Goal: Task Accomplishment & Management: Use online tool/utility

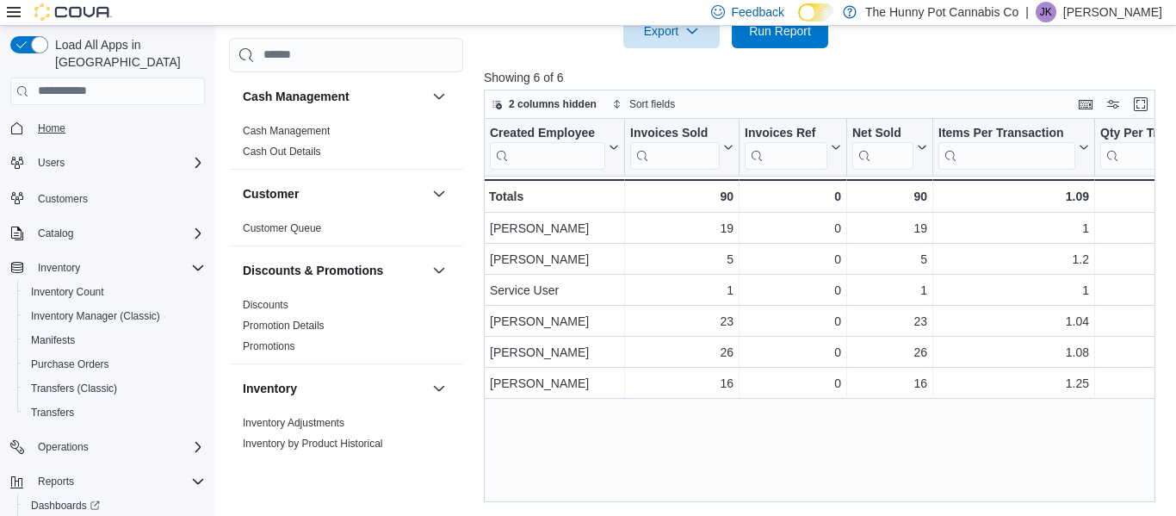
scroll to position [893, 0]
click at [59, 121] on span "Home" at bounding box center [52, 128] width 28 height 14
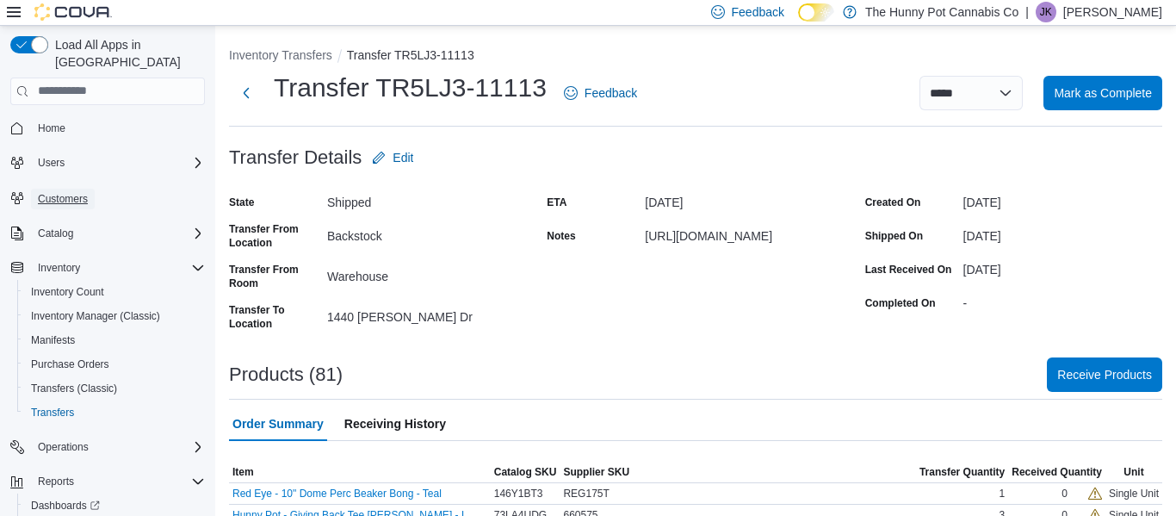
click at [66, 192] on span "Customers" at bounding box center [63, 199] width 50 height 14
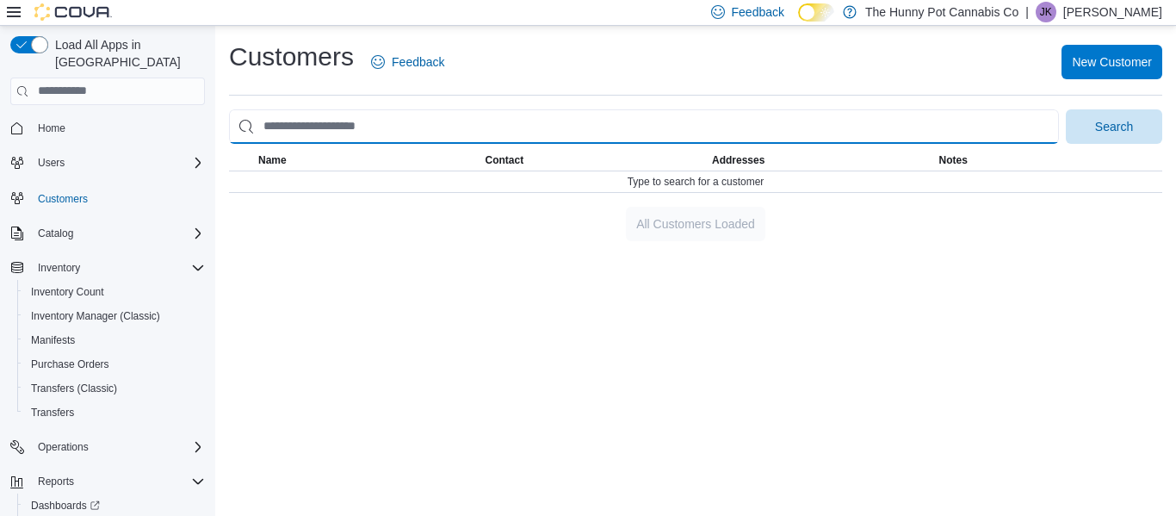
click at [309, 127] on input "search" at bounding box center [644, 126] width 830 height 34
type input "**********"
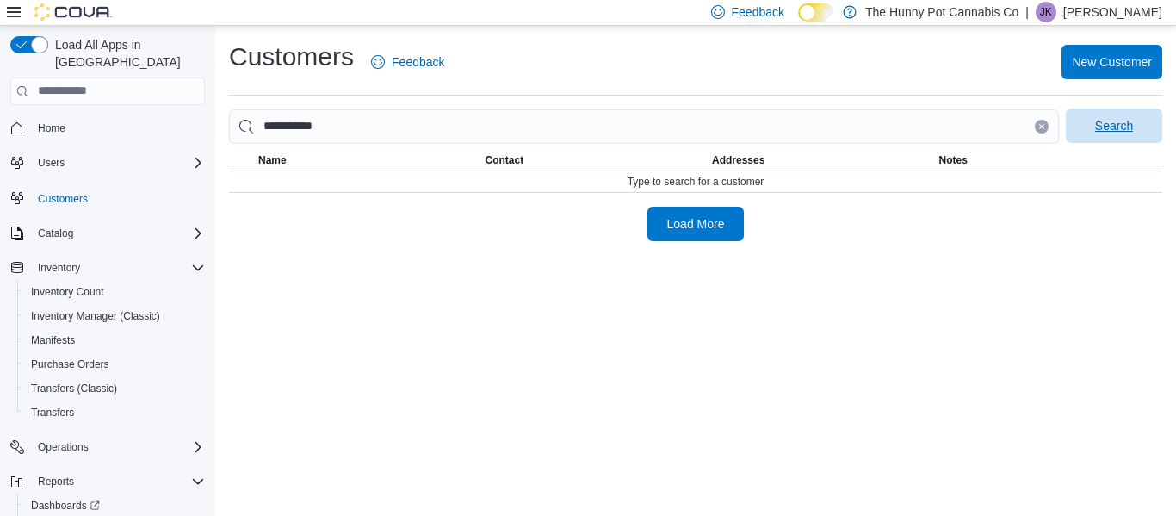
click at [1143, 133] on span "Search" at bounding box center [1114, 125] width 76 height 34
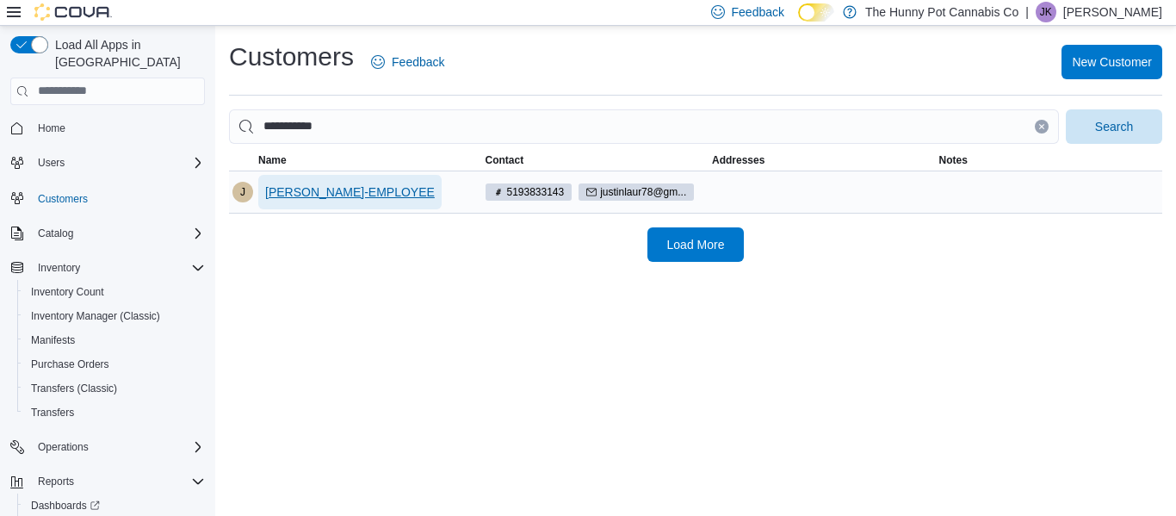
click at [318, 188] on span "justin laur-EMPLOYEE" at bounding box center [350, 191] width 170 height 17
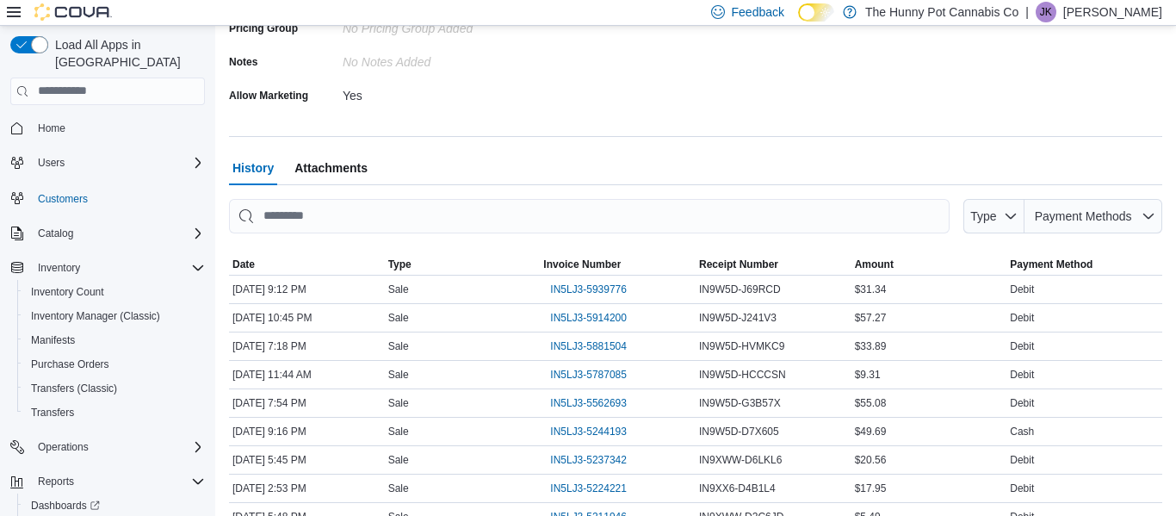
scroll to position [552, 0]
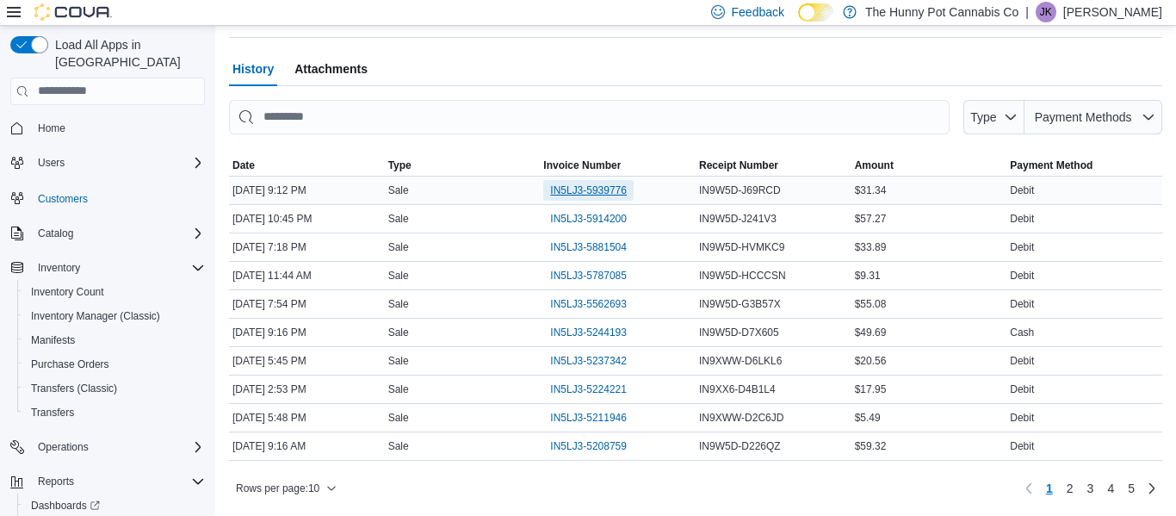
click at [587, 190] on span "IN5LJ3-5939776" at bounding box center [588, 190] width 77 height 14
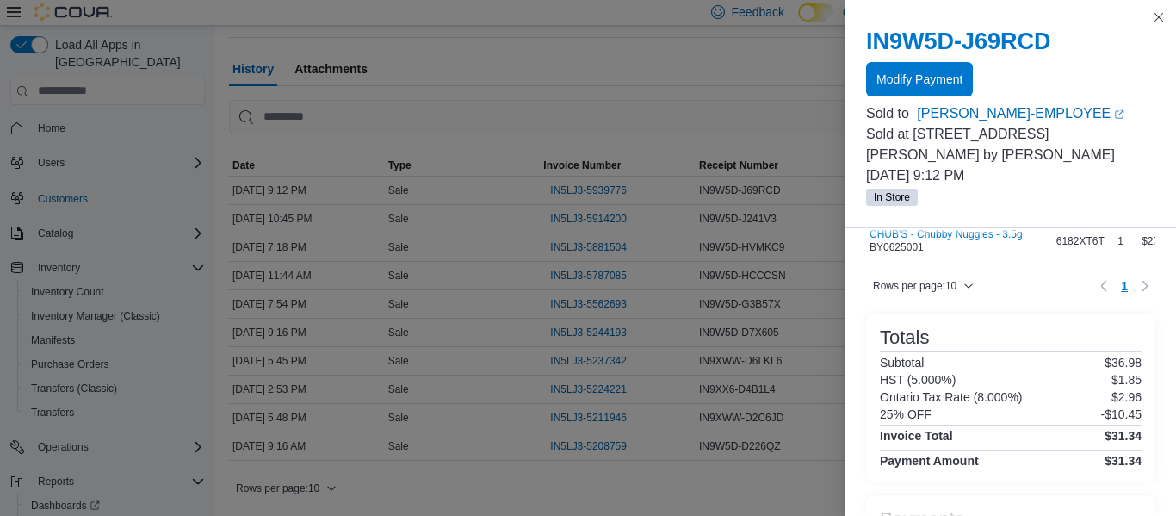
scroll to position [0, 0]
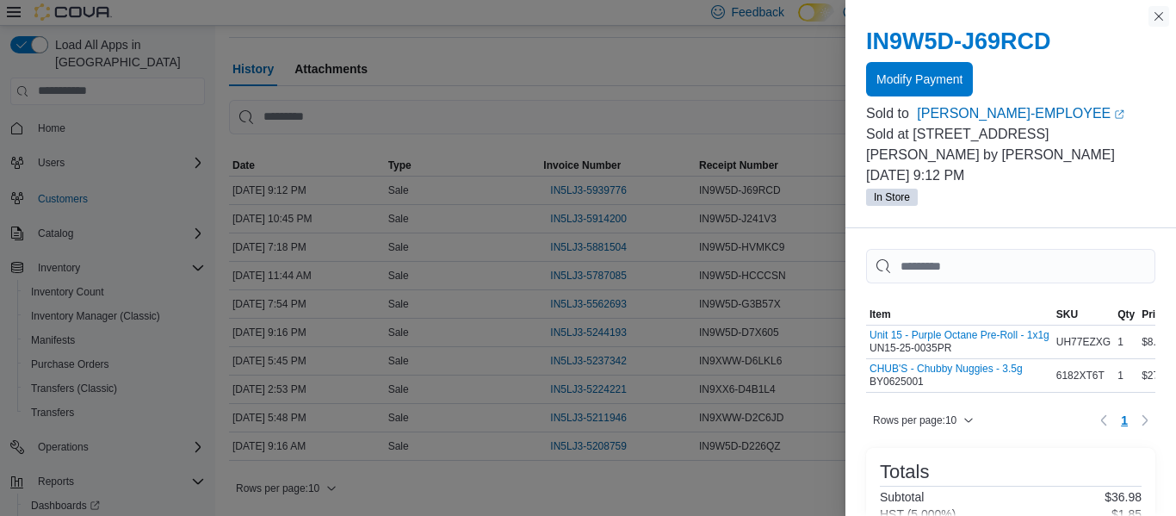
click at [1159, 17] on button "Close this dialog" at bounding box center [1159, 16] width 21 height 21
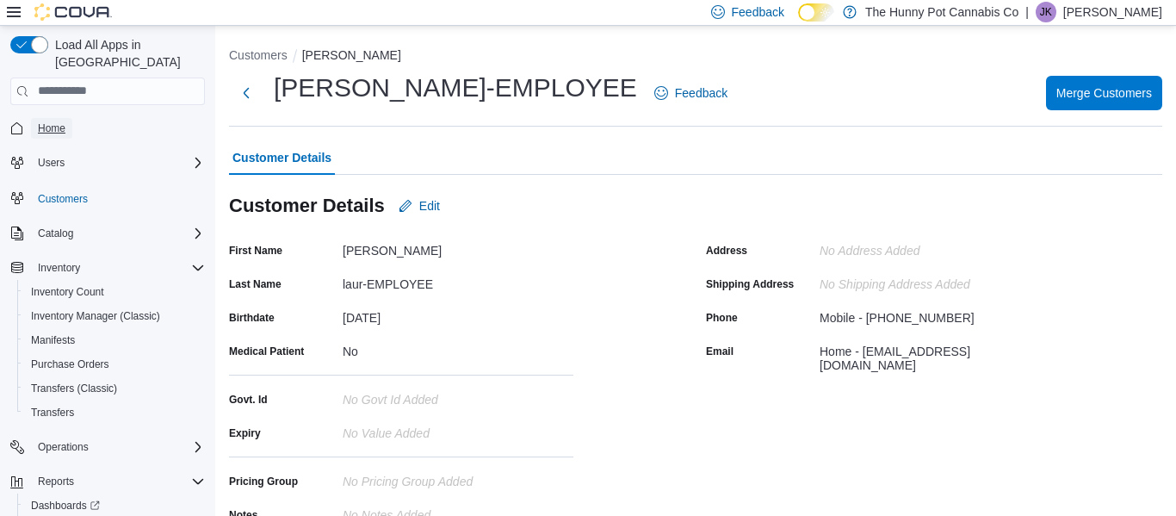
click at [41, 121] on span "Home" at bounding box center [52, 128] width 28 height 14
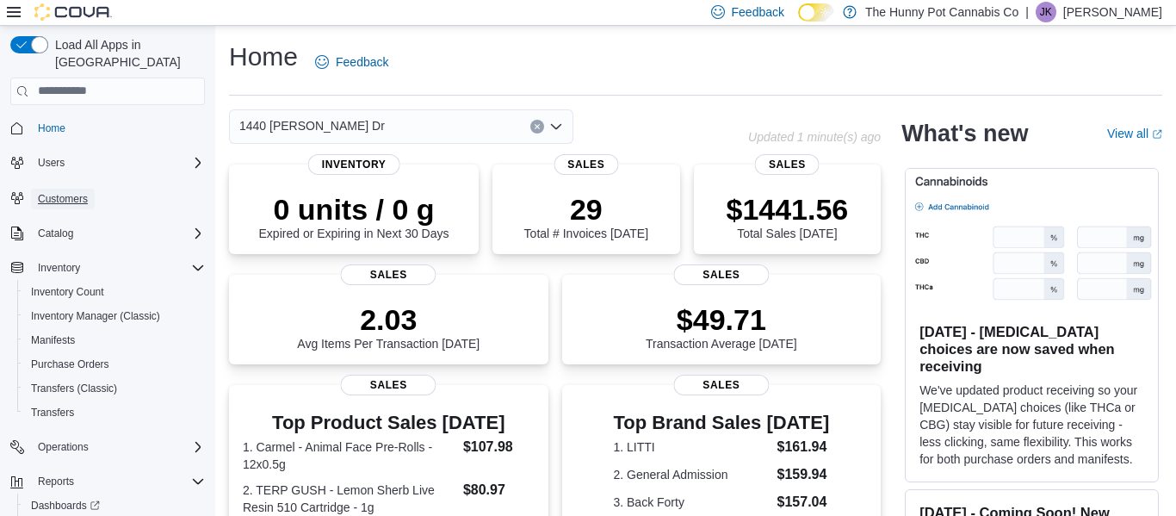
click at [68, 192] on span "Customers" at bounding box center [63, 199] width 50 height 14
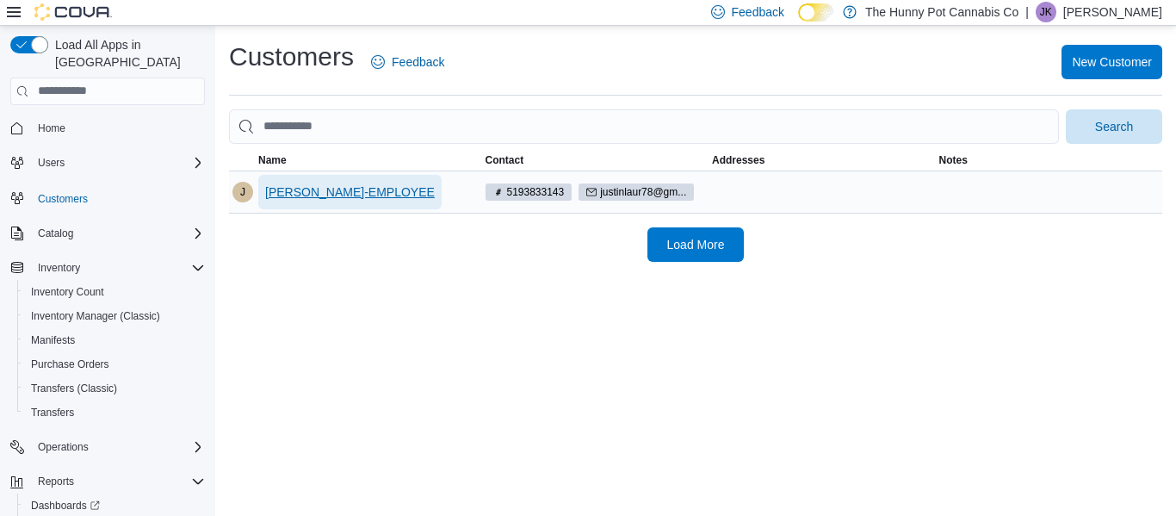
click at [320, 192] on span "justin laur-EMPLOYEE" at bounding box center [350, 191] width 170 height 17
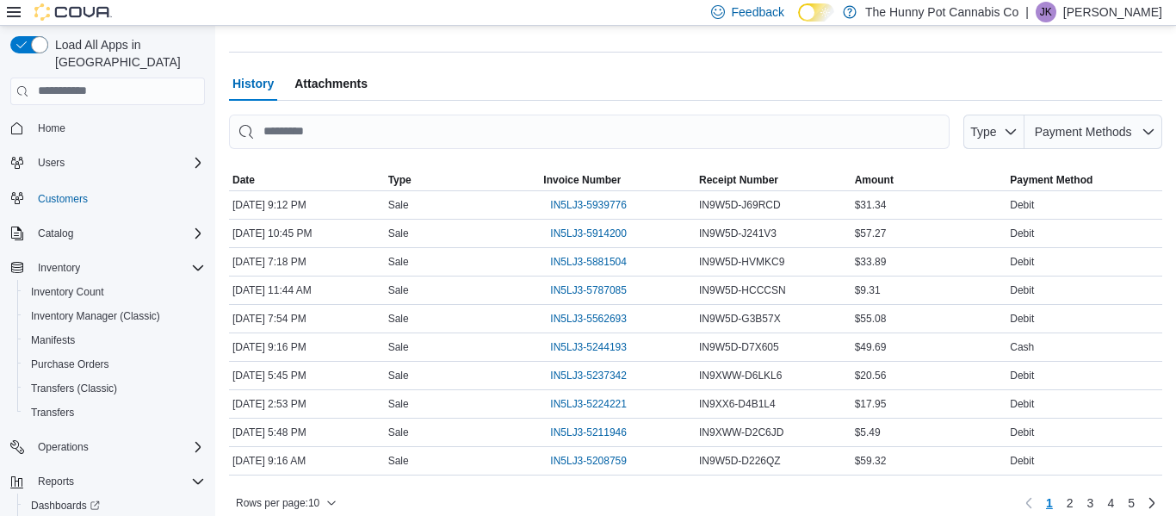
scroll to position [552, 0]
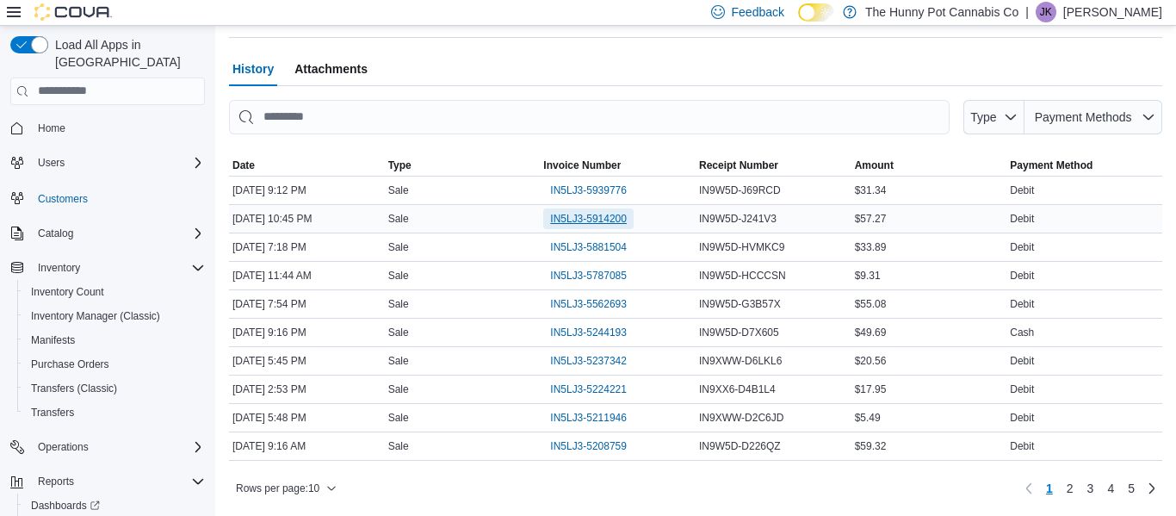
click at [585, 221] on span "IN5LJ3-5914200" at bounding box center [588, 219] width 77 height 14
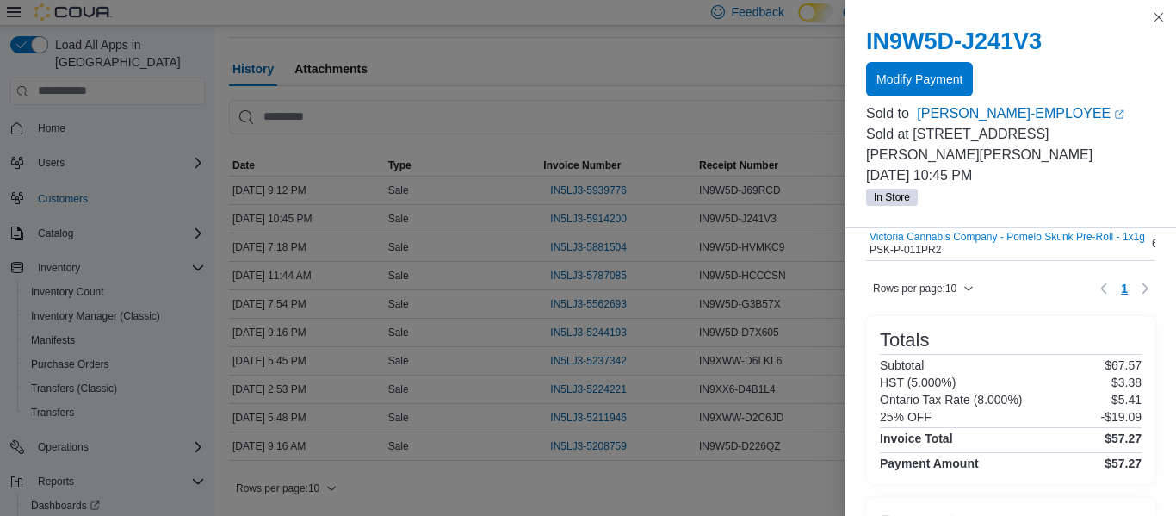
scroll to position [0, 0]
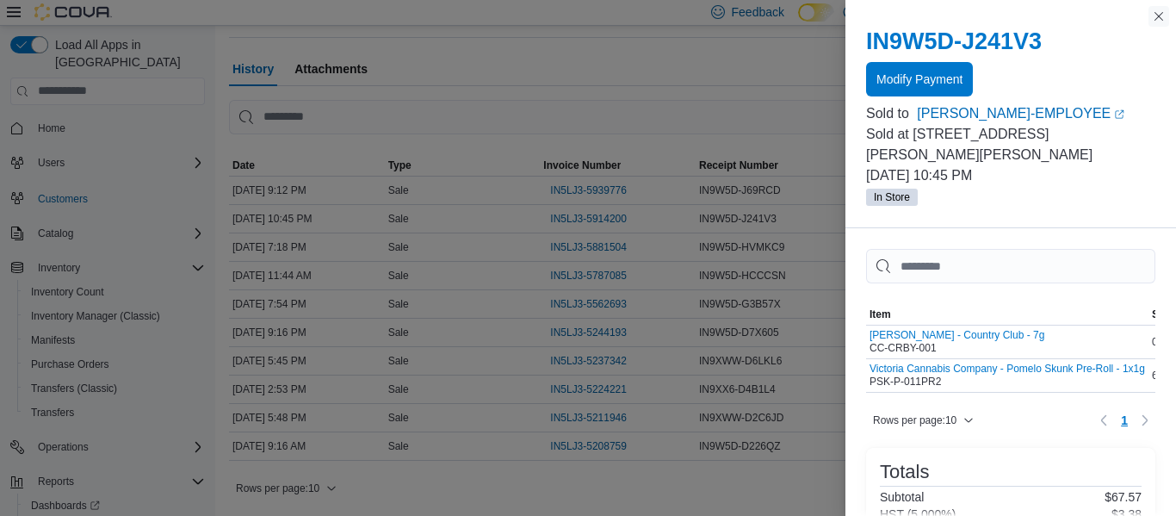
click at [1158, 16] on button "Close this dialog" at bounding box center [1159, 16] width 21 height 21
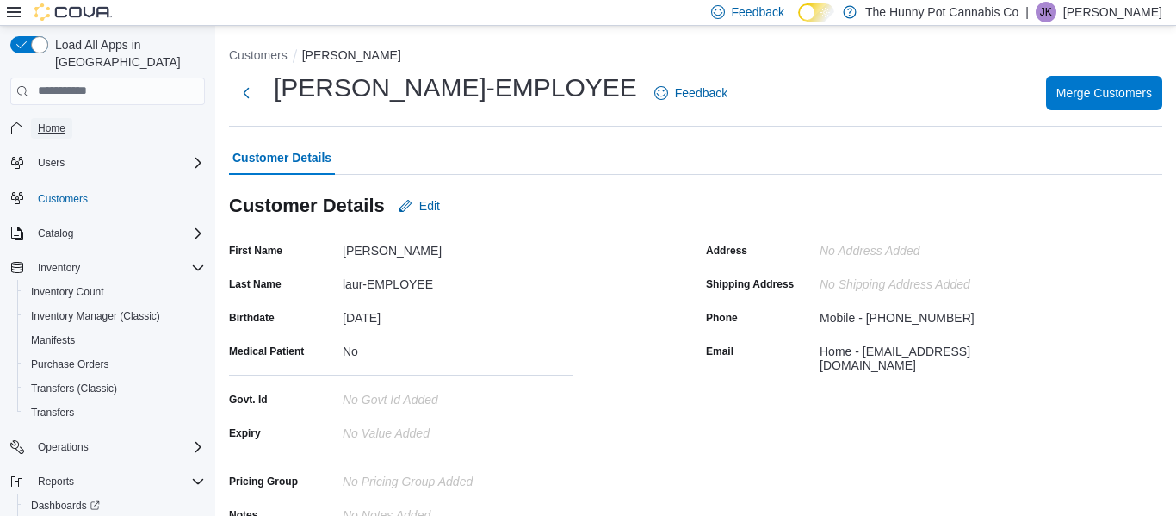
click at [44, 121] on span "Home" at bounding box center [52, 128] width 28 height 14
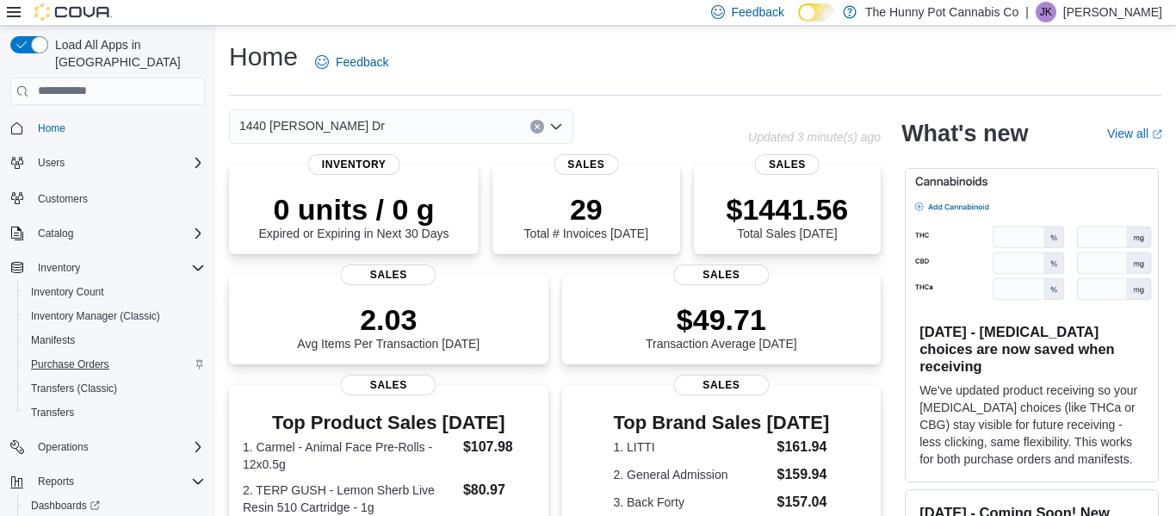
scroll to position [54, 0]
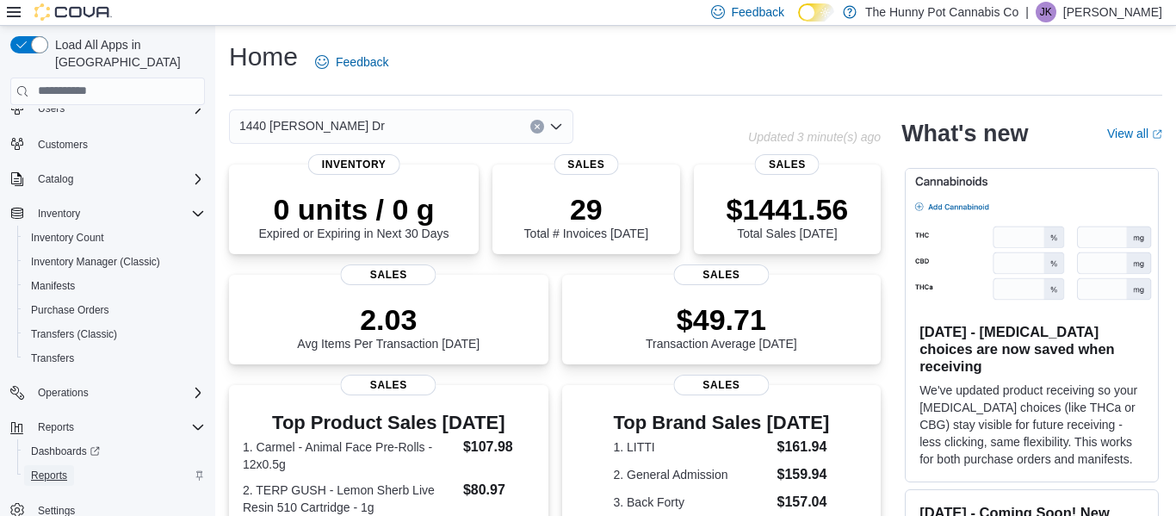
click at [53, 468] on span "Reports" at bounding box center [49, 475] width 36 height 14
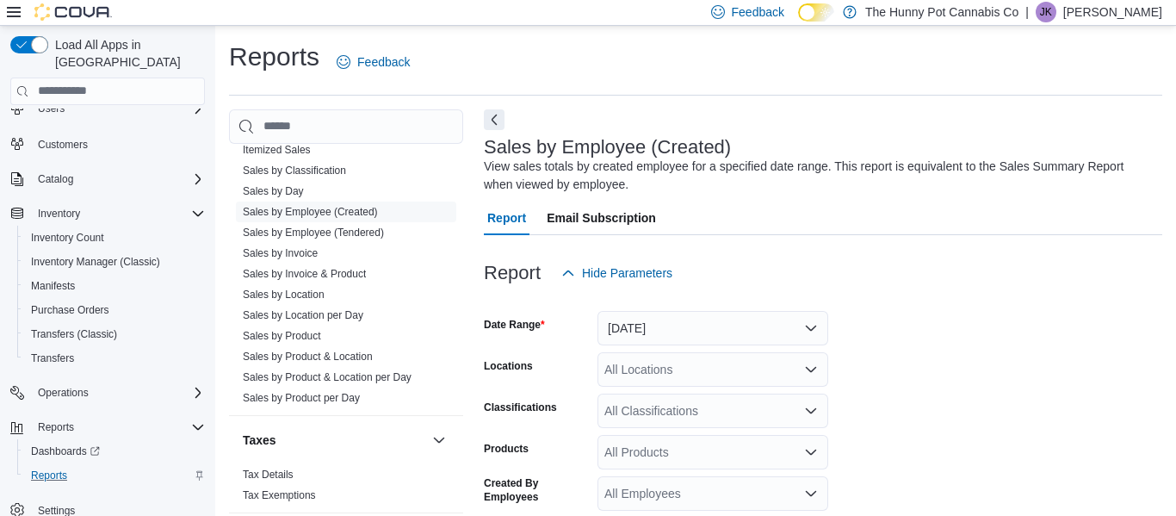
scroll to position [58, 0]
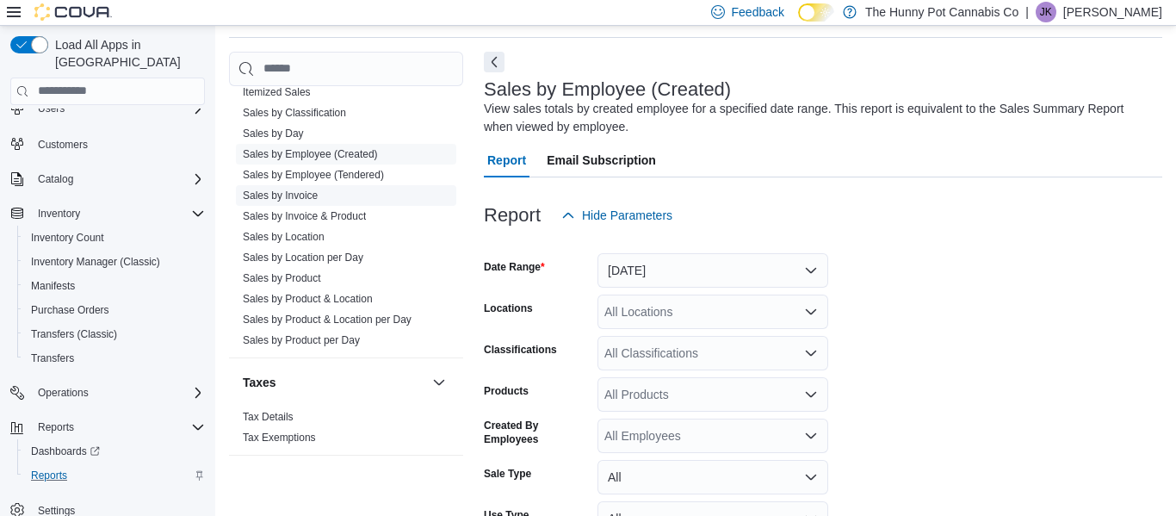
click at [297, 201] on link "Sales by Invoice" at bounding box center [280, 195] width 75 height 12
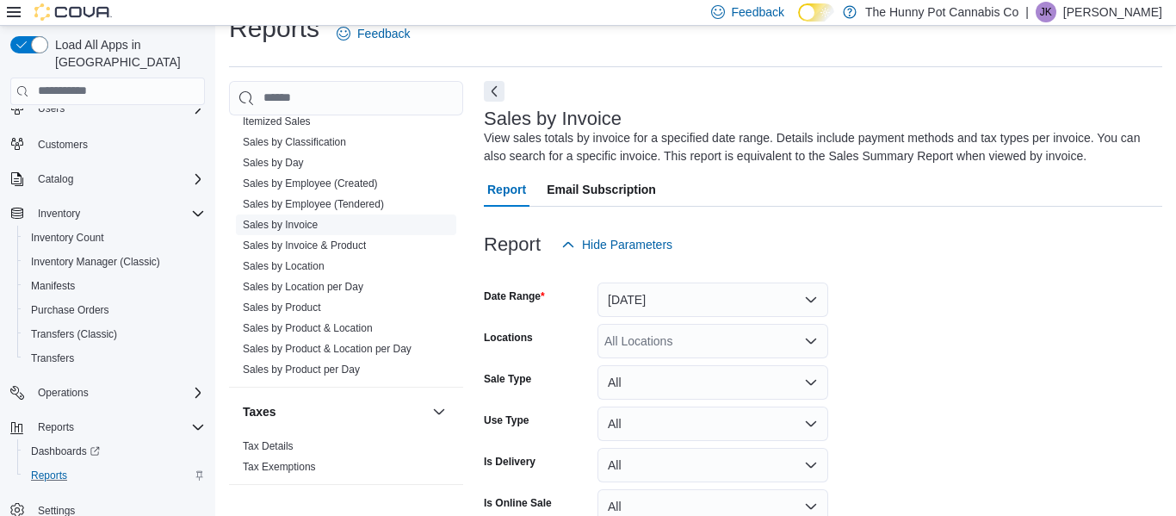
scroll to position [58, 0]
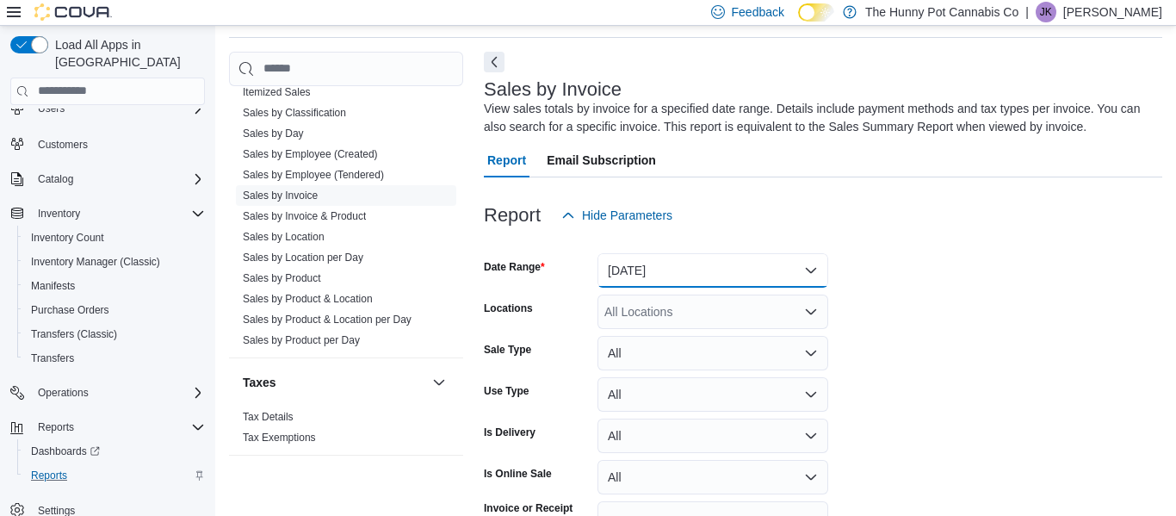
click at [673, 263] on button "Yesterday" at bounding box center [713, 270] width 231 height 34
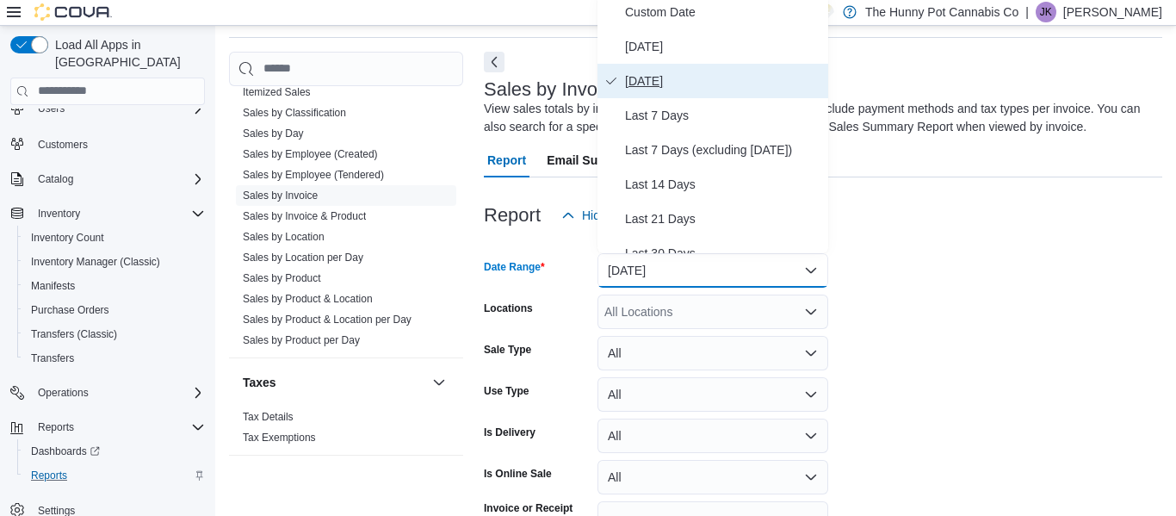
scroll to position [52, 0]
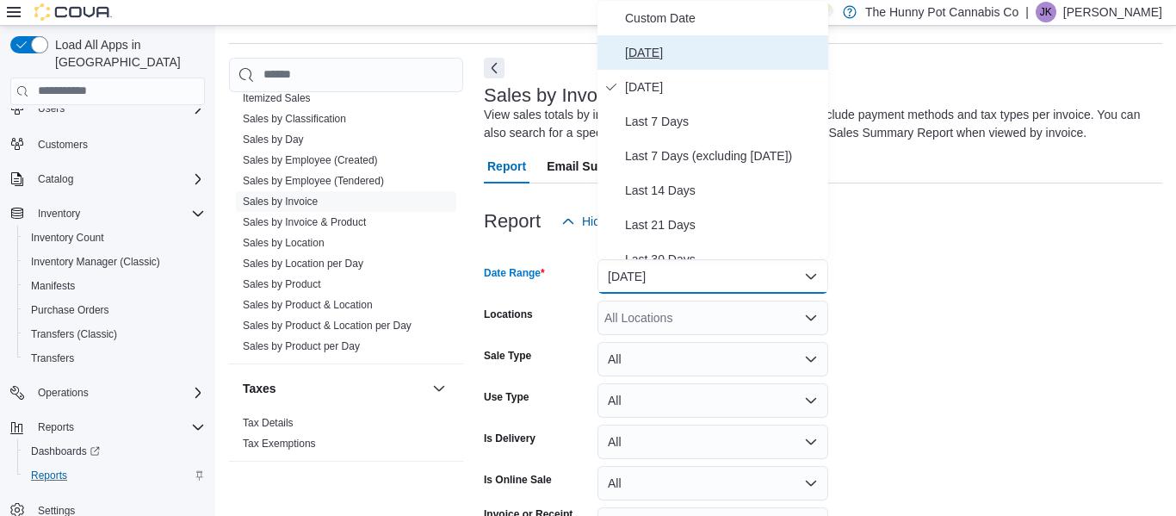
click at [655, 50] on span "Today" at bounding box center [723, 52] width 196 height 21
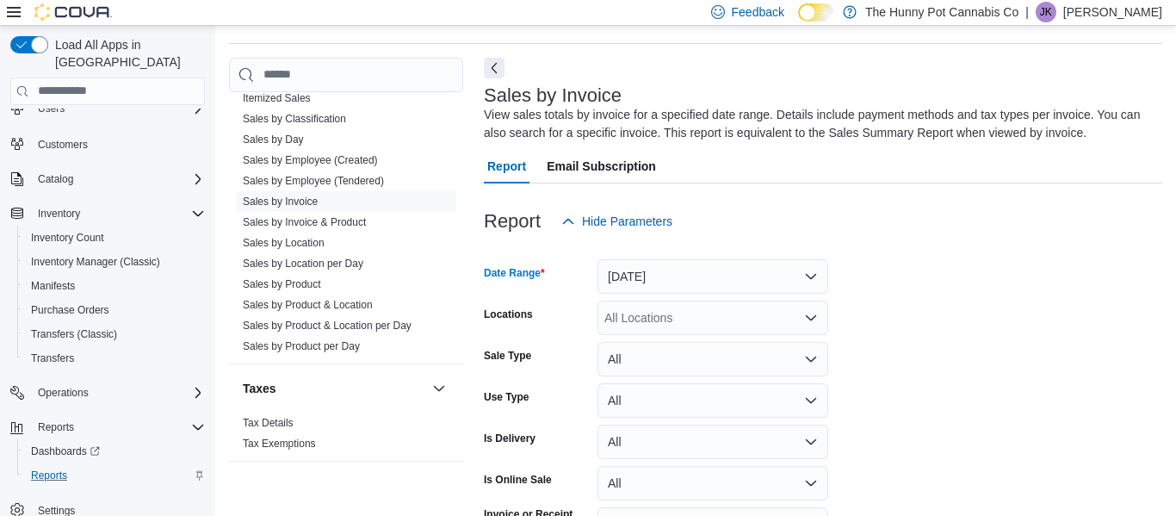
click at [882, 304] on form "Date Range Today Locations All Locations Sale Type All Use Type All Is Delivery…" at bounding box center [823, 414] width 679 height 351
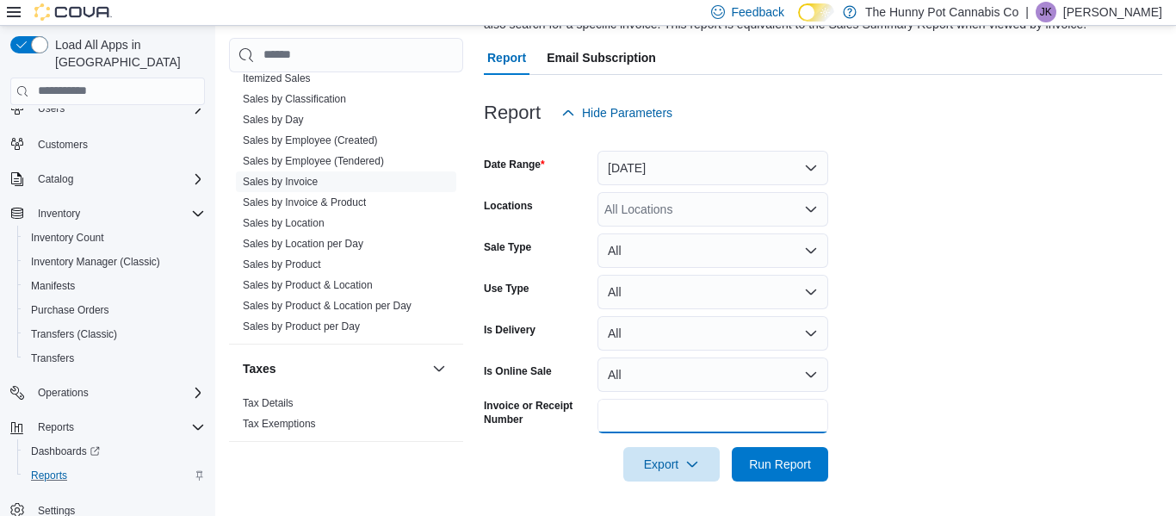
click at [629, 417] on input "Invoice or Receipt Number" at bounding box center [713, 416] width 231 height 34
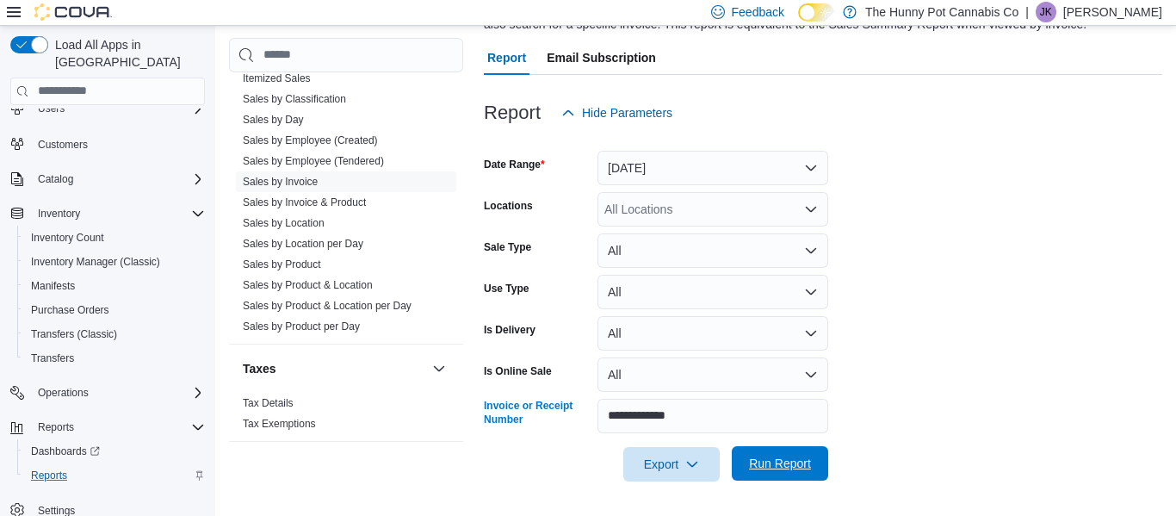
click at [775, 461] on span "Run Report" at bounding box center [780, 463] width 62 height 17
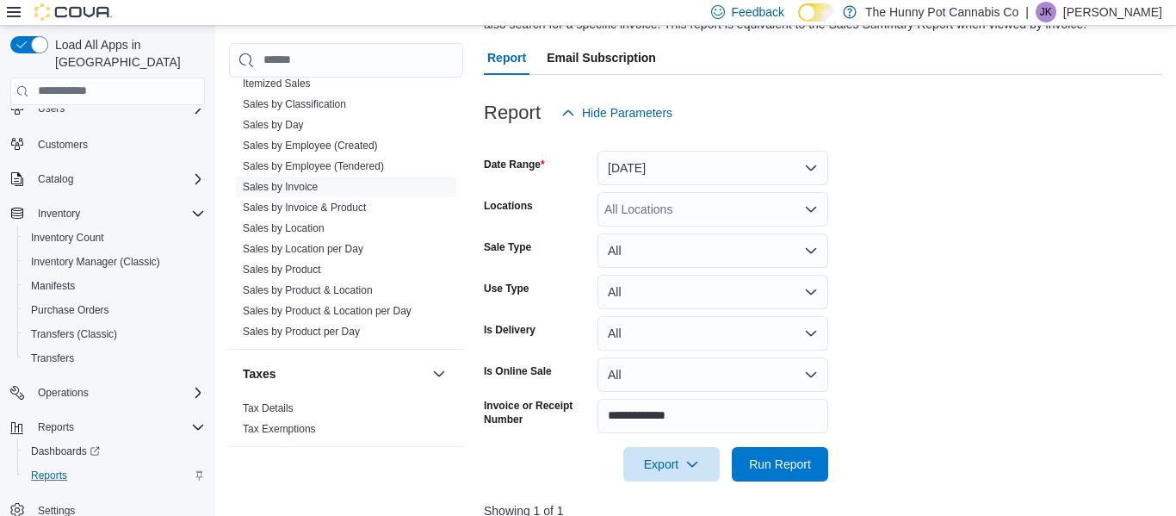
scroll to position [593, 0]
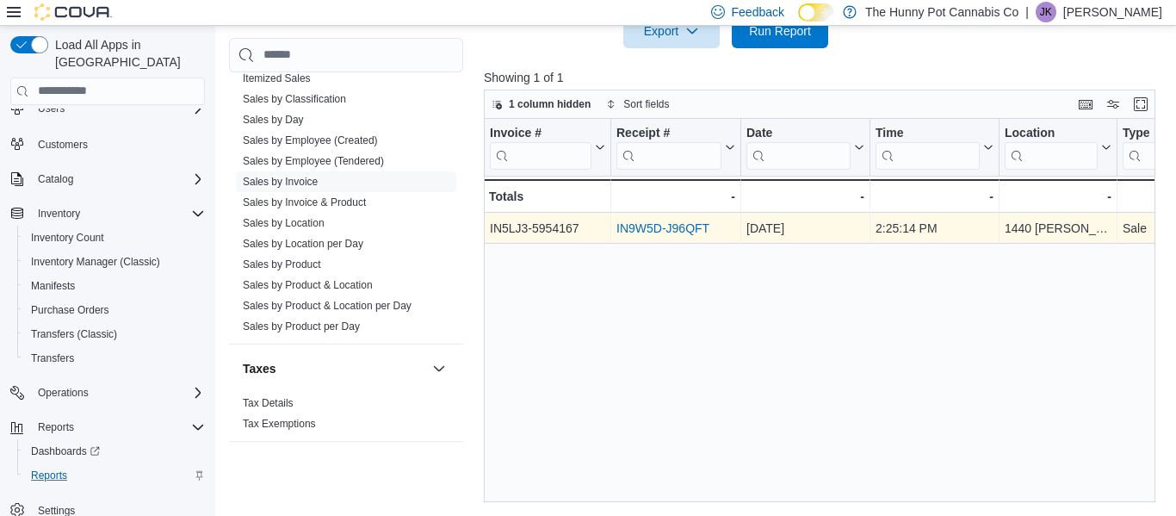
click at [666, 227] on link "IN9W5D-J96QFT" at bounding box center [663, 228] width 93 height 14
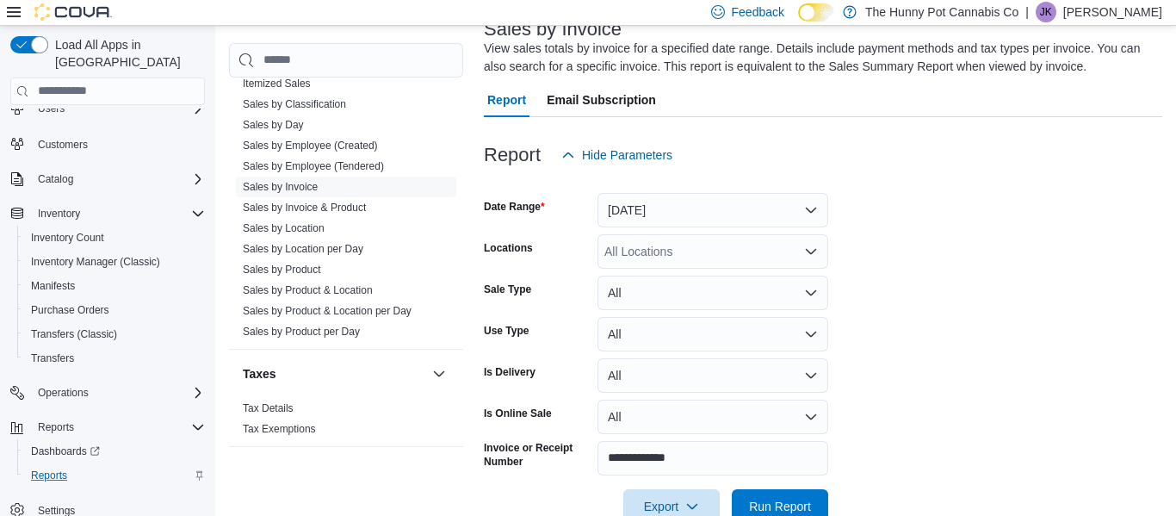
scroll to position [121, 0]
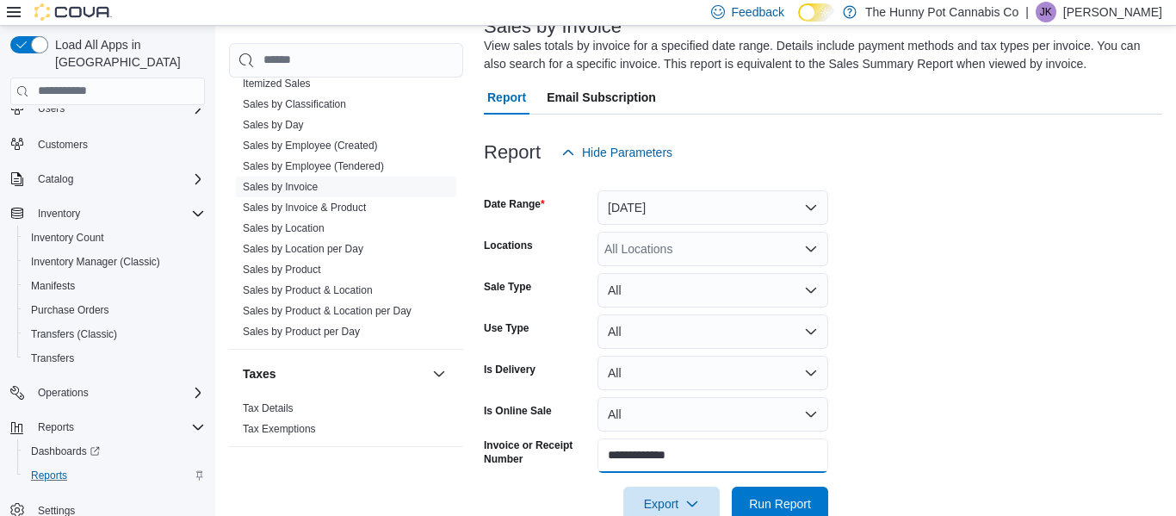
click at [717, 459] on input "**********" at bounding box center [713, 455] width 231 height 34
click at [804, 503] on span "Run Report" at bounding box center [780, 502] width 62 height 17
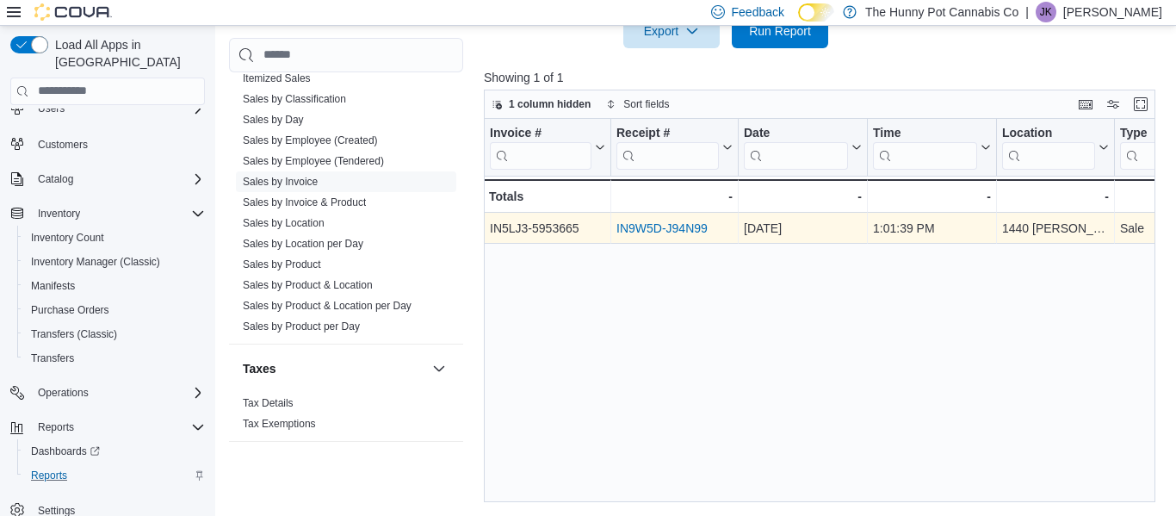
click at [659, 227] on link "IN9W5D-J94N99" at bounding box center [662, 228] width 91 height 14
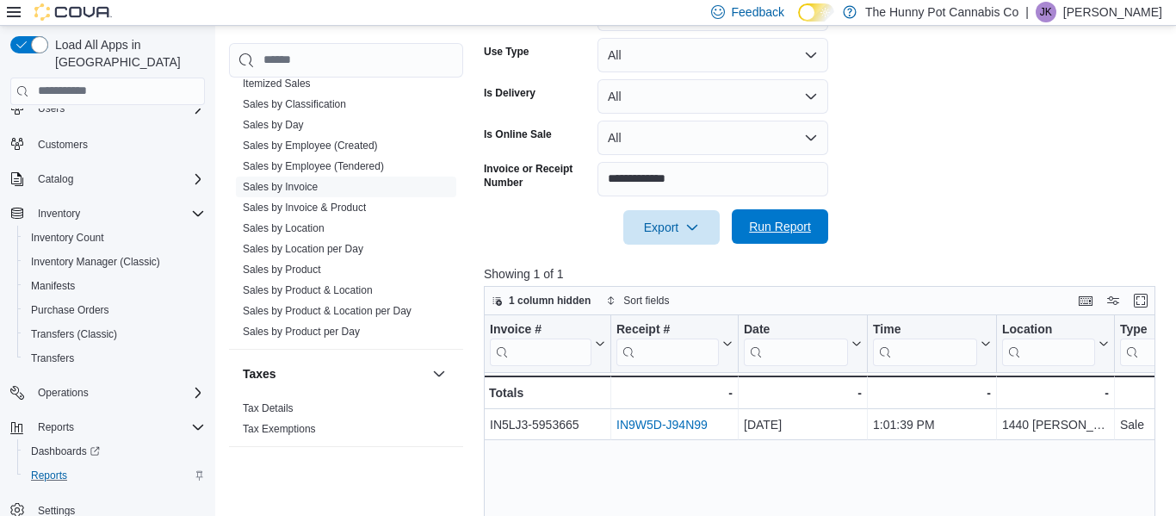
scroll to position [395, 0]
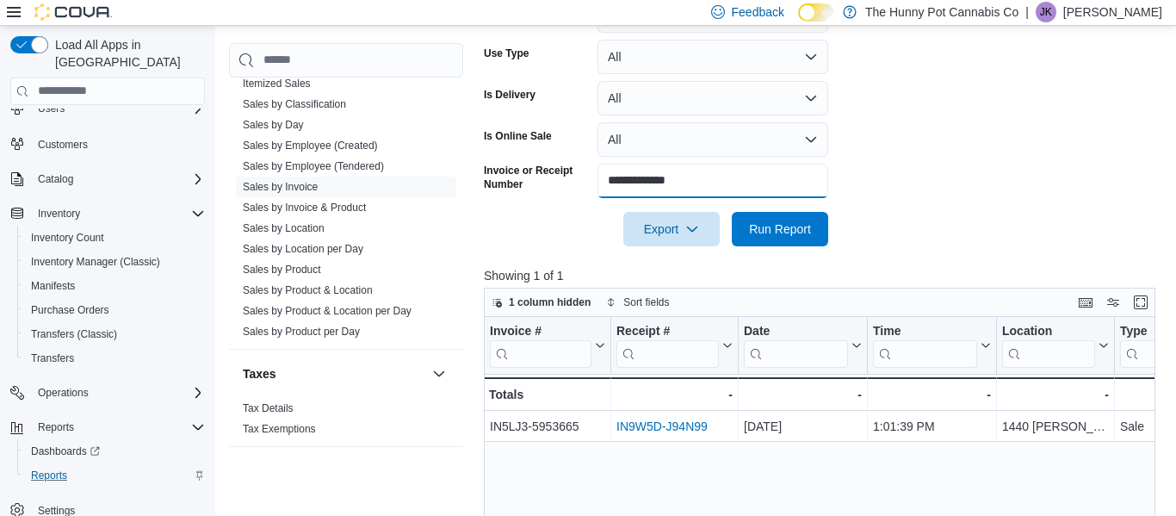
click at [702, 177] on input "**********" at bounding box center [713, 181] width 231 height 34
type input "**********"
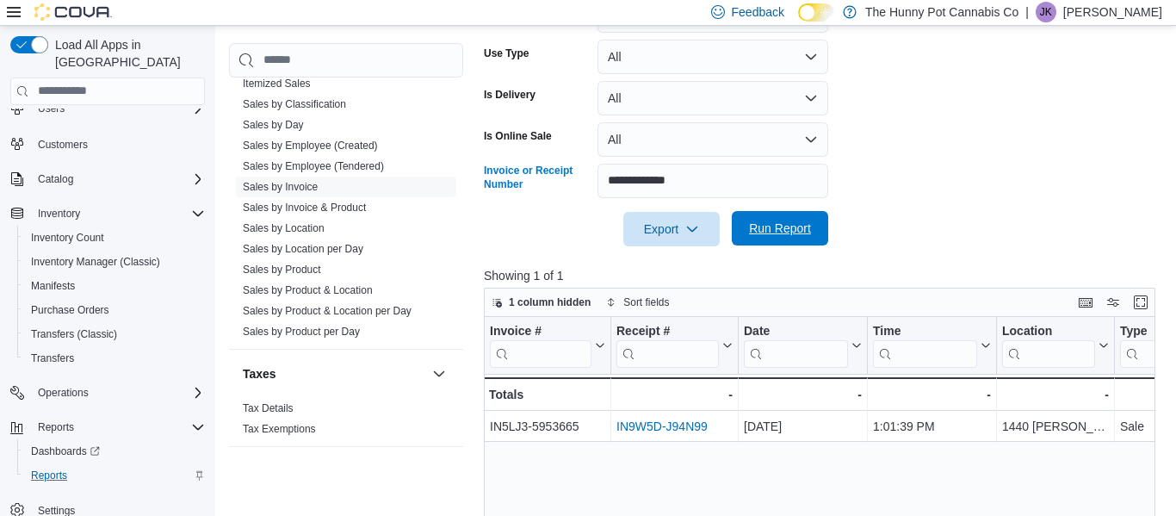
click at [783, 219] on span "Run Report" at bounding box center [780, 228] width 76 height 34
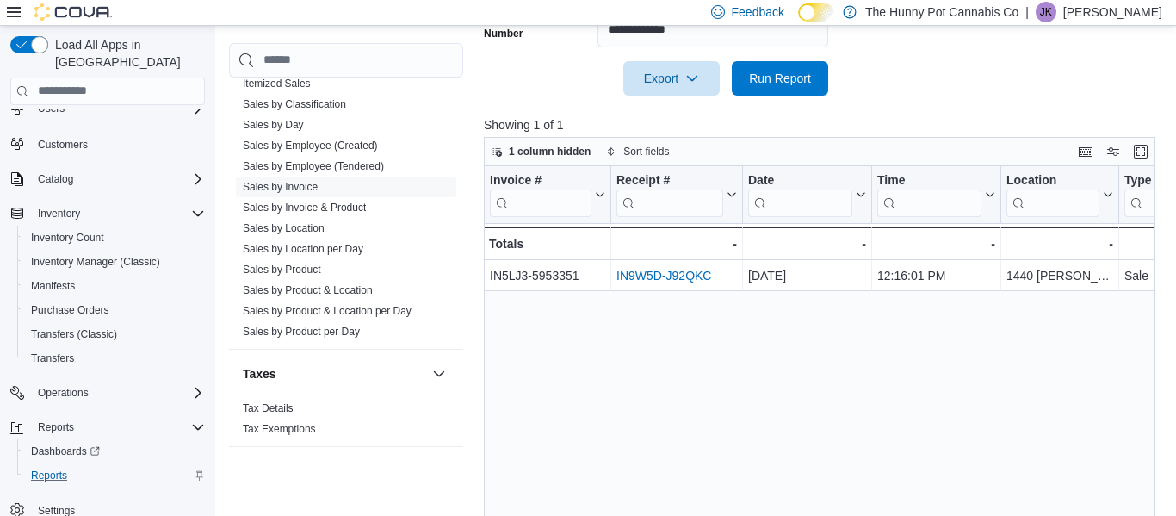
scroll to position [547, 0]
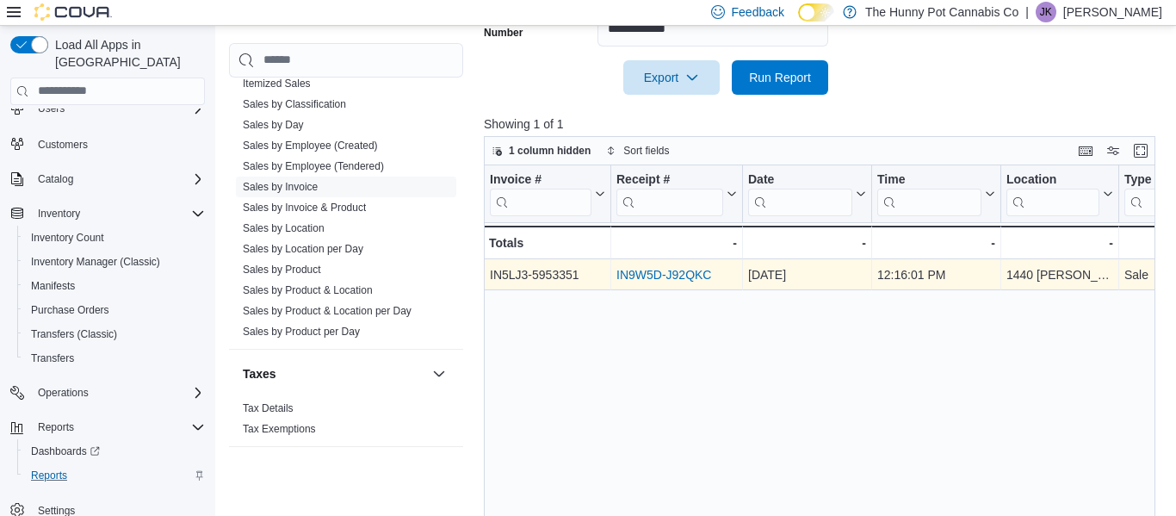
click at [665, 274] on link "IN9W5D-J92QKC" at bounding box center [664, 275] width 95 height 14
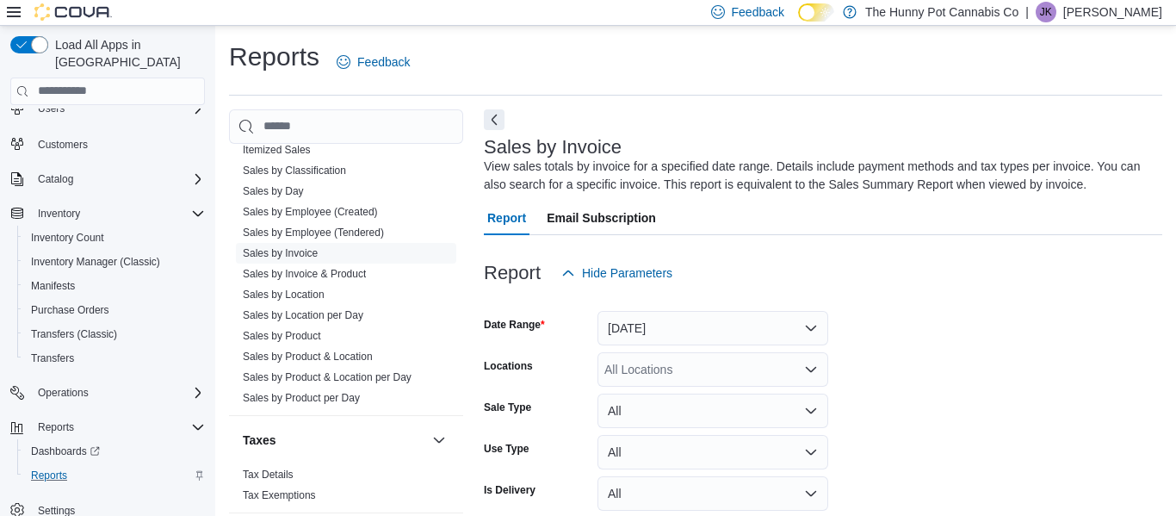
scroll to position [0, 0]
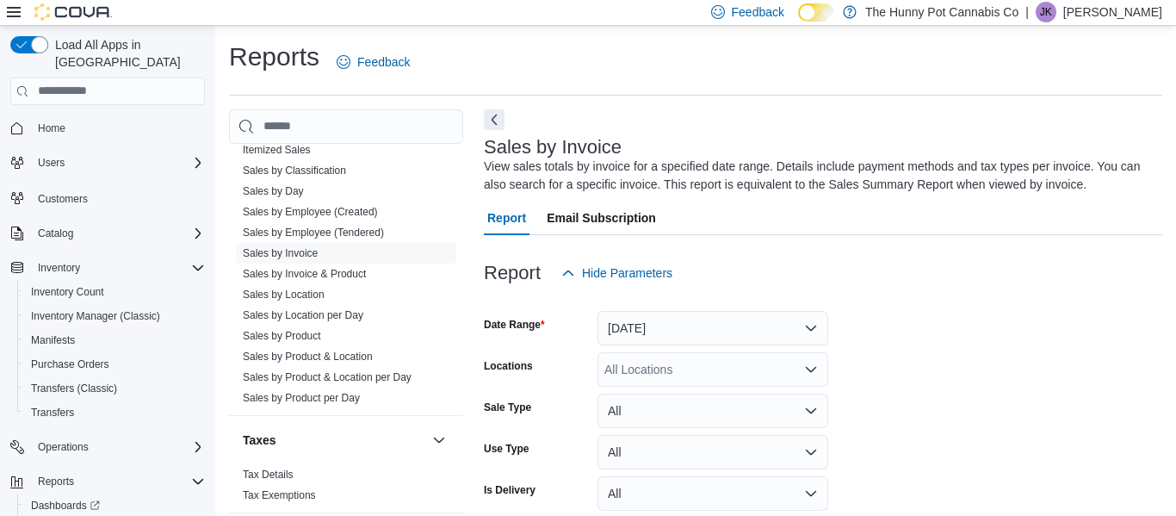
click at [586, 79] on div "Reports Feedback" at bounding box center [695, 62] width 933 height 45
click at [54, 406] on span "Transfers" at bounding box center [52, 413] width 43 height 14
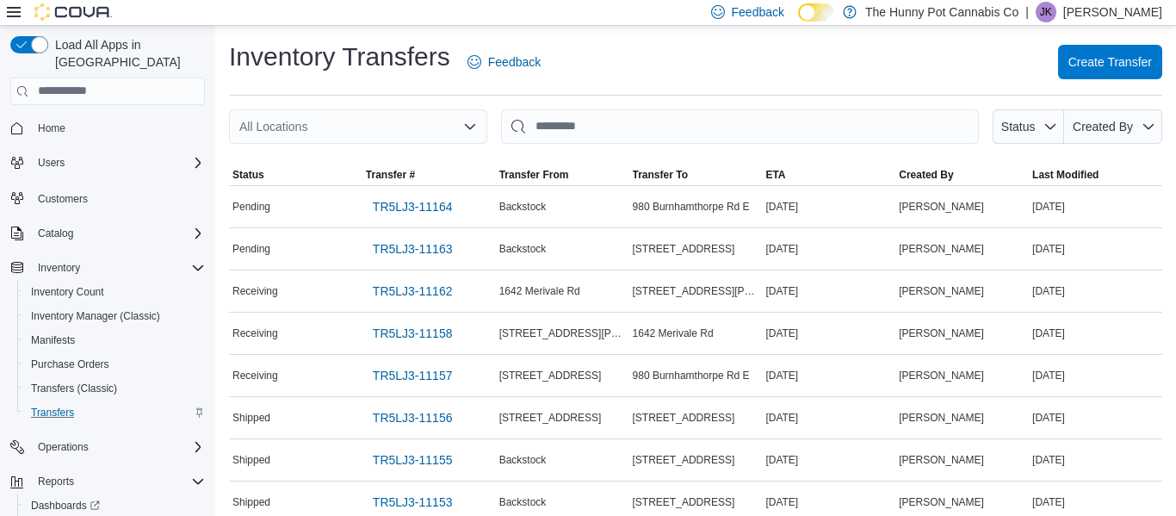
click at [366, 133] on div "All Locations" at bounding box center [358, 126] width 258 height 34
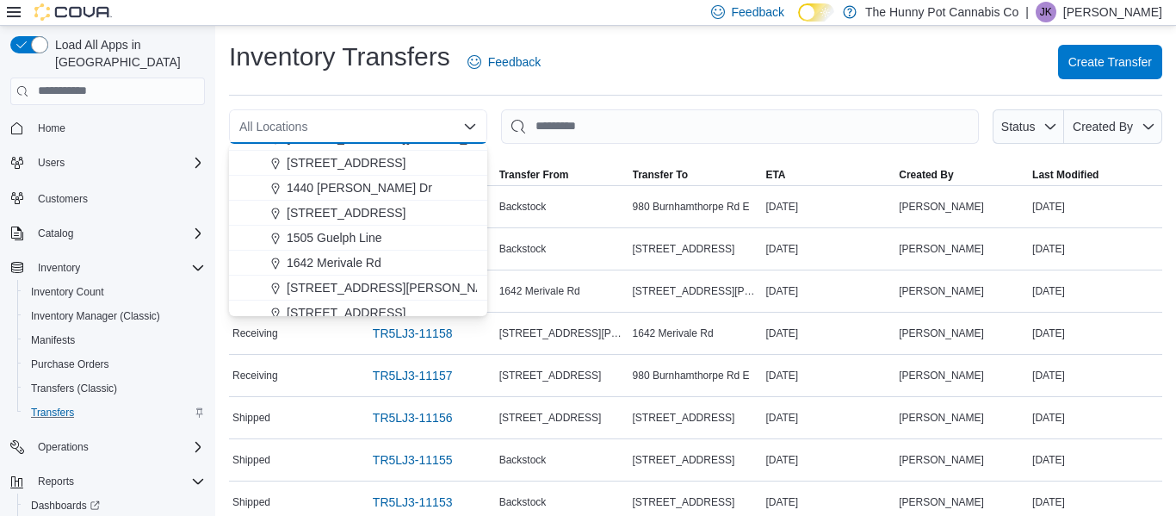
scroll to position [218, 0]
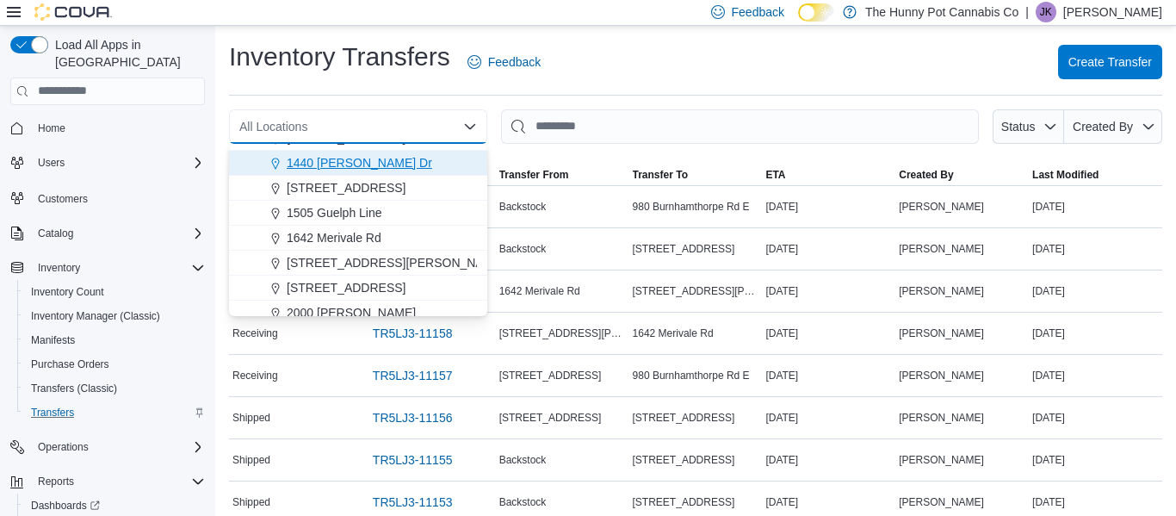
click at [380, 161] on div "1440 Quinn Dr" at bounding box center [368, 162] width 217 height 17
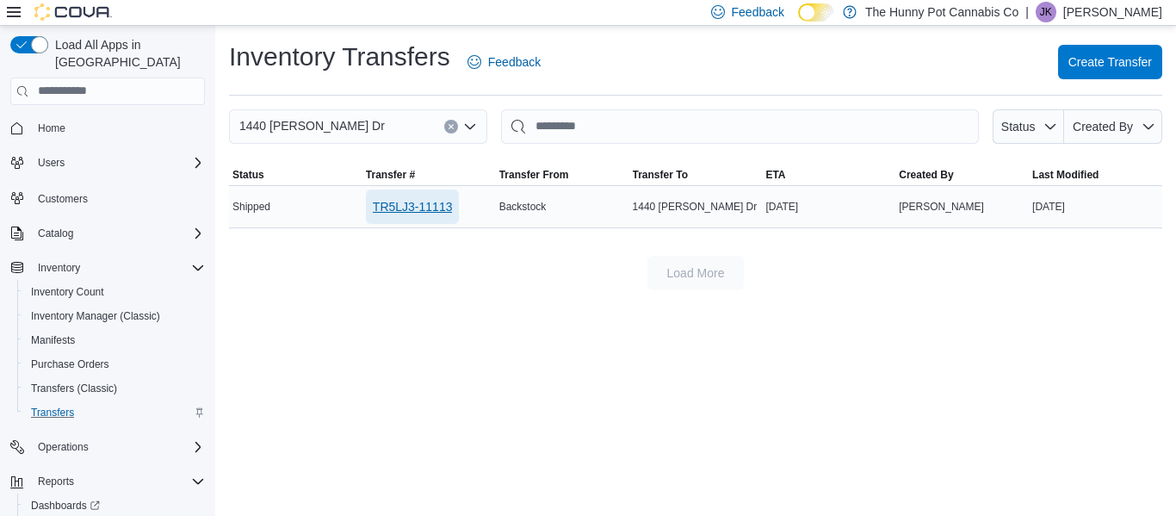
click at [400, 205] on span "TR5LJ3-11113" at bounding box center [413, 206] width 80 height 17
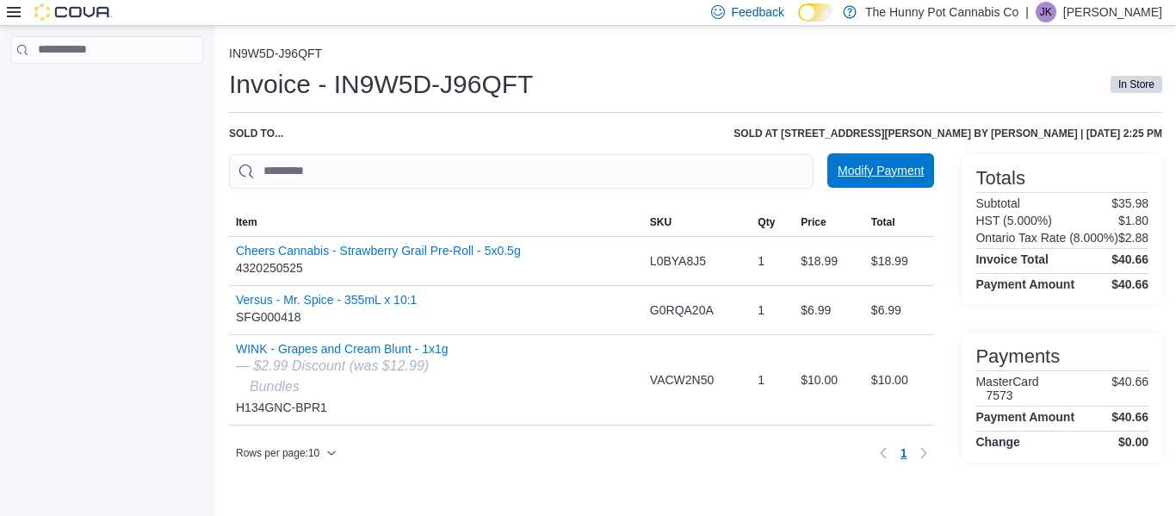
click at [896, 168] on span "Modify Payment" at bounding box center [881, 170] width 86 height 17
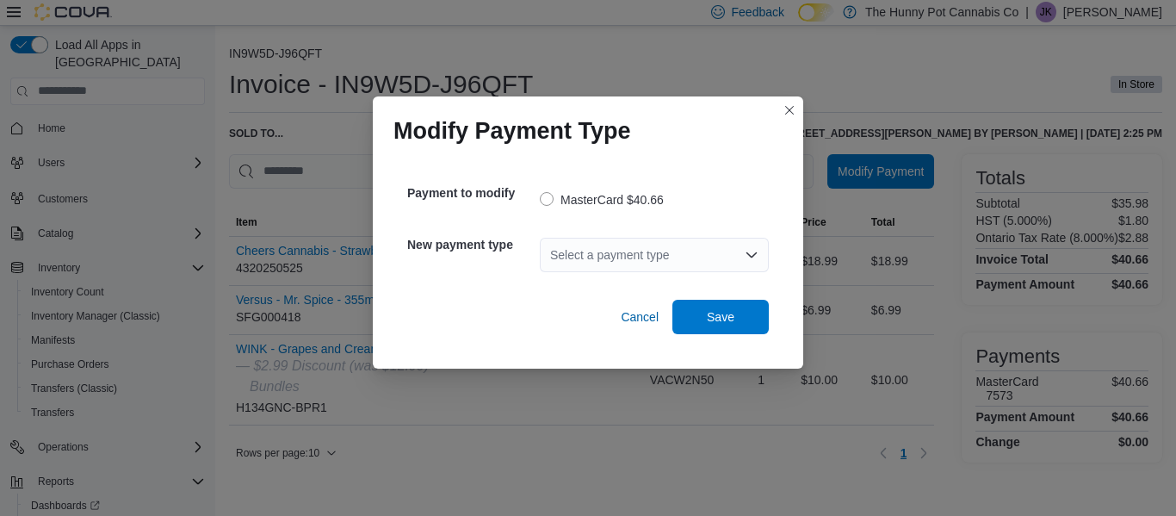
click at [607, 251] on div "Select a payment type" at bounding box center [654, 255] width 229 height 34
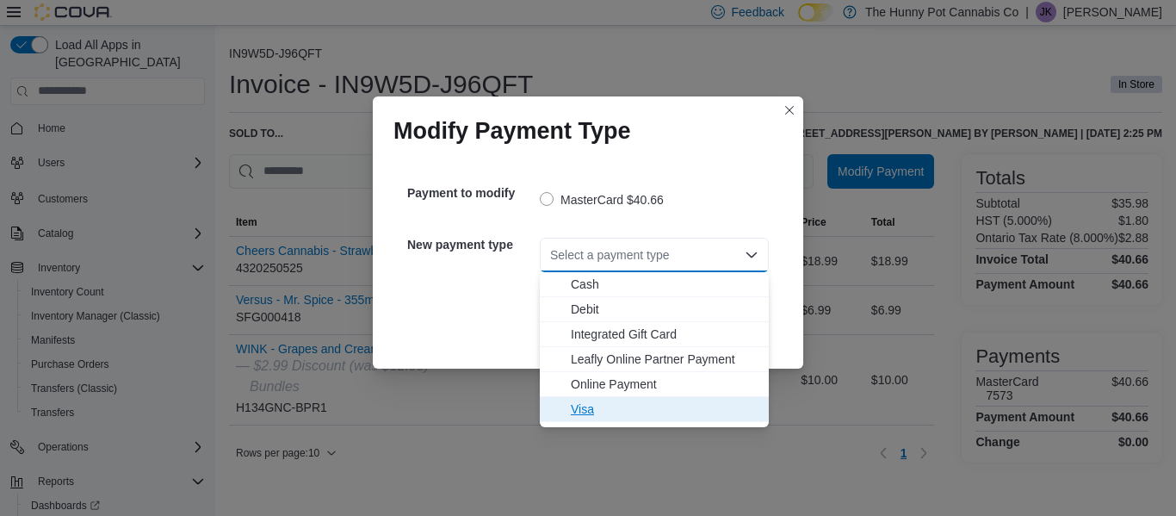
click at [583, 414] on span "Visa" at bounding box center [665, 408] width 188 height 17
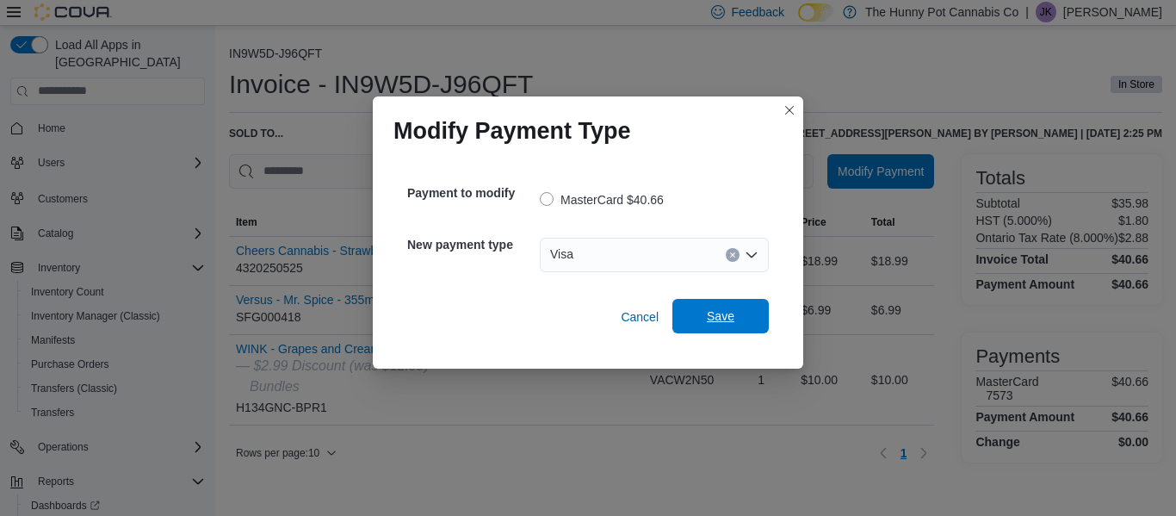
click at [725, 313] on span "Save" at bounding box center [721, 315] width 28 height 17
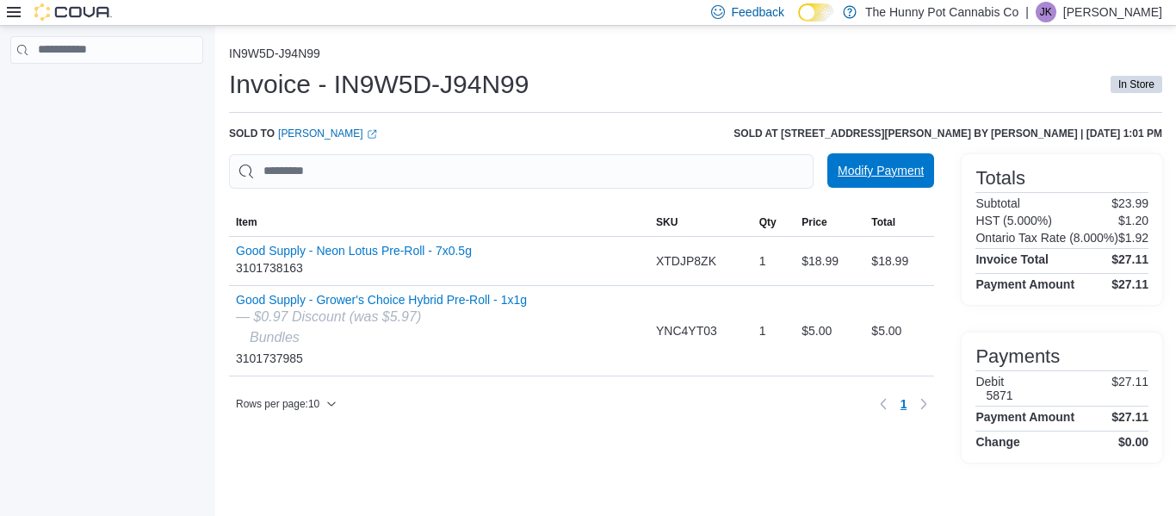
click at [871, 175] on span "Modify Payment" at bounding box center [881, 170] width 86 height 17
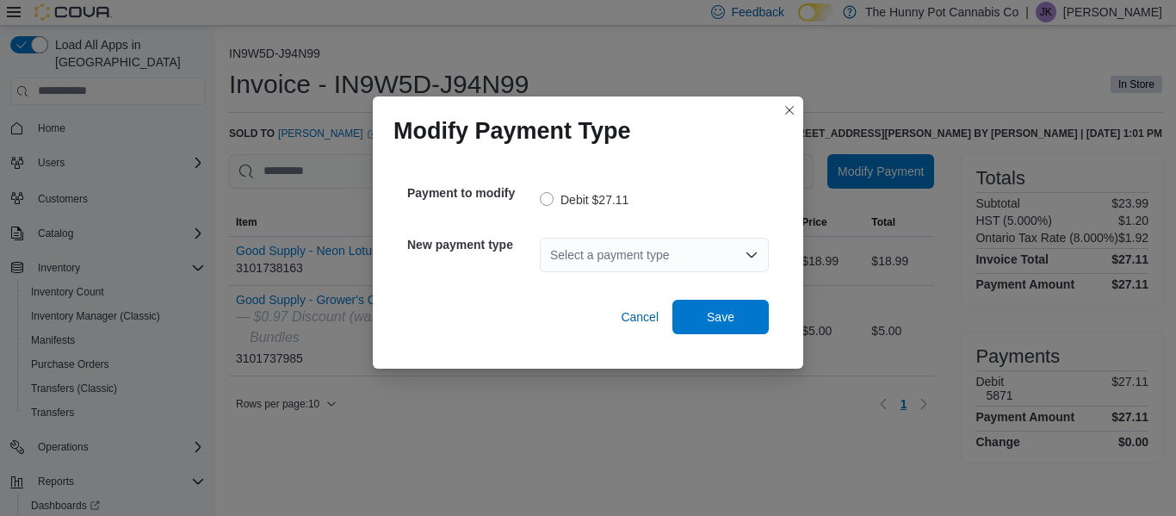
click at [596, 248] on div "Select a payment type" at bounding box center [654, 255] width 229 height 34
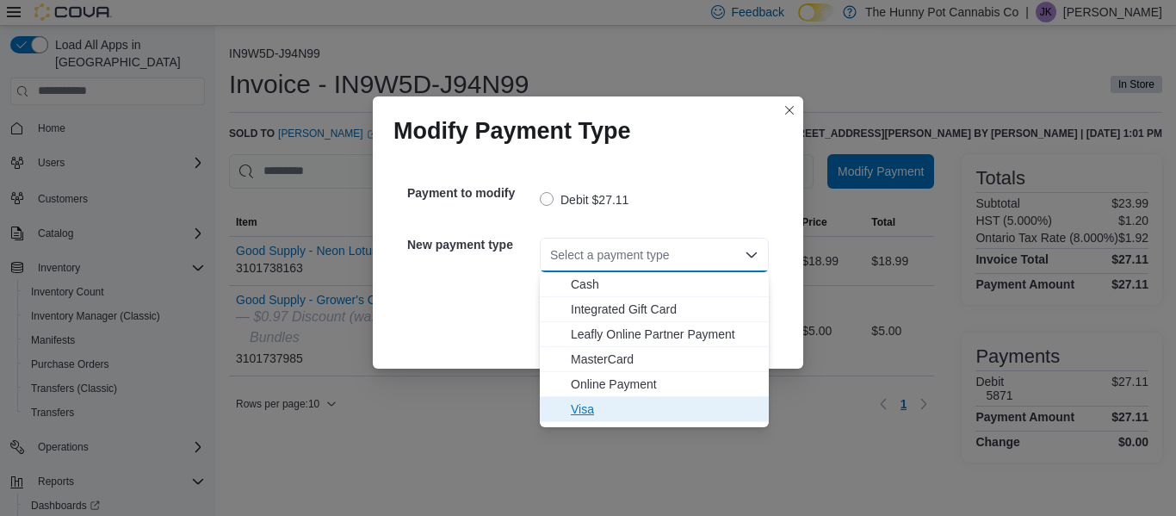
click at [579, 411] on span "Visa" at bounding box center [665, 408] width 188 height 17
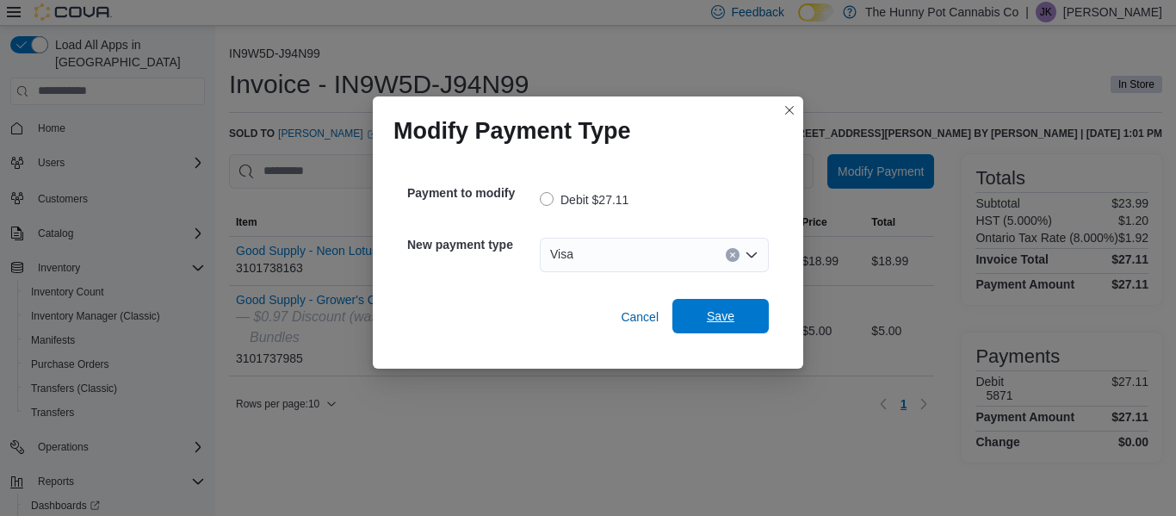
click at [722, 311] on span "Save" at bounding box center [721, 315] width 28 height 17
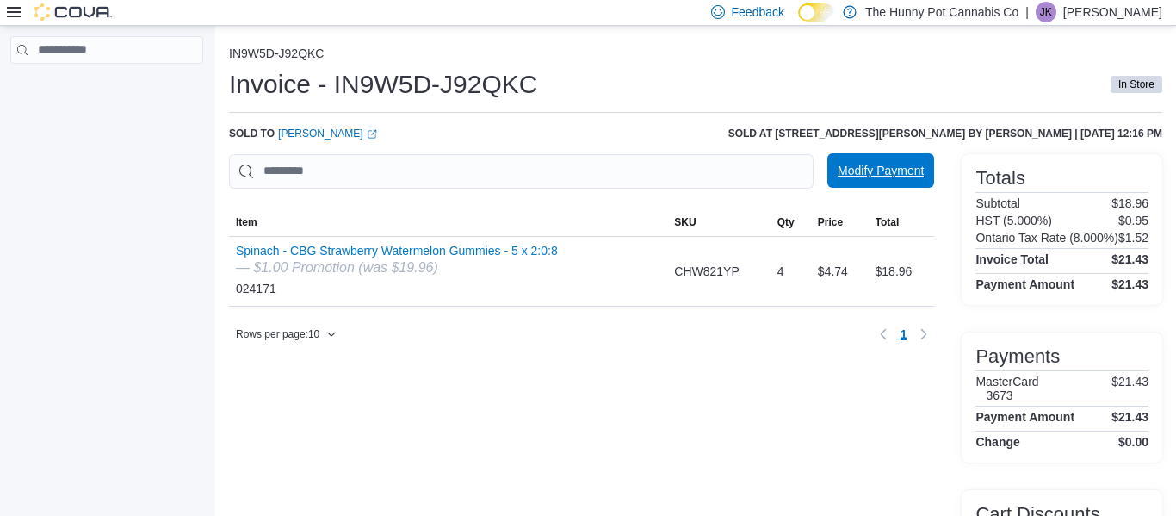
click at [886, 177] on span "Modify Payment" at bounding box center [881, 170] width 86 height 17
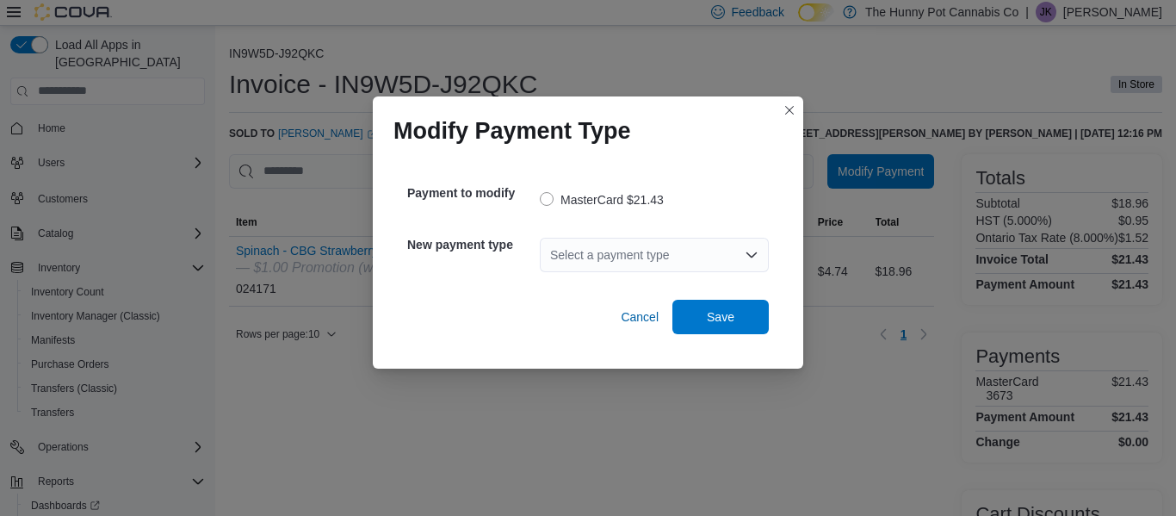
click at [640, 254] on div "Select a payment type" at bounding box center [654, 255] width 229 height 34
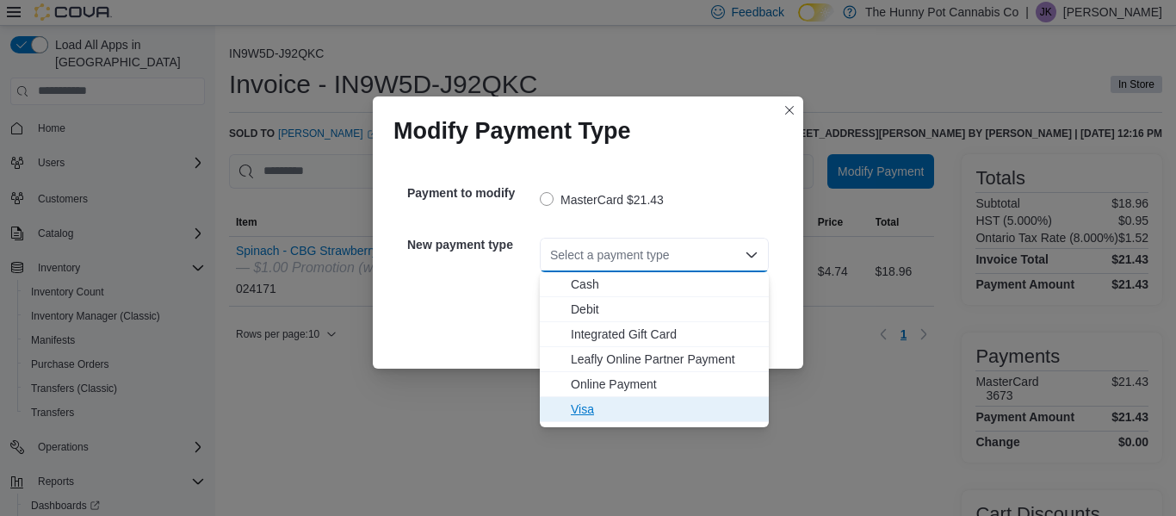
click at [573, 408] on span "Visa" at bounding box center [665, 408] width 188 height 17
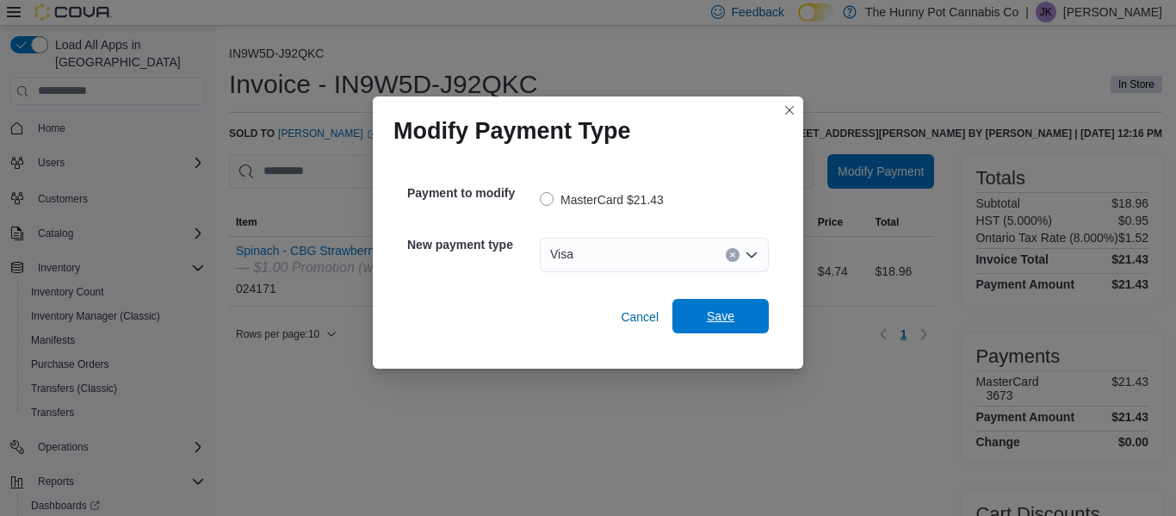
click at [710, 322] on span "Save" at bounding box center [721, 315] width 28 height 17
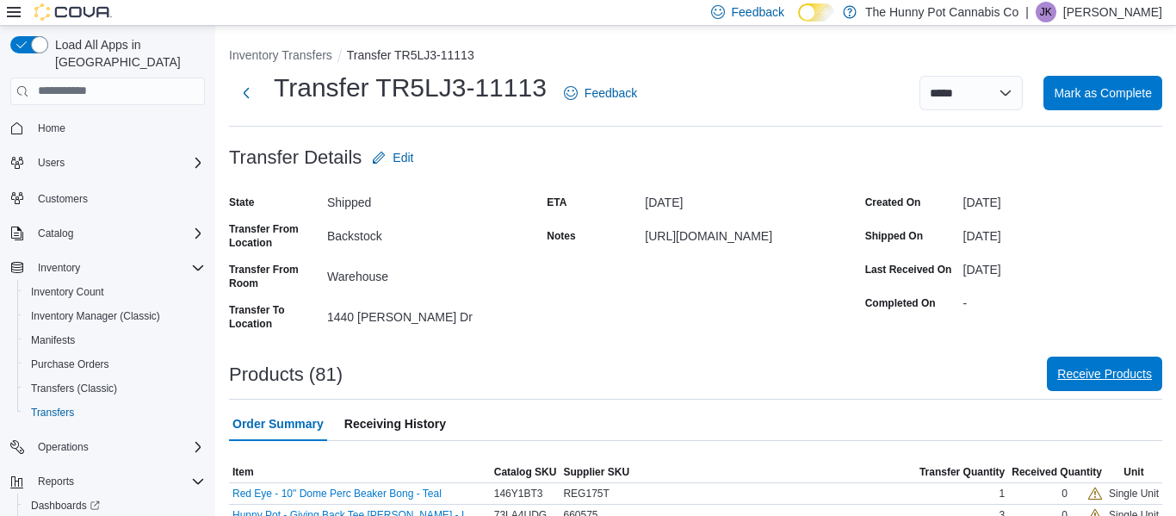
click at [1097, 366] on span "Receive Products" at bounding box center [1104, 373] width 95 height 17
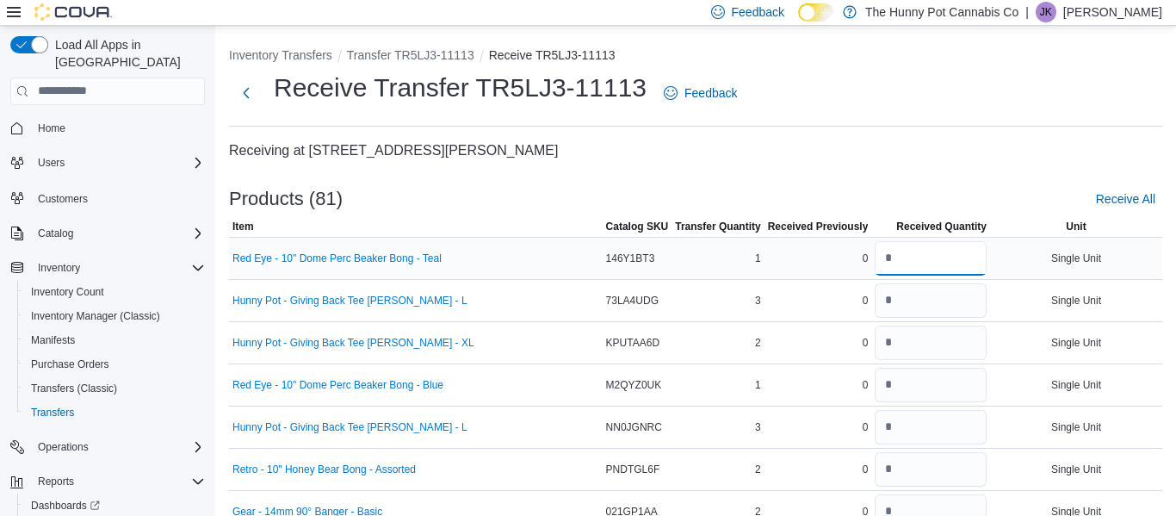
click at [917, 256] on input "number" at bounding box center [931, 258] width 112 height 34
type input "*"
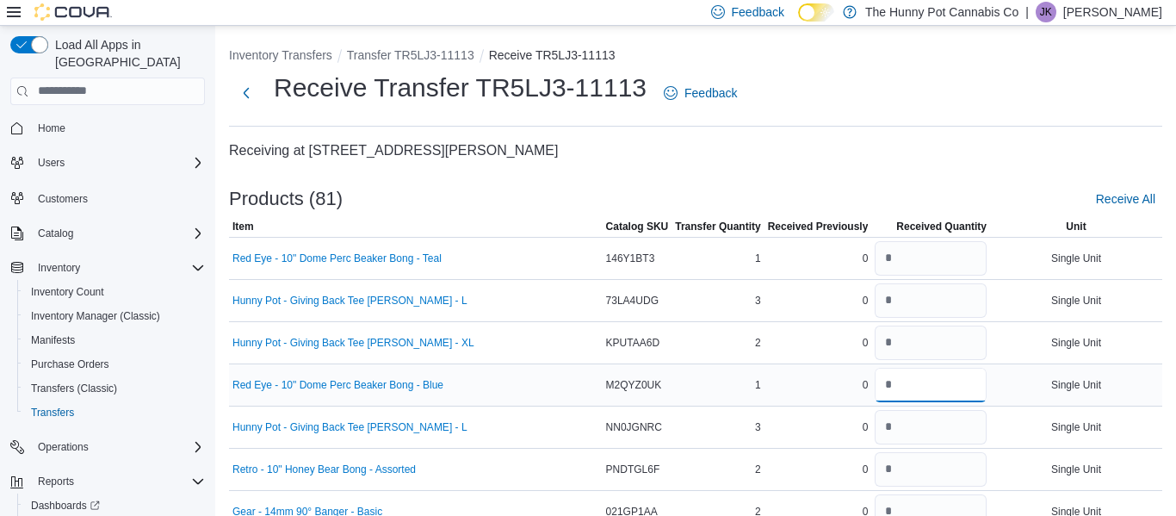
click at [901, 393] on input "number" at bounding box center [931, 385] width 112 height 34
type input "*"
click at [905, 431] on input "number" at bounding box center [931, 427] width 112 height 34
type input "*"
click at [902, 466] on input "number" at bounding box center [931, 469] width 112 height 34
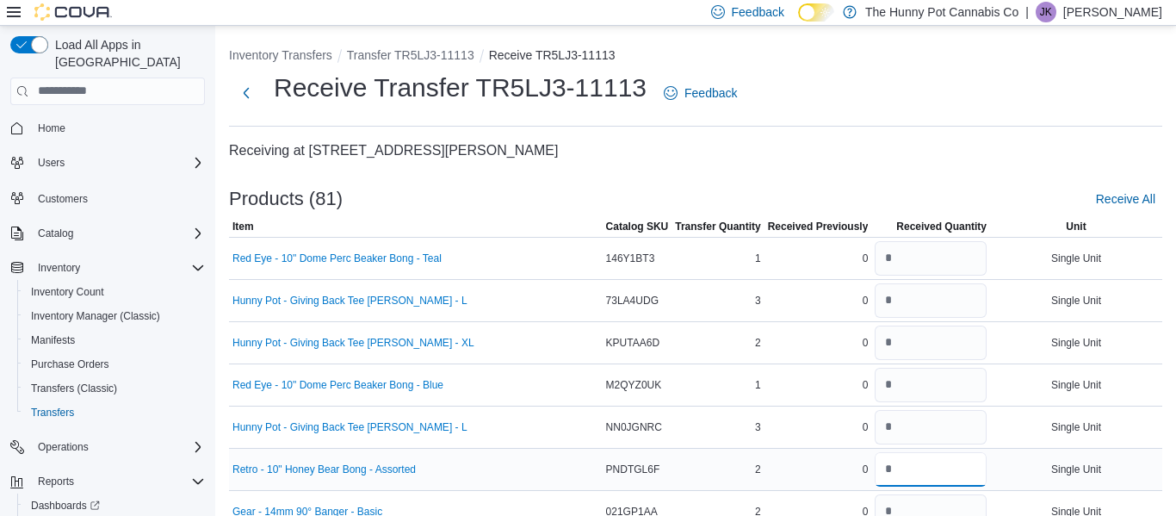
type input "*"
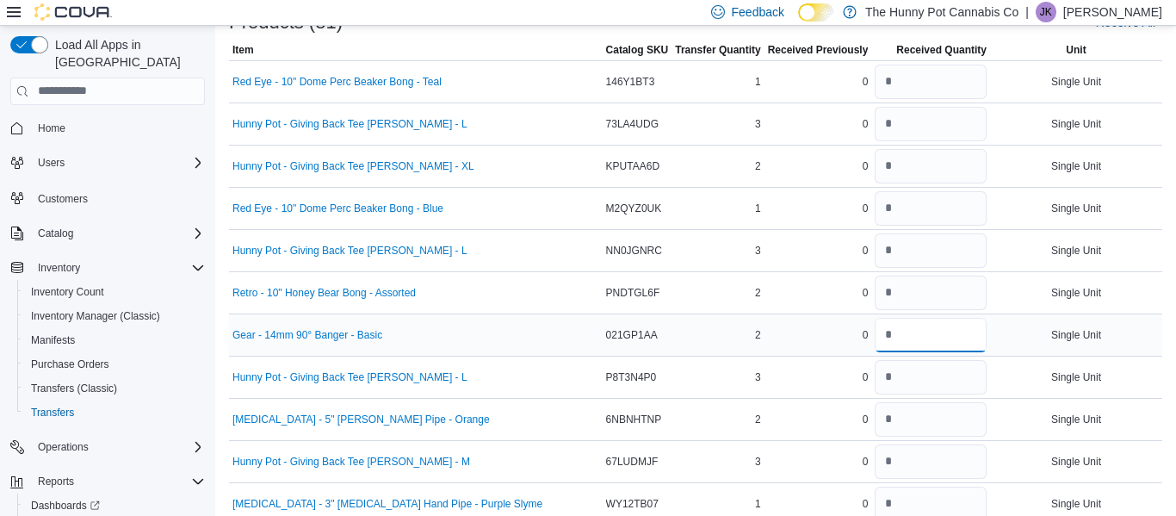
click at [910, 335] on input "number" at bounding box center [931, 335] width 112 height 34
type input "*"
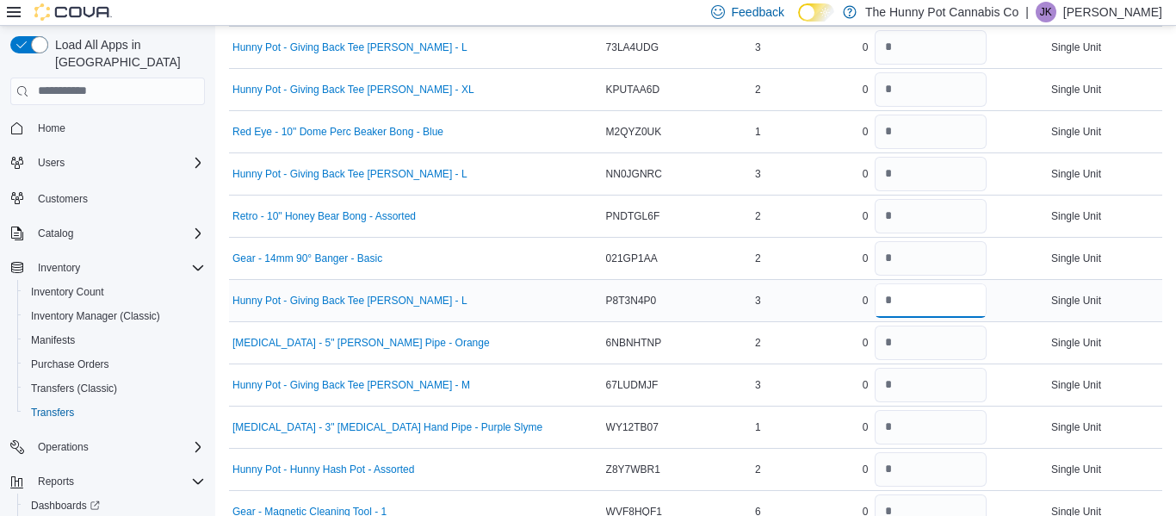
click at [912, 293] on input "number" at bounding box center [931, 300] width 112 height 34
type input "*"
click at [908, 338] on input "number" at bounding box center [931, 342] width 112 height 34
type input "*"
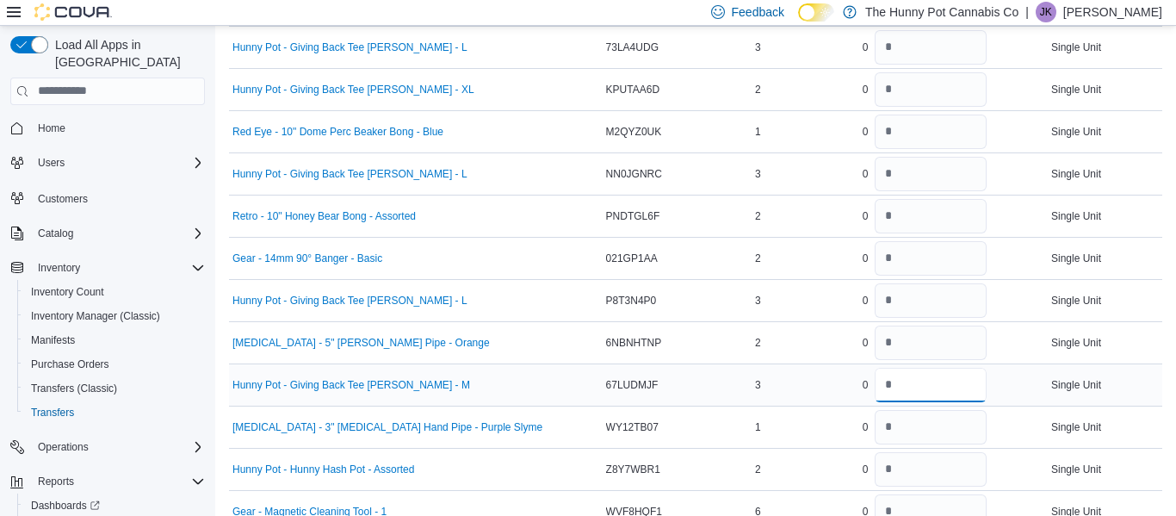
click at [903, 387] on input "number" at bounding box center [931, 385] width 112 height 34
type input "*"
click at [895, 438] on input "number" at bounding box center [931, 427] width 112 height 34
type input "*"
click at [910, 475] on input "number" at bounding box center [931, 469] width 112 height 34
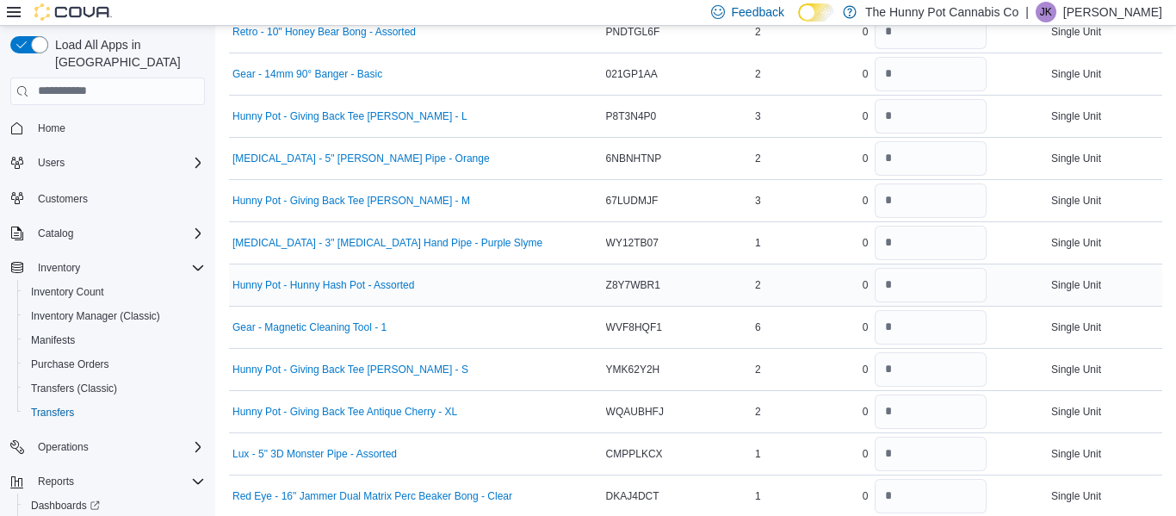
scroll to position [444, 0]
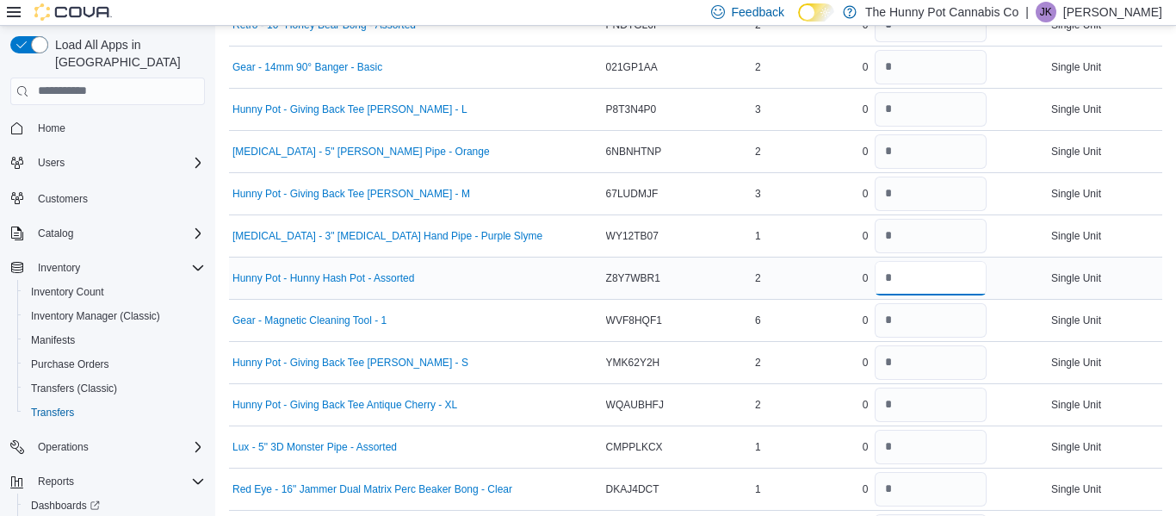
click at [894, 281] on input "number" at bounding box center [931, 278] width 112 height 34
type input "*"
click at [890, 318] on input "number" at bounding box center [931, 320] width 112 height 34
type input "*"
click at [894, 368] on input "number" at bounding box center [931, 362] width 112 height 34
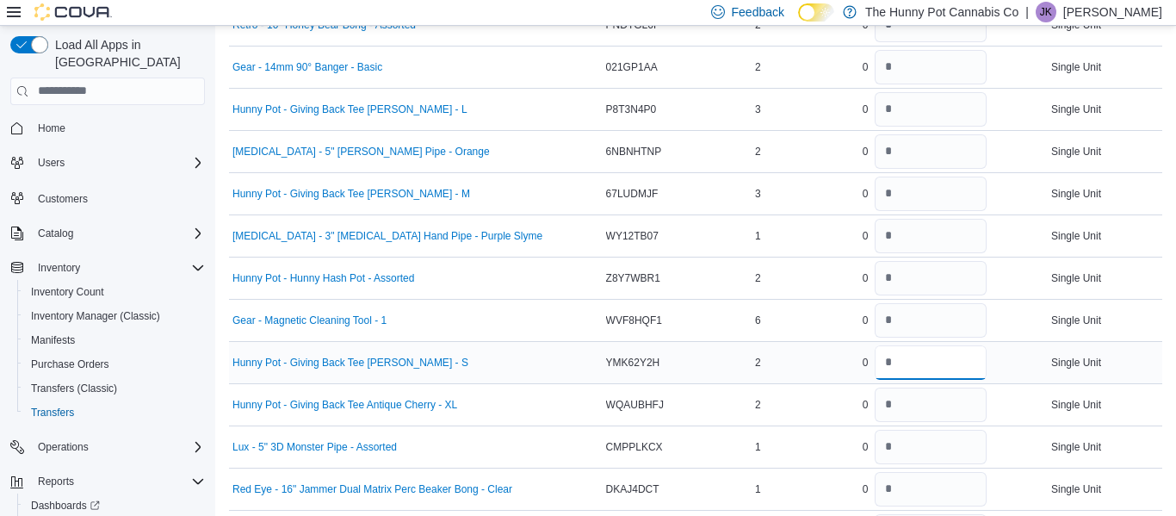
type input "*"
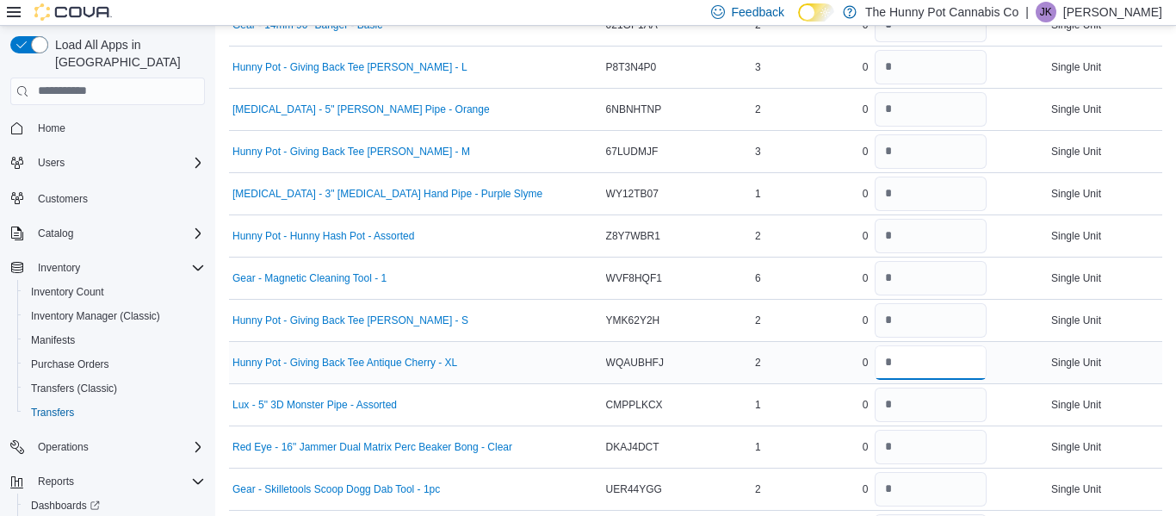
click at [906, 356] on input "number" at bounding box center [931, 362] width 112 height 34
type input "*"
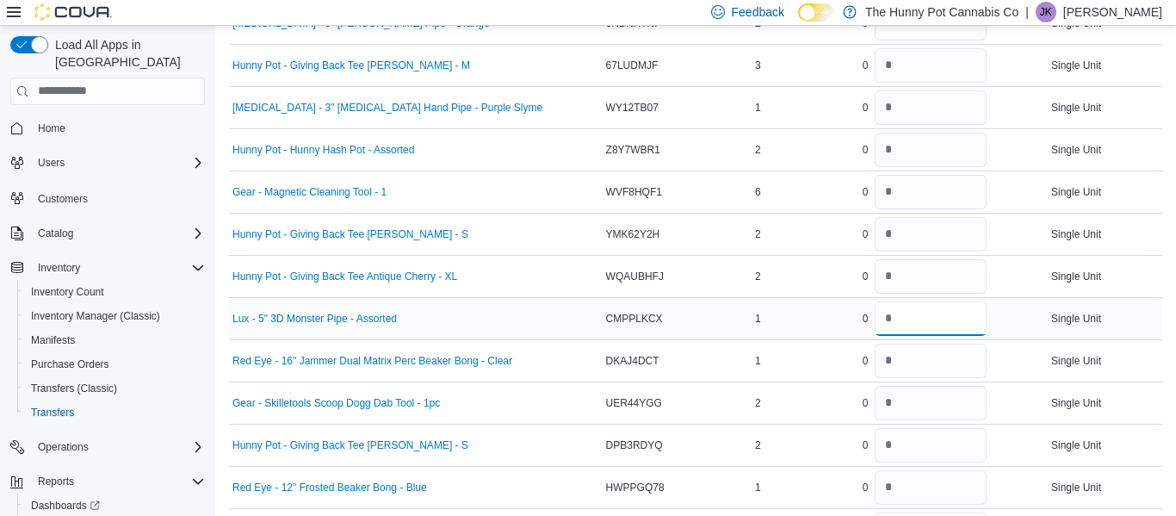
click at [905, 323] on input "number" at bounding box center [931, 318] width 112 height 34
type input "*"
click at [904, 353] on input "number" at bounding box center [931, 361] width 112 height 34
type input "*"
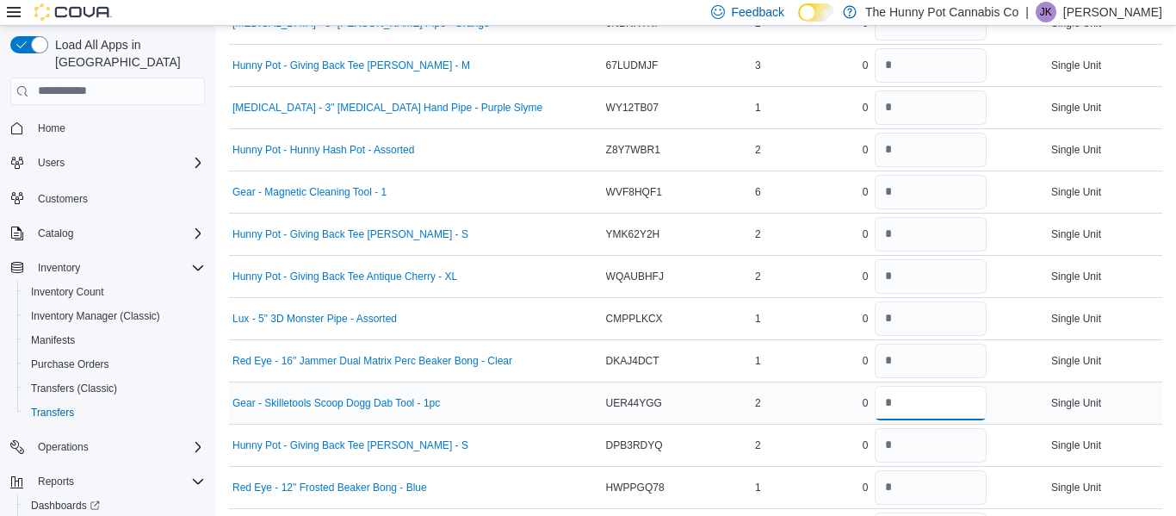
click at [901, 400] on input "number" at bounding box center [931, 403] width 112 height 34
type input "*"
click at [897, 444] on input "number" at bounding box center [931, 445] width 112 height 34
type input "*"
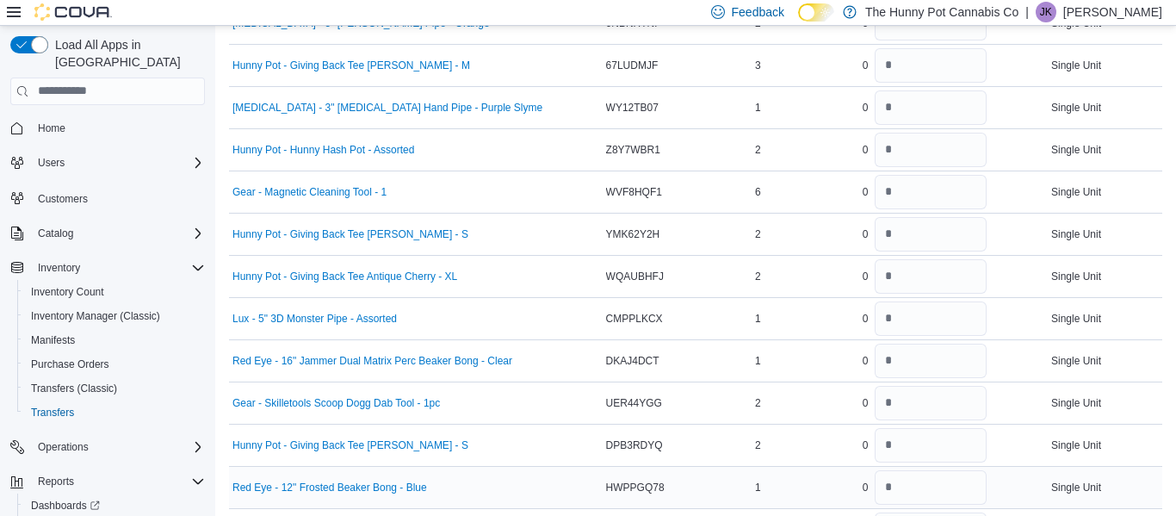
scroll to position [632, 0]
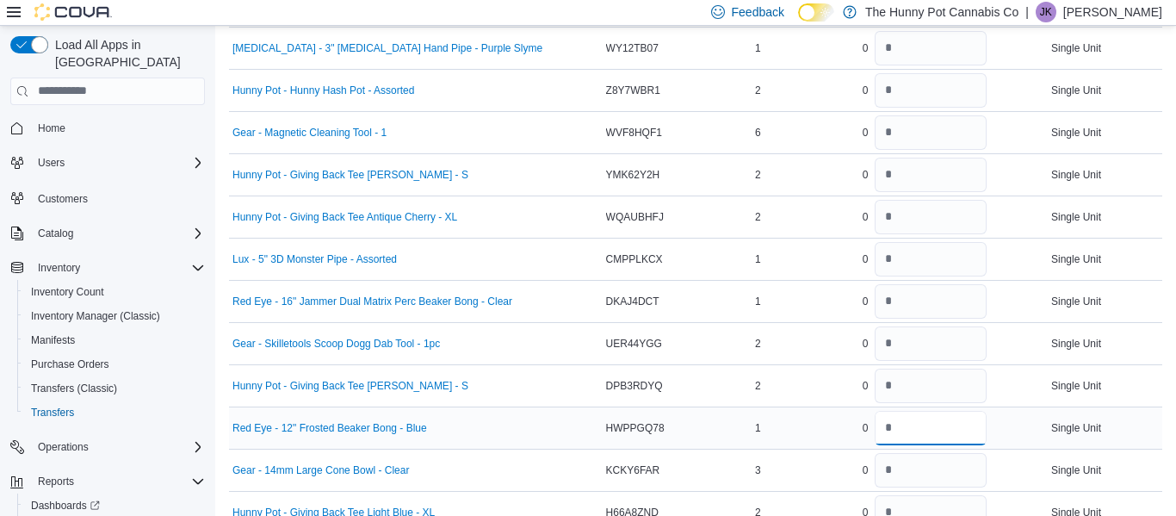
click at [905, 427] on input "number" at bounding box center [931, 428] width 112 height 34
type input "*"
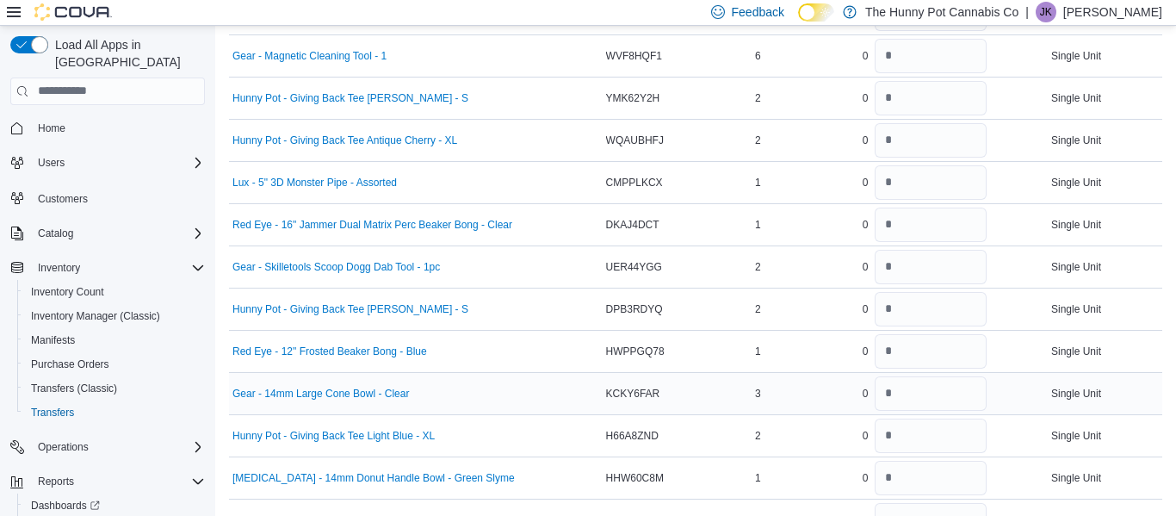
scroll to position [711, 0]
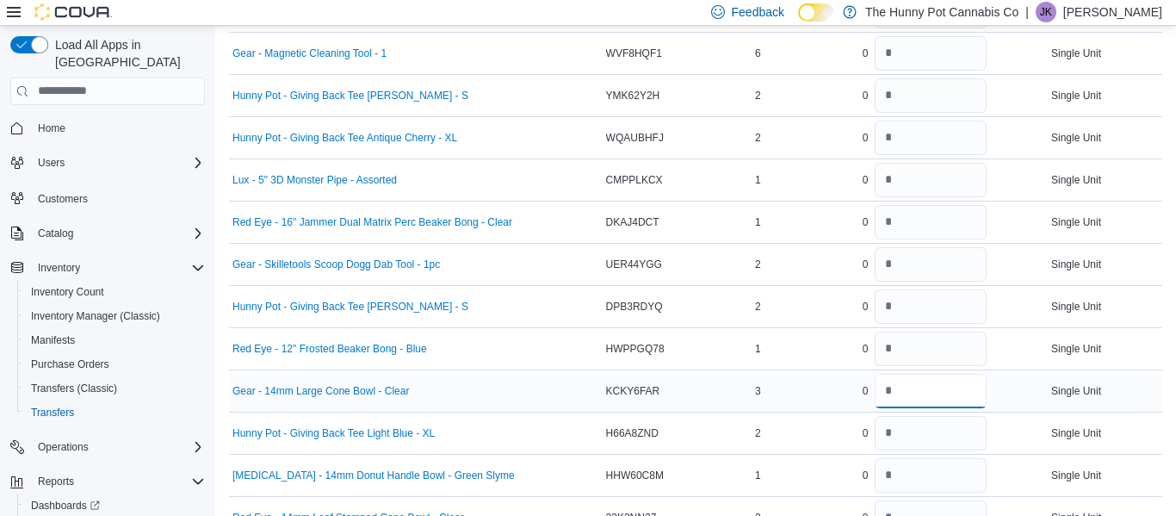
click at [914, 394] on input "number" at bounding box center [931, 391] width 112 height 34
type input "*"
click at [891, 443] on input "number" at bounding box center [931, 433] width 112 height 34
type input "*"
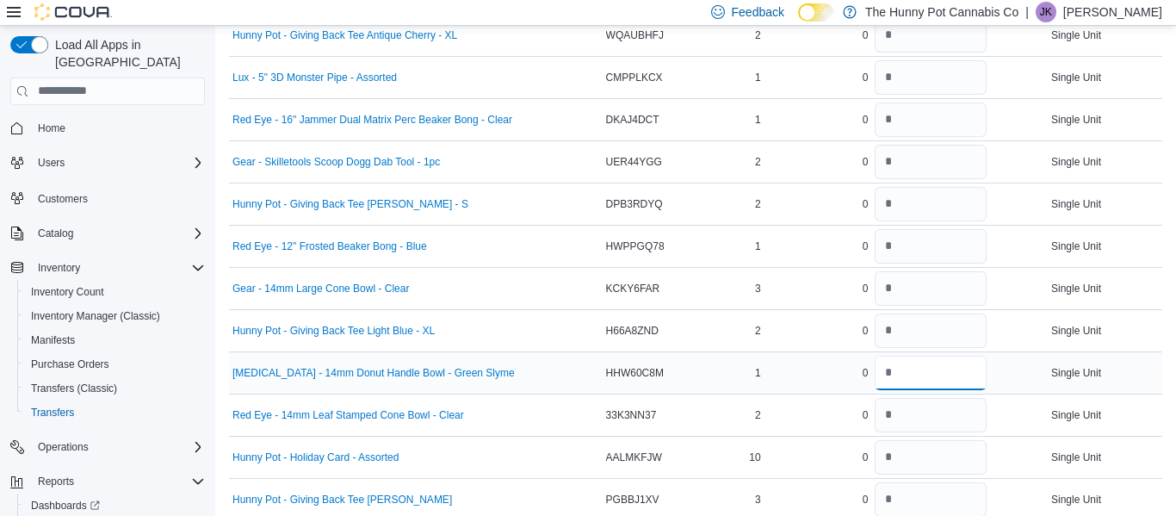
click at [893, 363] on input "number" at bounding box center [931, 373] width 112 height 34
type input "*"
click at [896, 405] on input "number" at bounding box center [931, 415] width 112 height 34
type input "*"
click at [890, 458] on input "number" at bounding box center [931, 457] width 112 height 34
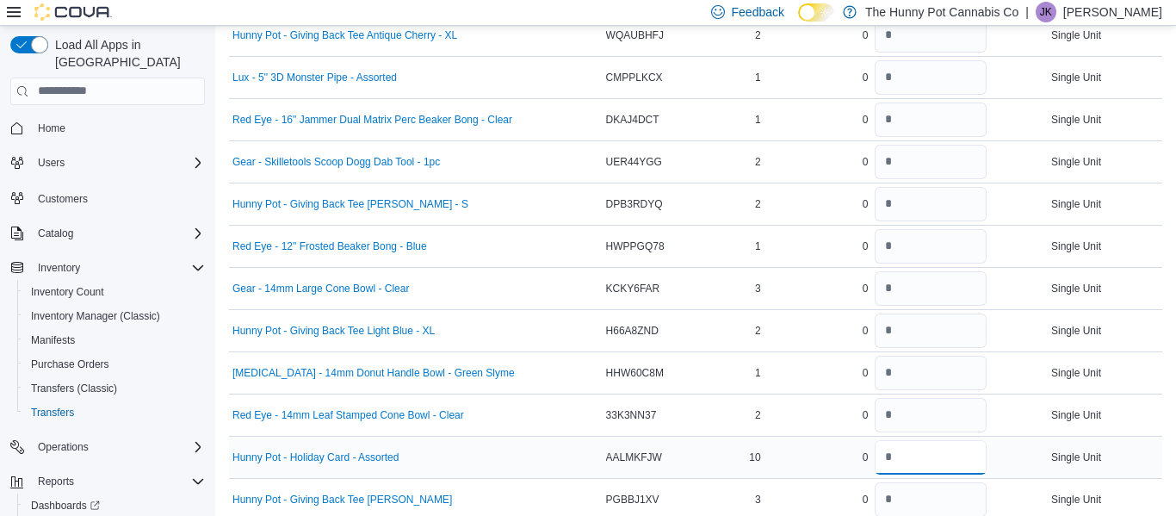
type input "**"
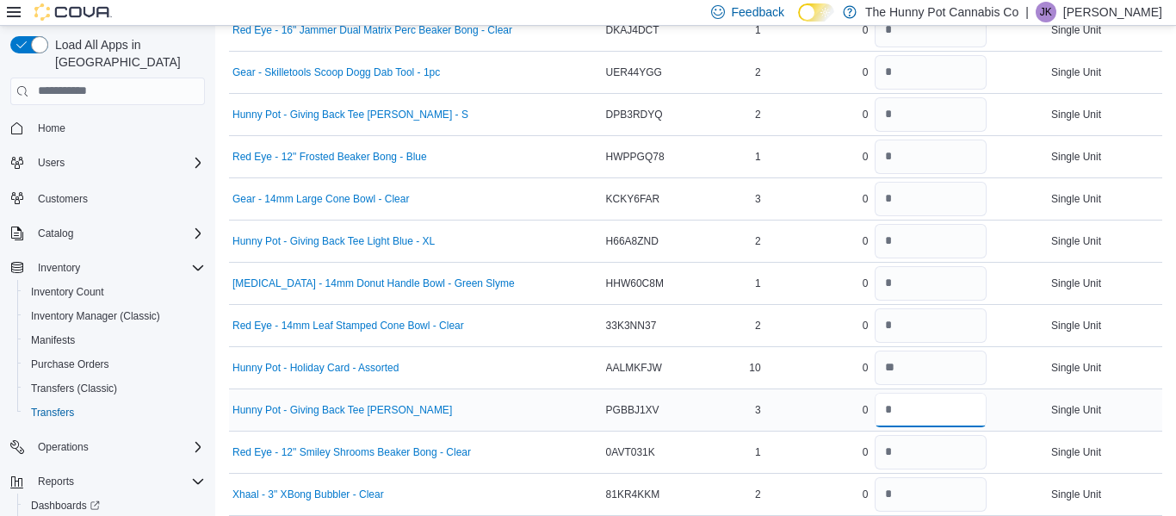
click at [893, 411] on input "number" at bounding box center [931, 410] width 112 height 34
type input "*"
click at [892, 453] on input "number" at bounding box center [931, 452] width 112 height 34
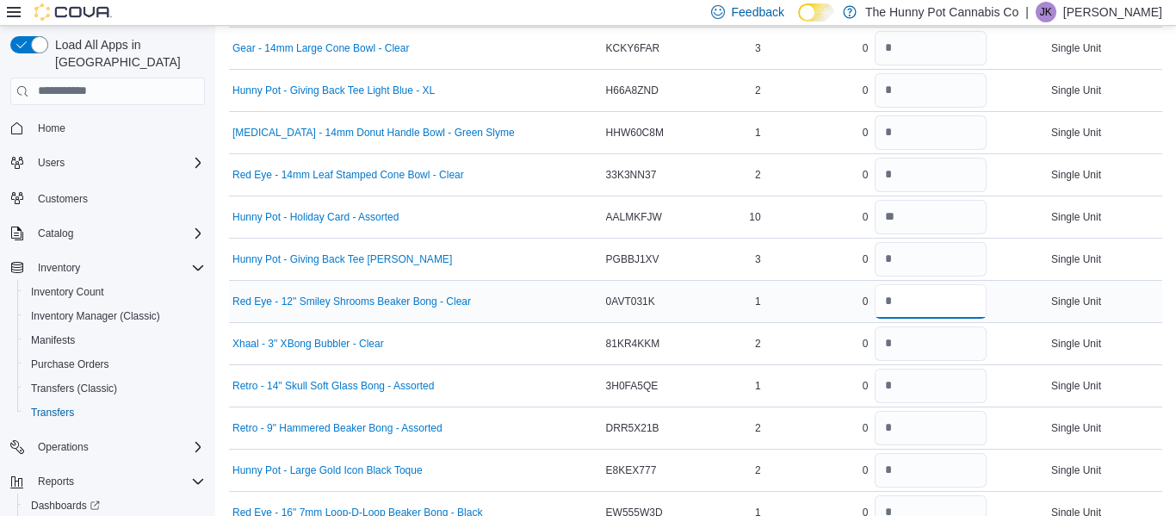
scroll to position [1058, 0]
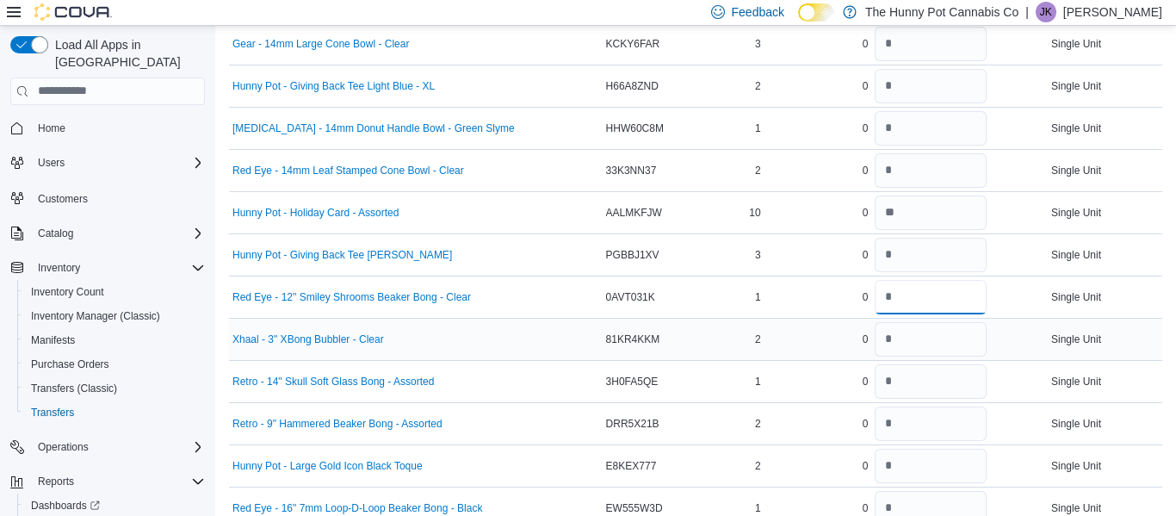
type input "*"
click at [890, 338] on input "number" at bounding box center [931, 339] width 112 height 34
type input "*"
click at [887, 377] on input "number" at bounding box center [931, 381] width 112 height 34
type input "*"
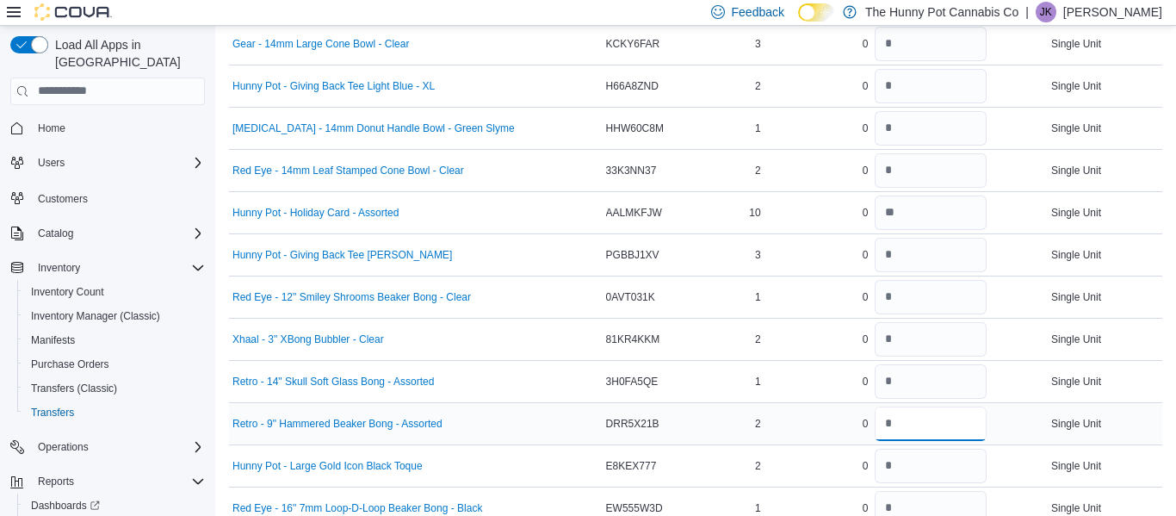
click at [886, 430] on input "number" at bounding box center [931, 423] width 112 height 34
type input "*"
click at [887, 469] on input "number" at bounding box center [931, 466] width 112 height 34
type input "*"
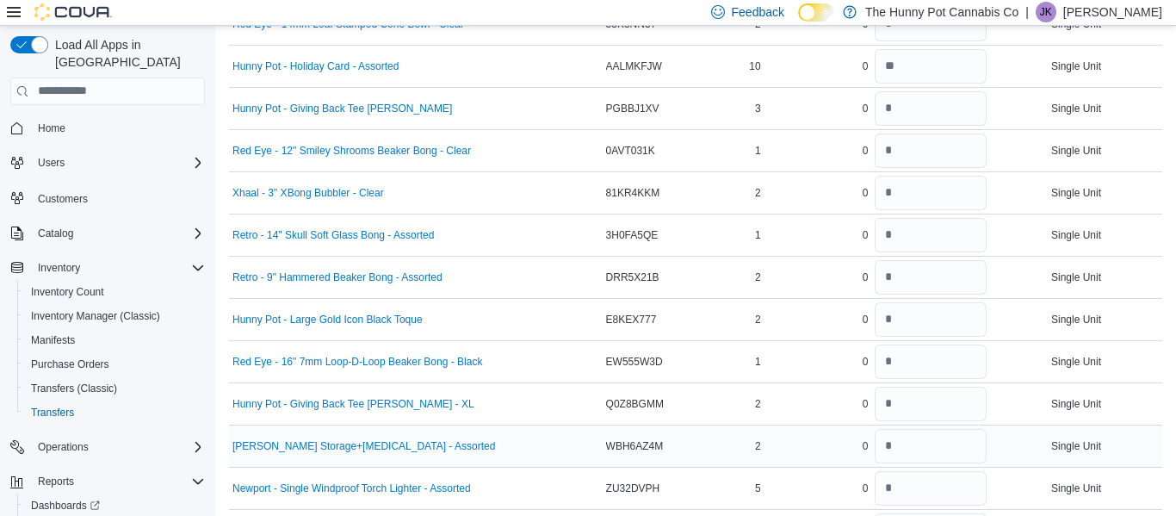
scroll to position [1238, 0]
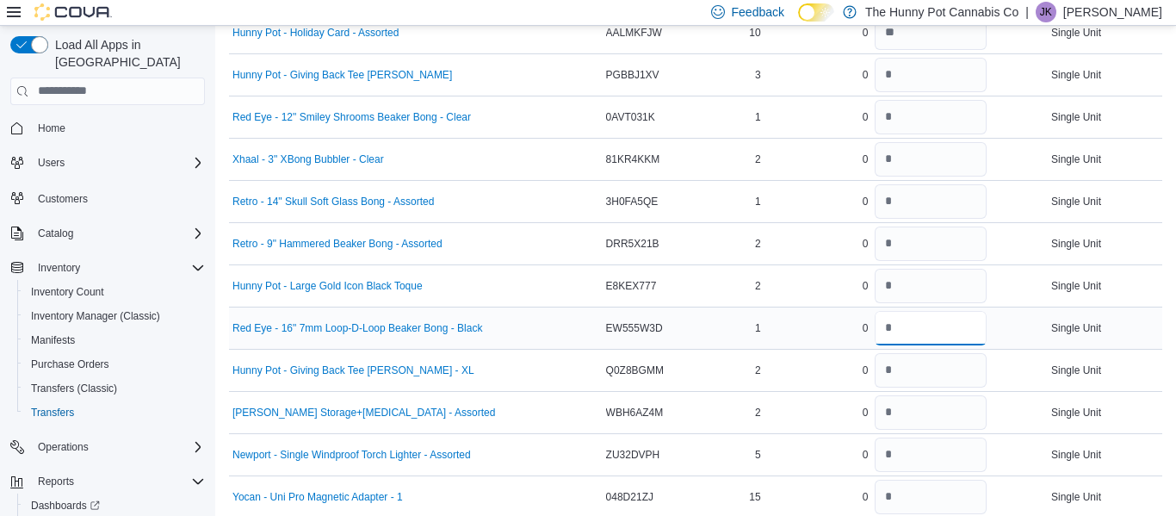
click at [890, 332] on input "number" at bounding box center [931, 328] width 112 height 34
type input "*"
click at [890, 369] on input "number" at bounding box center [931, 370] width 112 height 34
type input "*"
click at [887, 412] on input "number" at bounding box center [931, 412] width 112 height 34
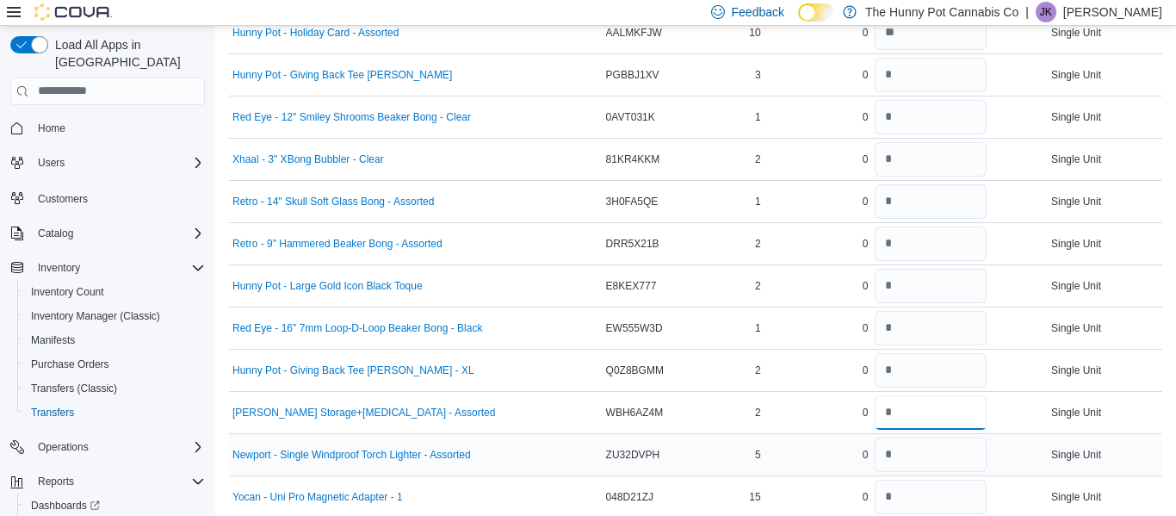
type input "*"
click at [886, 454] on input "number" at bounding box center [931, 454] width 112 height 34
type input "*"
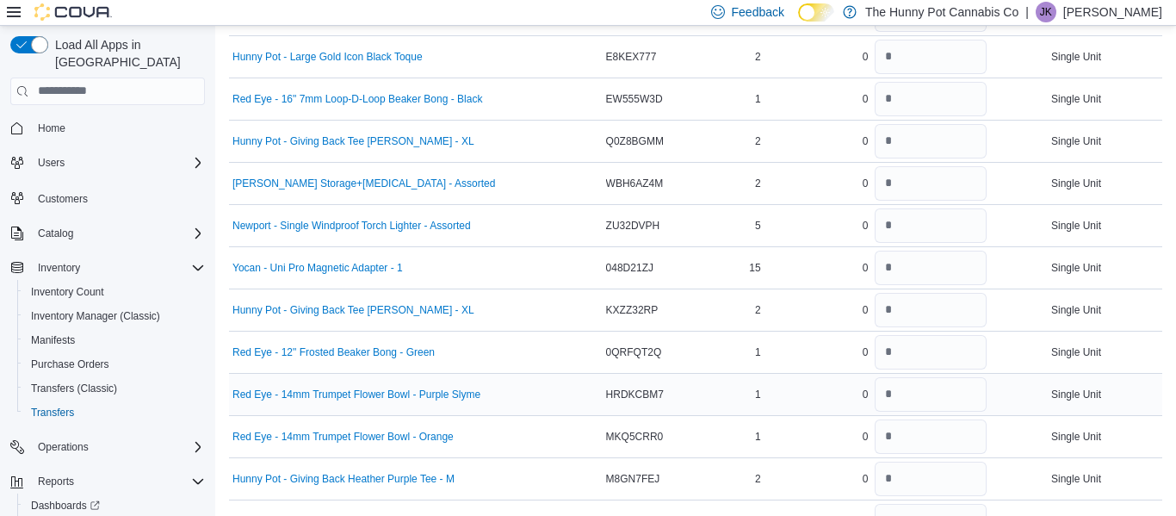
scroll to position [1469, 0]
click at [896, 277] on input "number" at bounding box center [931, 266] width 112 height 34
type input "**"
click at [900, 306] on input "number" at bounding box center [931, 308] width 112 height 34
type input "*"
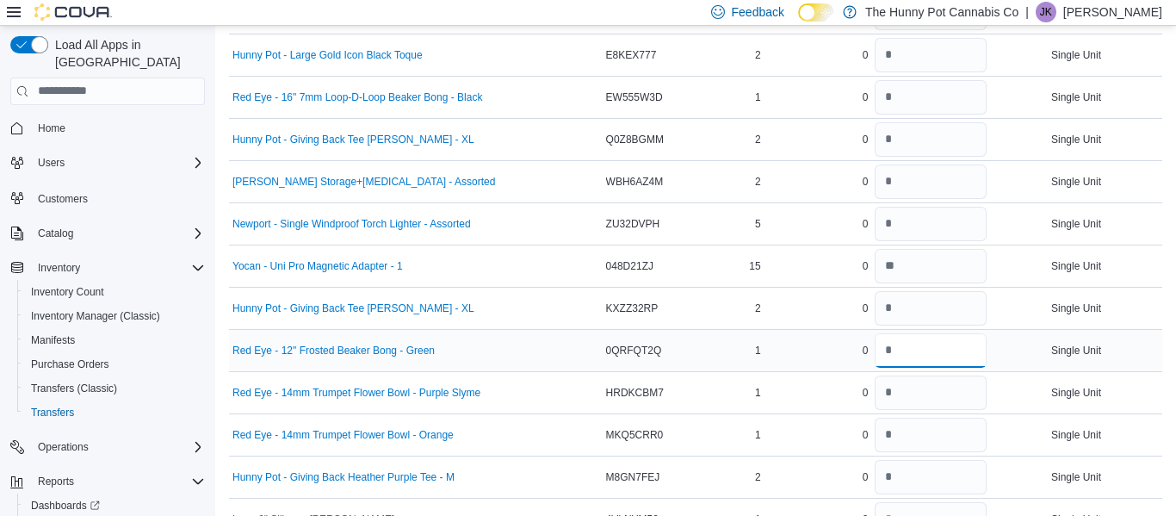
click at [896, 348] on input "number" at bounding box center [931, 350] width 112 height 34
type input "*"
click at [894, 387] on input "number" at bounding box center [931, 392] width 112 height 34
type input "*"
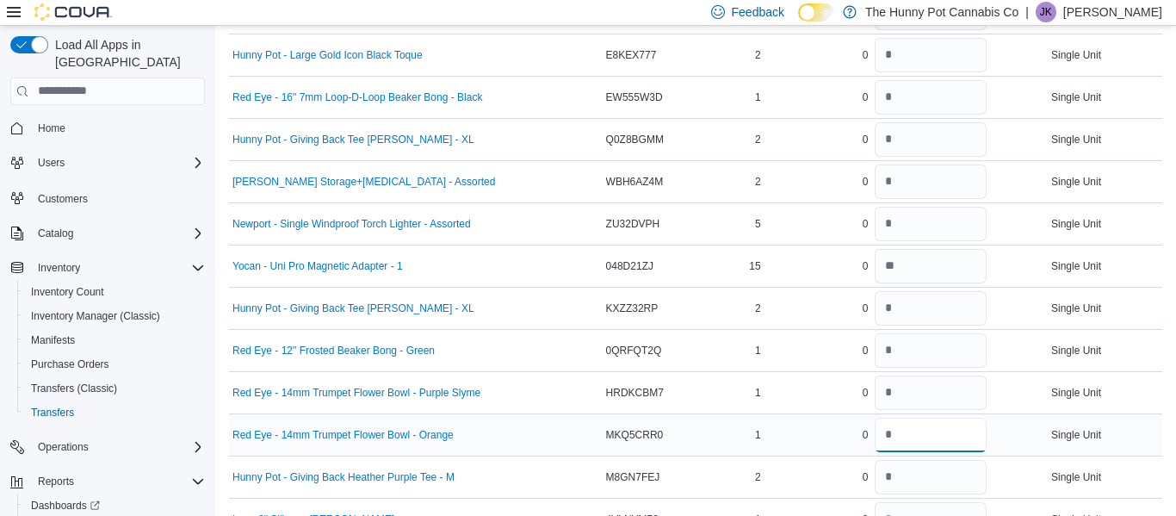
click at [889, 431] on input "number" at bounding box center [931, 435] width 112 height 34
type input "*"
click at [890, 487] on input "number" at bounding box center [931, 477] width 112 height 34
type input "*"
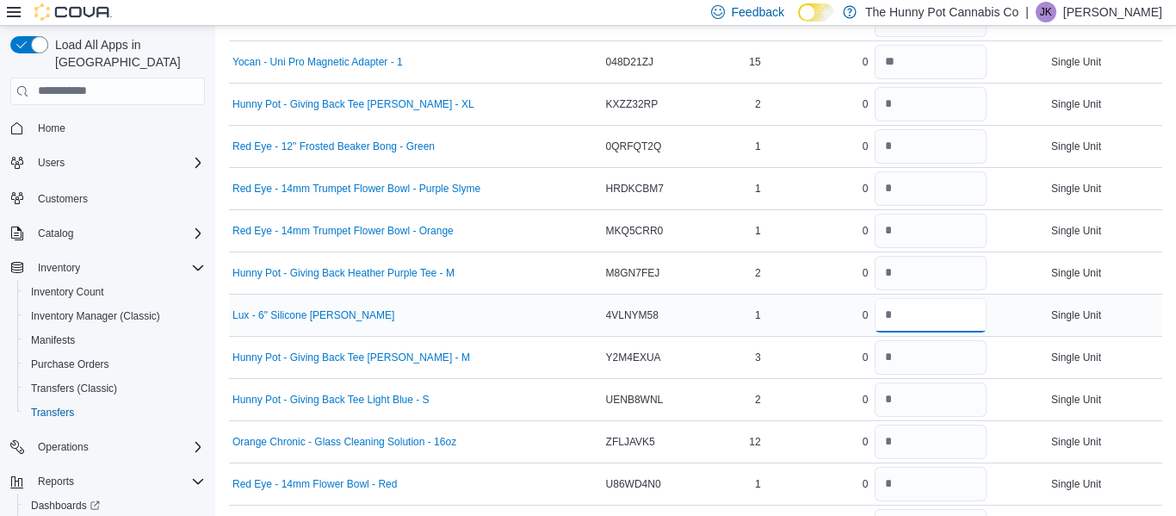
click at [891, 313] on input "number" at bounding box center [931, 315] width 112 height 34
type input "*"
click at [890, 356] on input "number" at bounding box center [931, 357] width 112 height 34
type input "*"
click at [888, 392] on input "number" at bounding box center [931, 399] width 112 height 34
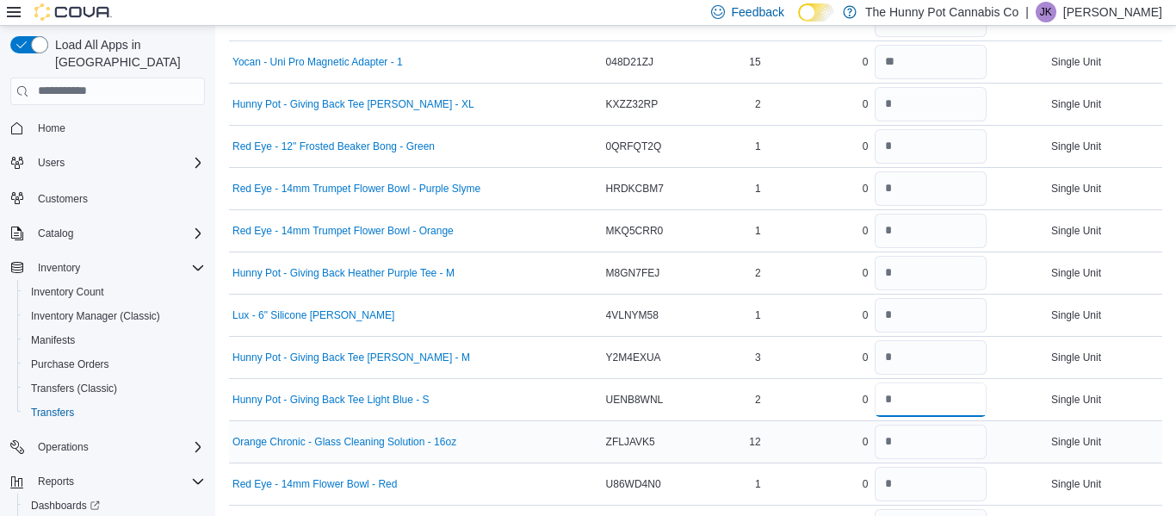
type input "*"
click at [889, 443] on input "number" at bounding box center [931, 442] width 112 height 34
type input "**"
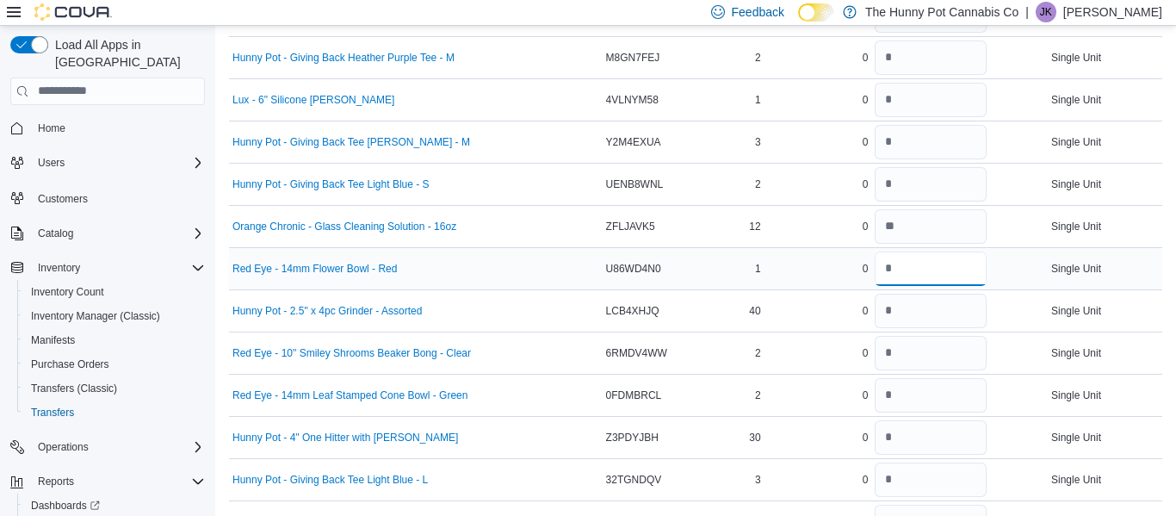
click at [893, 272] on input "number" at bounding box center [931, 268] width 112 height 34
type input "*"
click at [892, 312] on input "number" at bounding box center [931, 311] width 112 height 34
type input "**"
click at [890, 347] on input "number" at bounding box center [931, 353] width 112 height 34
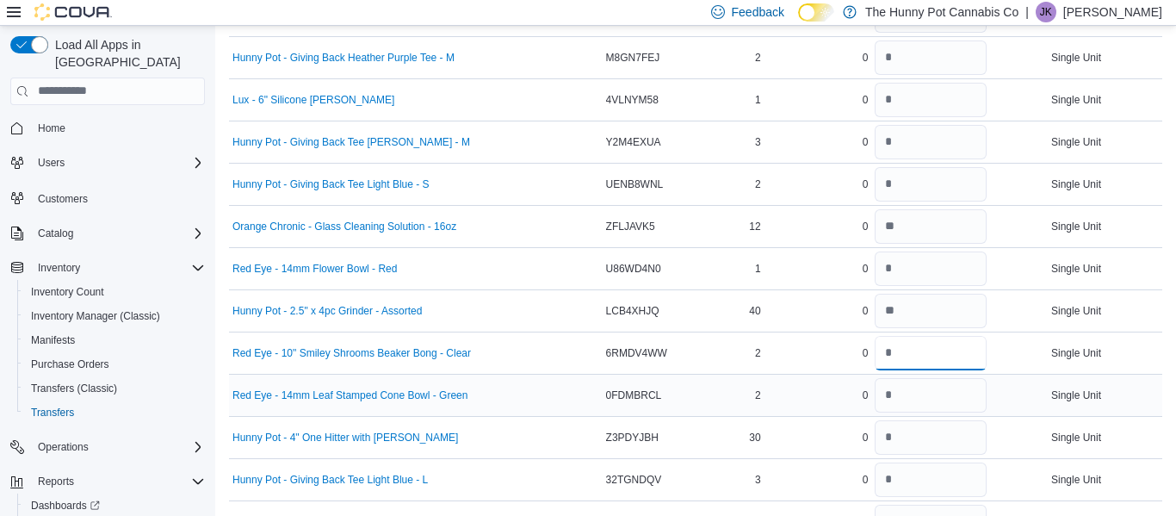
type input "*"
click at [890, 400] on input "number" at bounding box center [931, 395] width 112 height 34
type input "*"
click at [890, 437] on input "number" at bounding box center [931, 437] width 112 height 34
type input "**"
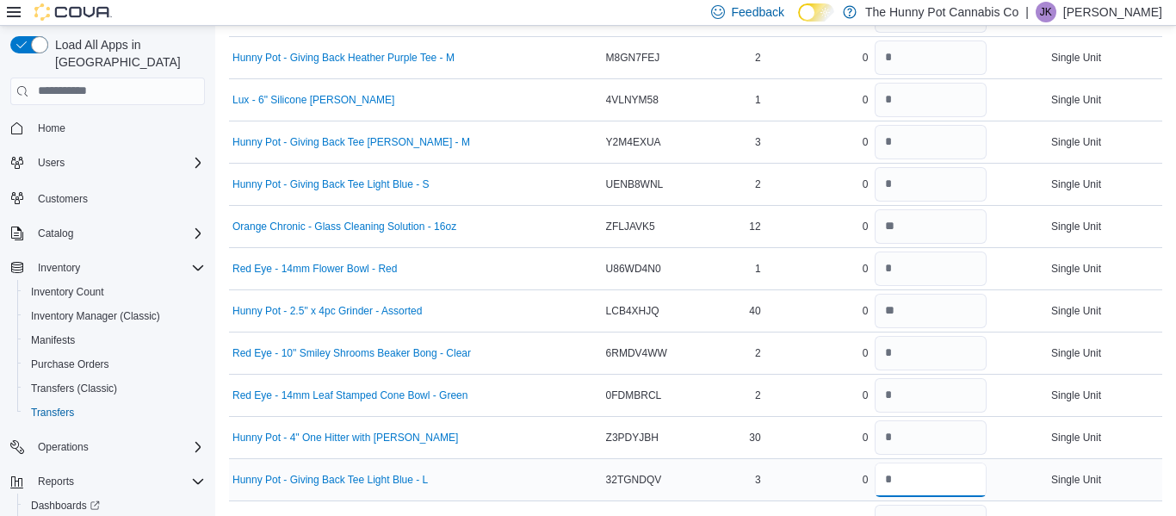
click at [889, 480] on input "number" at bounding box center [931, 479] width 112 height 34
type input "*"
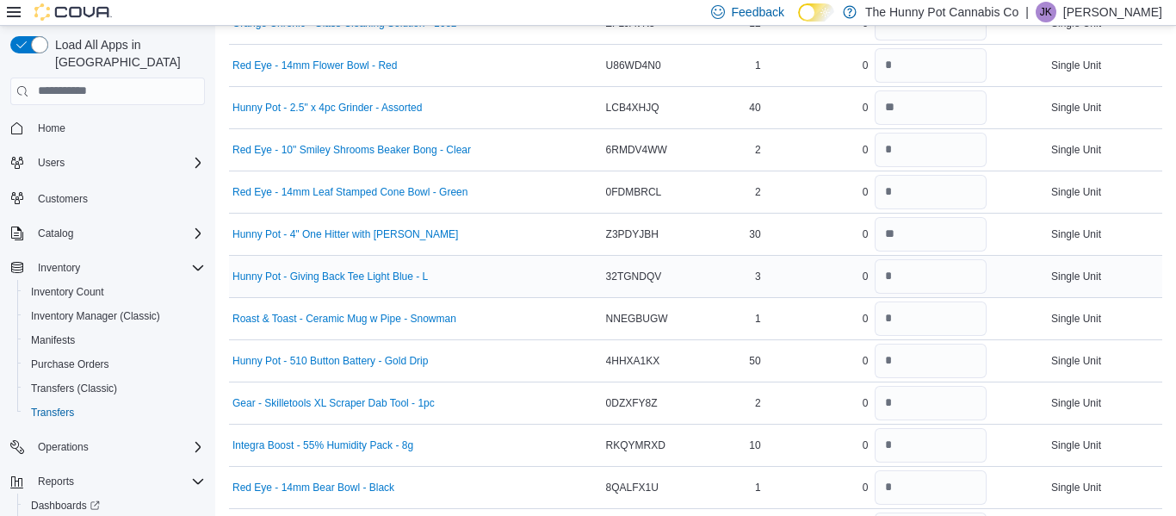
scroll to position [2092, 0]
click at [902, 323] on input "number" at bounding box center [931, 318] width 112 height 34
type input "*"
click at [905, 360] on input "number" at bounding box center [931, 360] width 112 height 34
type input "**"
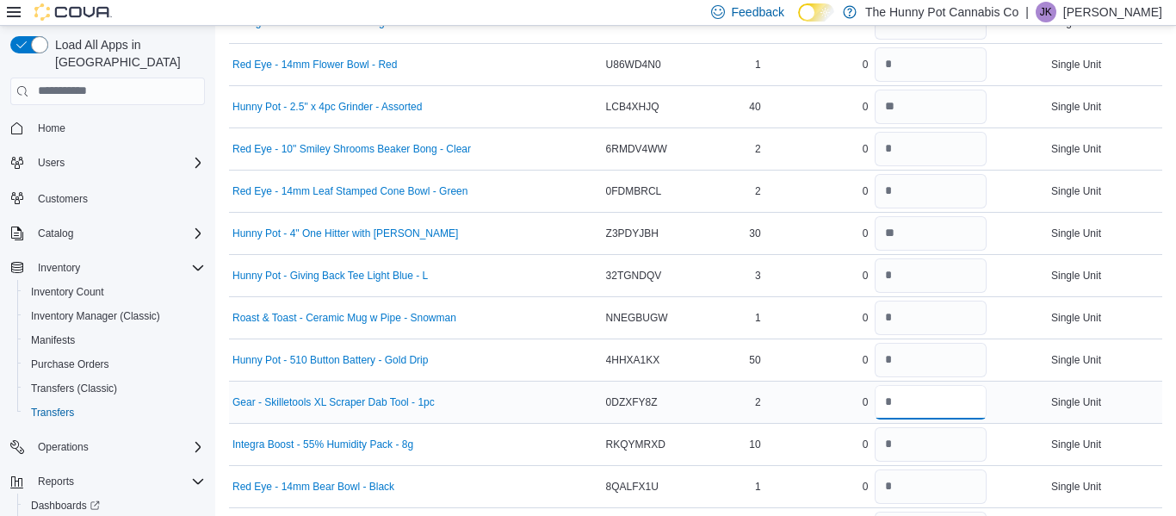
click at [900, 397] on input "number" at bounding box center [931, 402] width 112 height 34
type input "*"
click at [900, 440] on input "number" at bounding box center [931, 444] width 112 height 34
type input "**"
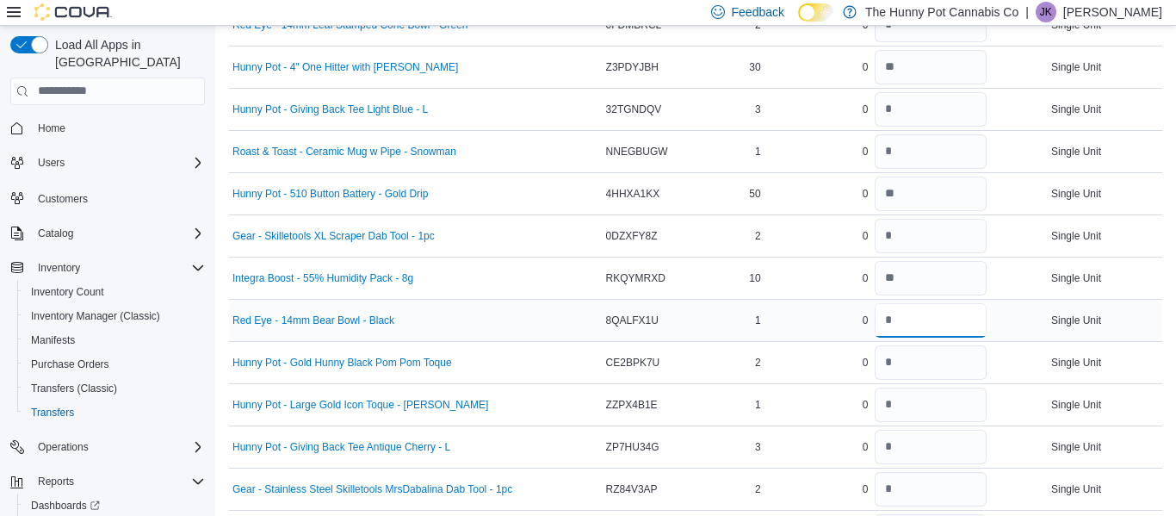
click at [893, 328] on input "number" at bounding box center [931, 320] width 112 height 34
type input "*"
click at [896, 370] on input "number" at bounding box center [931, 362] width 112 height 34
type input "*"
click at [890, 406] on input "number" at bounding box center [931, 404] width 112 height 34
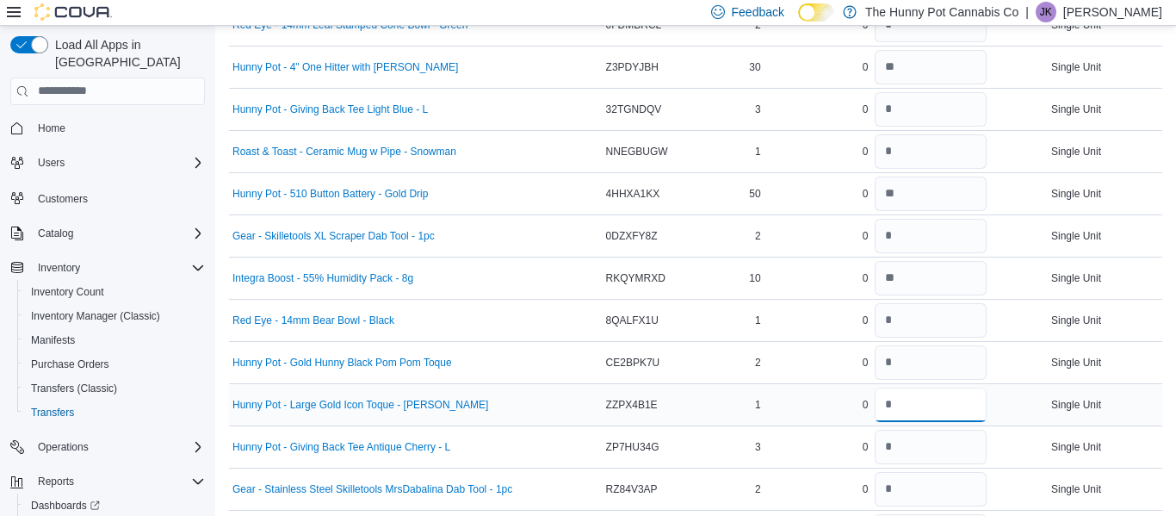
type input "*"
click at [891, 452] on input "number" at bounding box center [931, 447] width 112 height 34
type input "*"
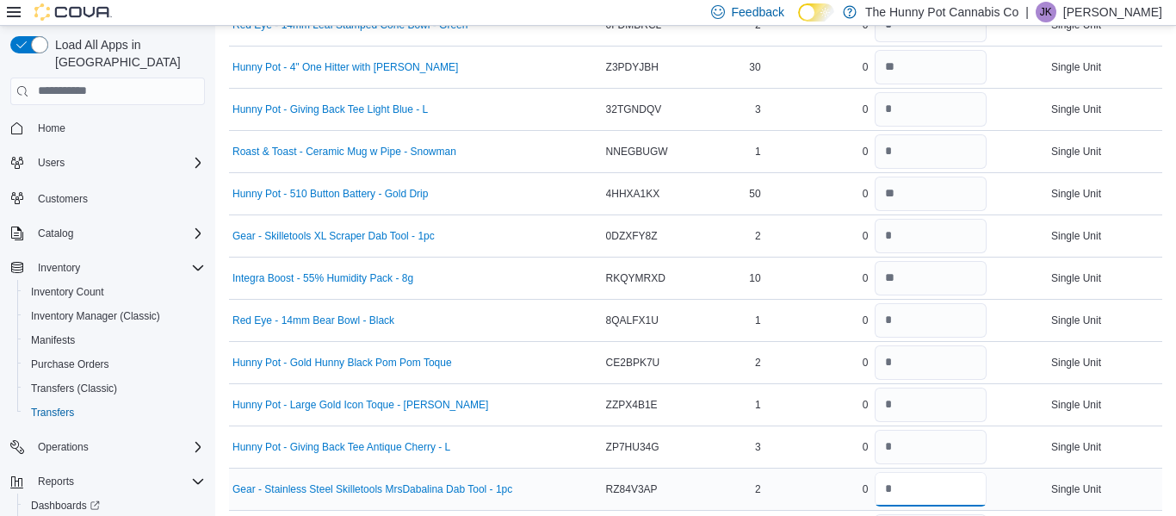
click at [888, 487] on input "number" at bounding box center [931, 489] width 112 height 34
type input "*"
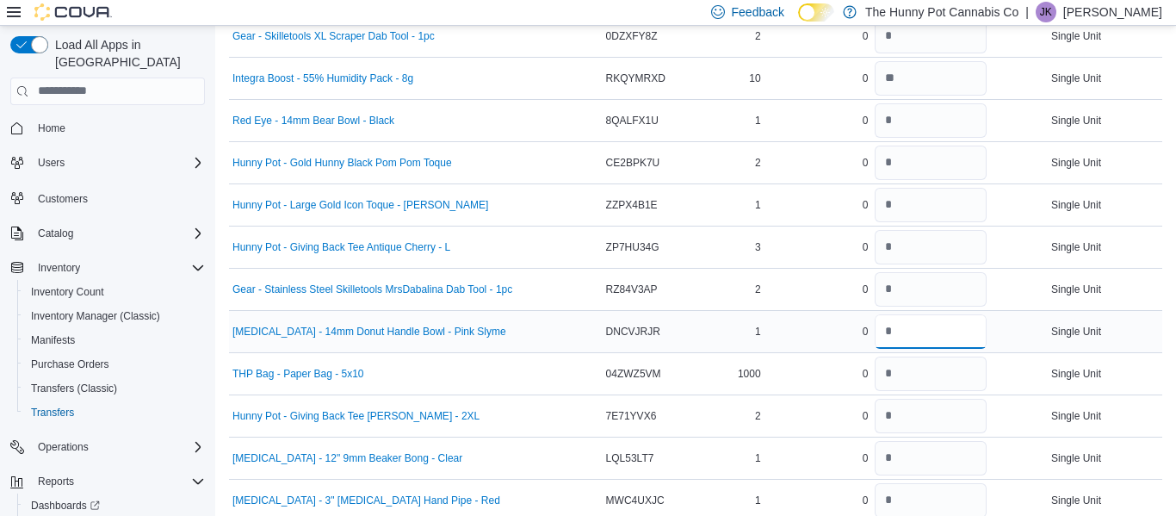
click at [890, 332] on input "number" at bounding box center [931, 331] width 112 height 34
type input "*"
click at [890, 382] on input "number" at bounding box center [931, 373] width 112 height 34
type input "****"
click at [892, 423] on input "number" at bounding box center [931, 416] width 112 height 34
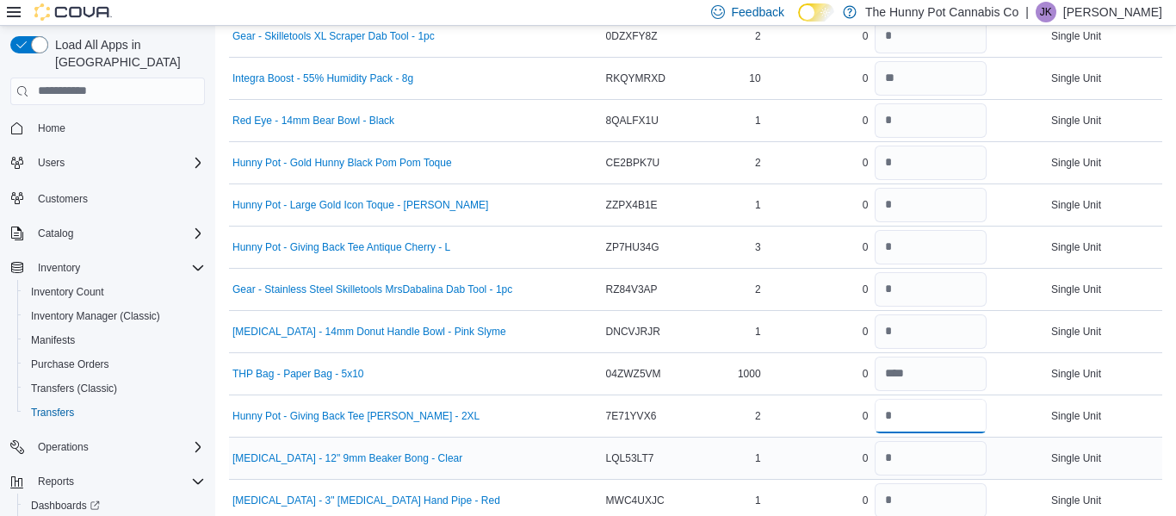
type input "*"
click at [890, 461] on input "number" at bounding box center [931, 458] width 112 height 34
type input "*"
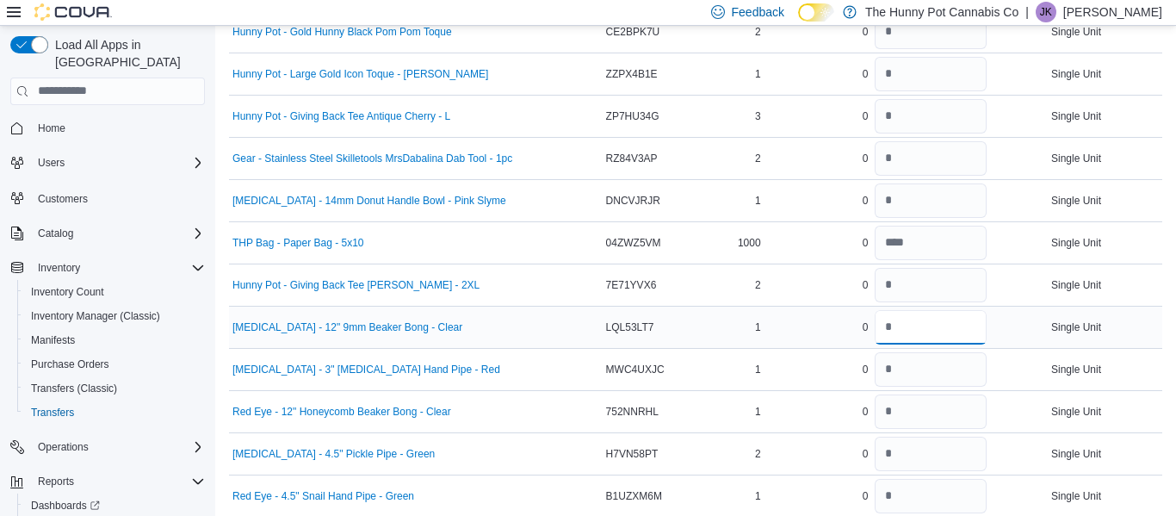
scroll to position [2590, 0]
type input "*"
click at [894, 372] on input "number" at bounding box center [931, 368] width 112 height 34
type input "*"
click at [883, 413] on input "number" at bounding box center [931, 411] width 112 height 34
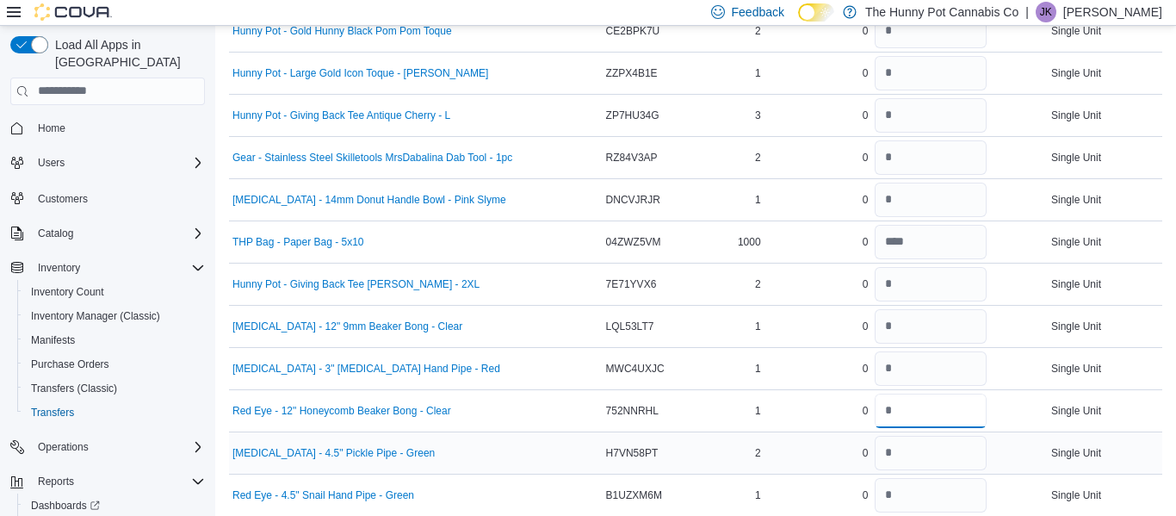
type input "*"
click at [883, 462] on input "number" at bounding box center [931, 453] width 112 height 34
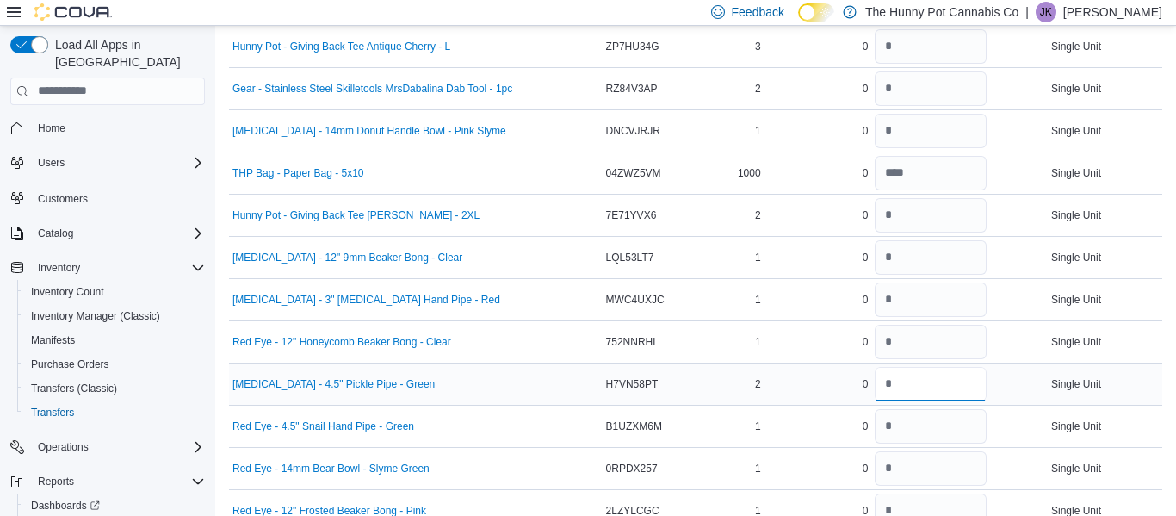
scroll to position [2661, 0]
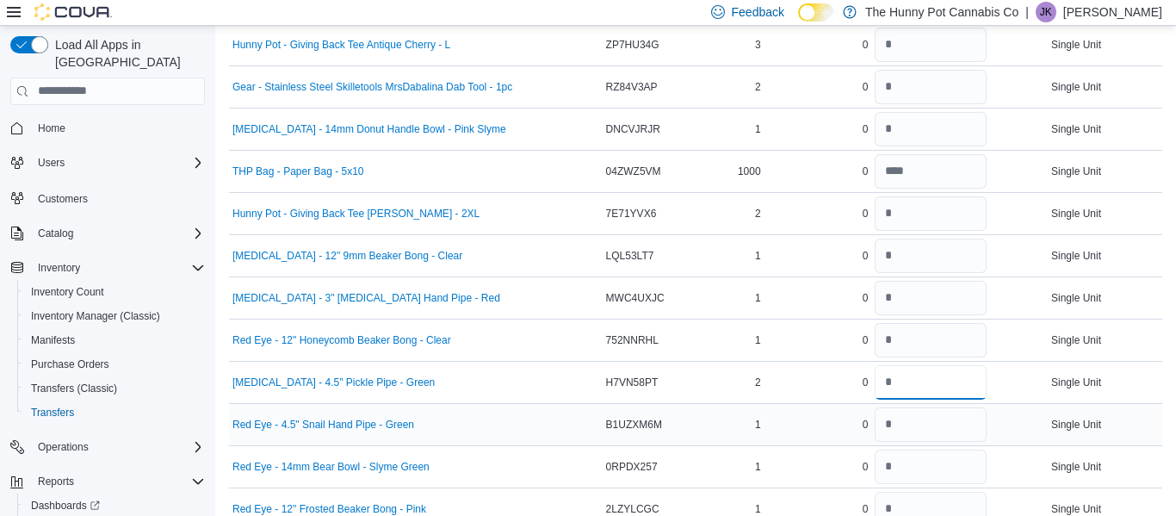
type input "*"
click at [887, 423] on input "number" at bounding box center [931, 424] width 112 height 34
type input "*"
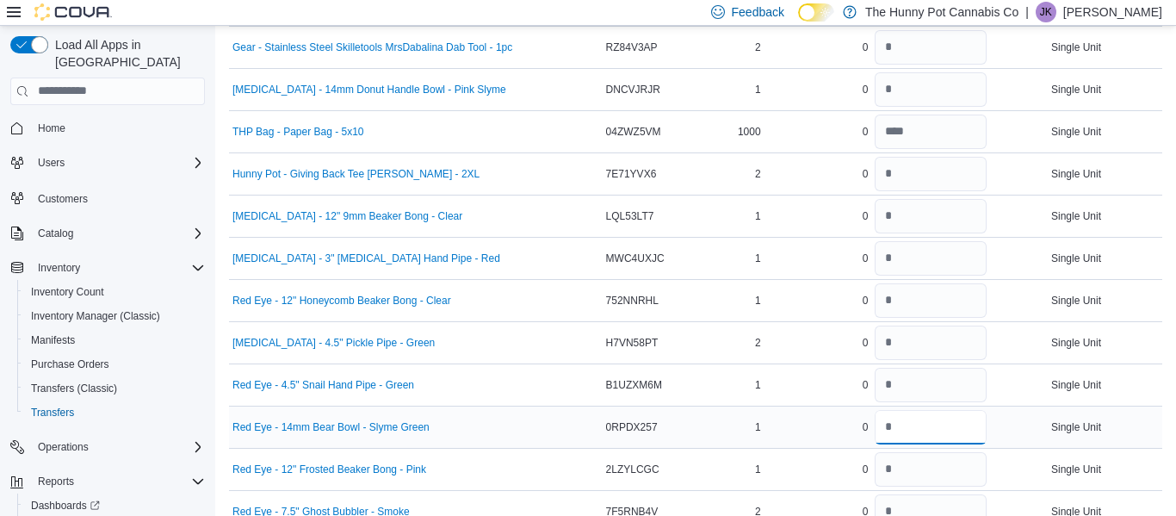
click at [890, 428] on input "number" at bounding box center [931, 427] width 112 height 34
type input "*"
click at [890, 466] on input "number" at bounding box center [931, 469] width 112 height 34
type input "*"
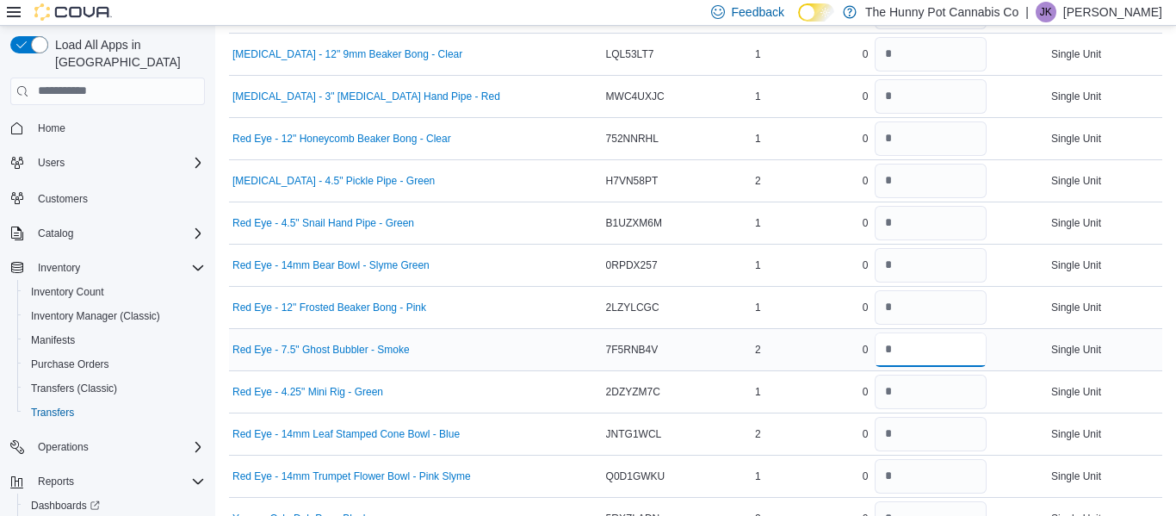
click at [890, 353] on input "number" at bounding box center [931, 349] width 112 height 34
type input "*"
click at [888, 399] on input "number" at bounding box center [931, 392] width 112 height 34
type input "*"
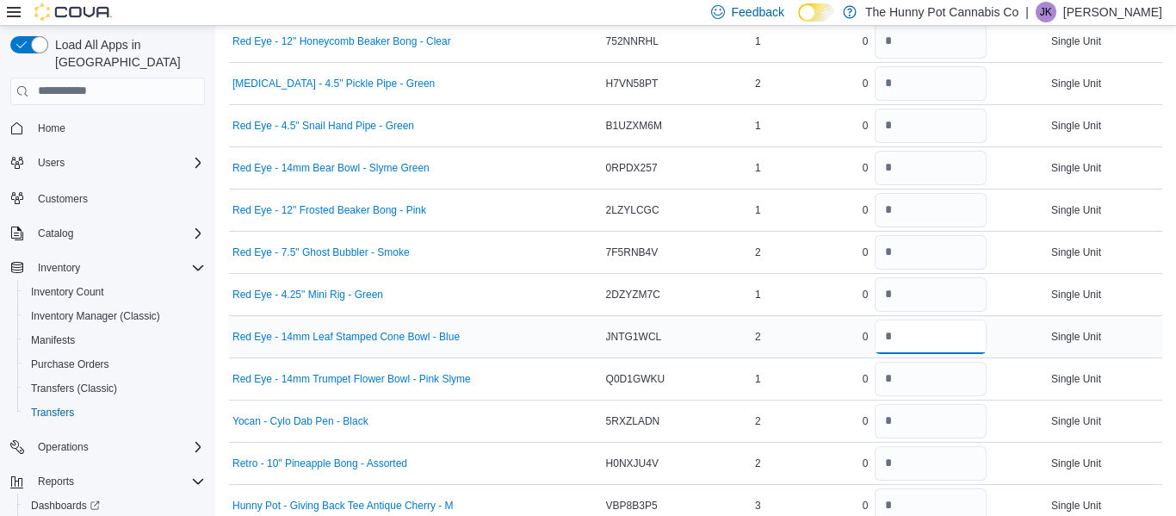
click at [888, 341] on input "number" at bounding box center [931, 336] width 112 height 34
type input "*"
click at [890, 375] on input "number" at bounding box center [931, 379] width 112 height 34
type input "*"
click at [888, 425] on input "number" at bounding box center [931, 421] width 112 height 34
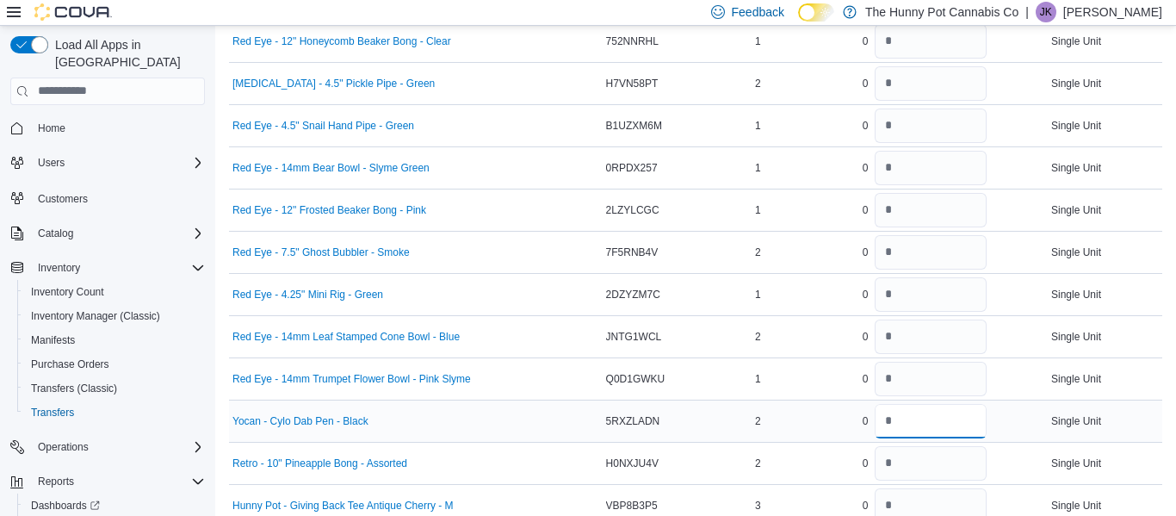
type input "*"
click at [888, 461] on input "number" at bounding box center [931, 463] width 112 height 34
type input "*"
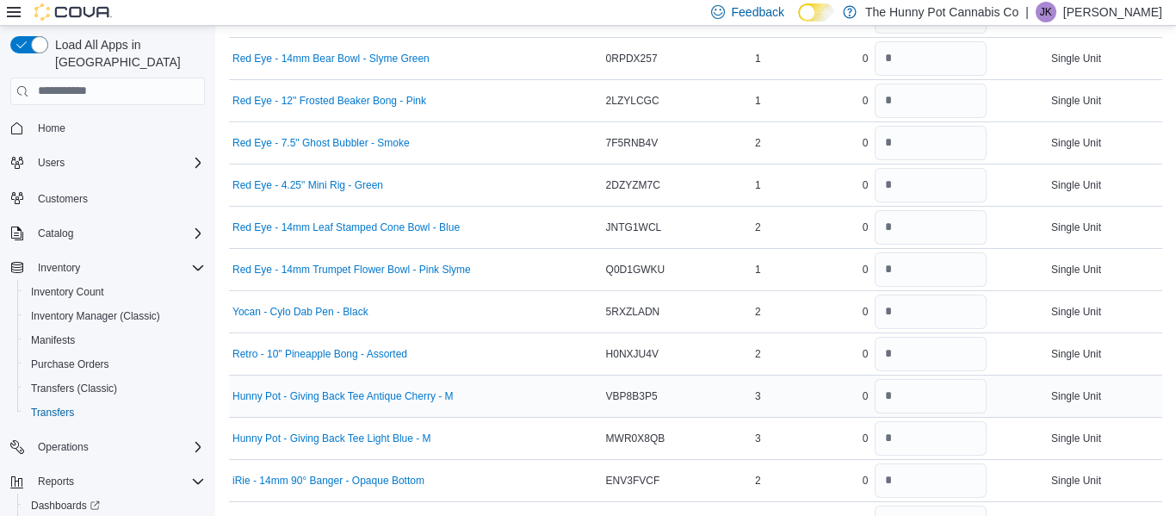
scroll to position [3071, 0]
click at [890, 390] on input "number" at bounding box center [931, 394] width 112 height 34
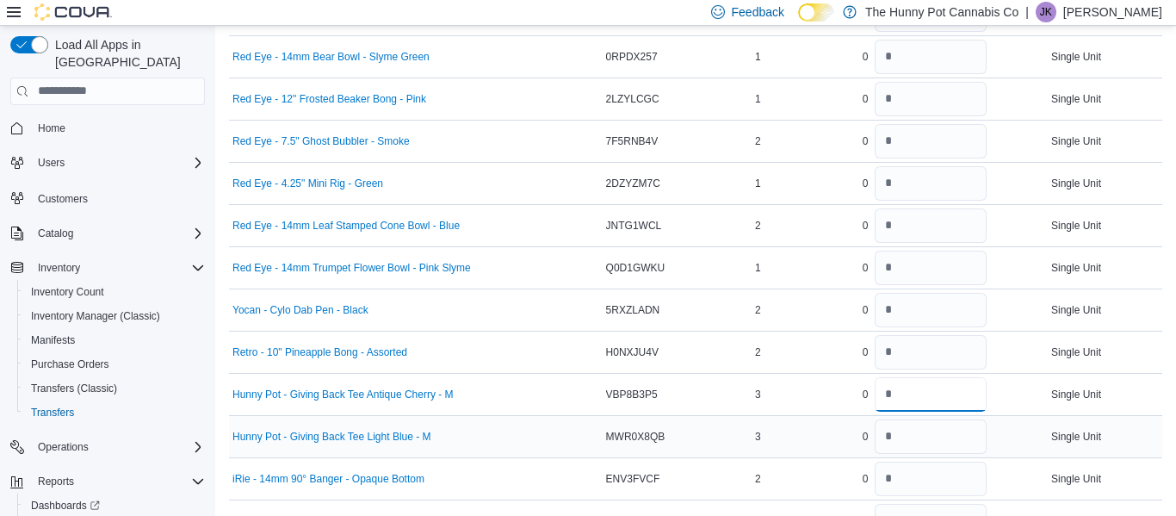
type input "*"
click at [890, 437] on input "number" at bounding box center [931, 436] width 112 height 34
type input "*"
click at [891, 484] on input "number" at bounding box center [931, 479] width 112 height 34
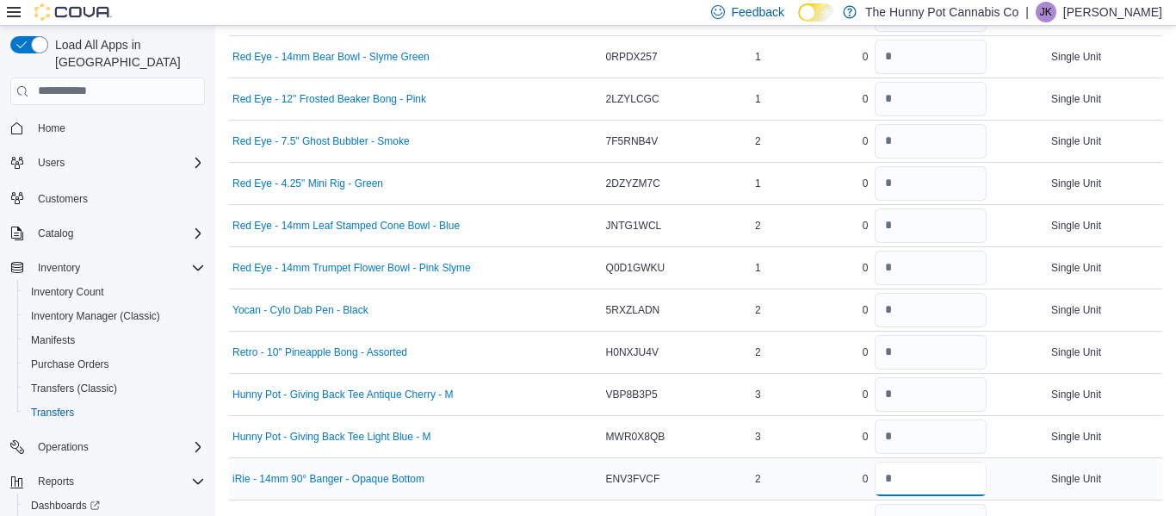
type input "*"
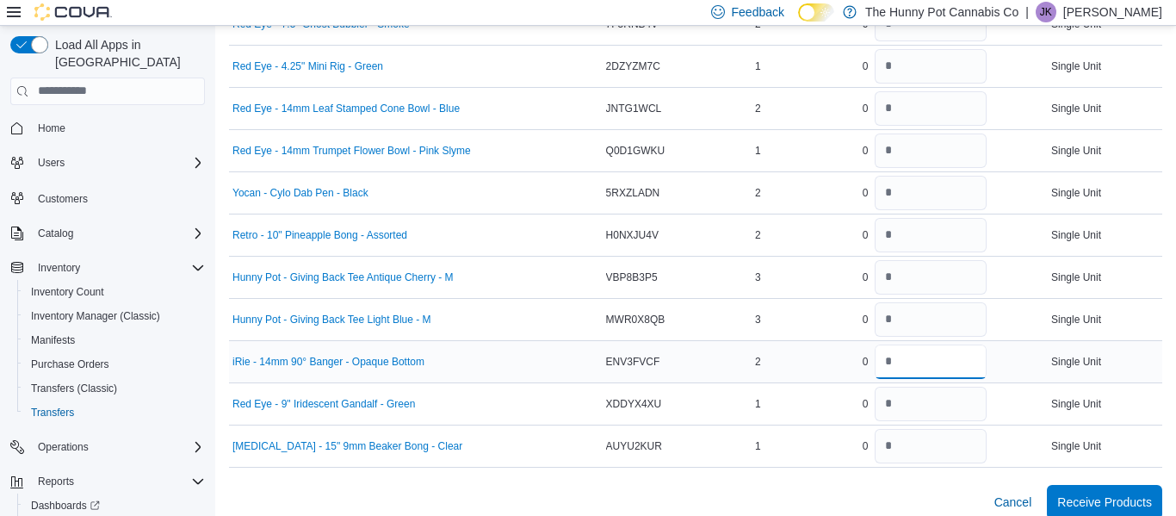
scroll to position [3205, 0]
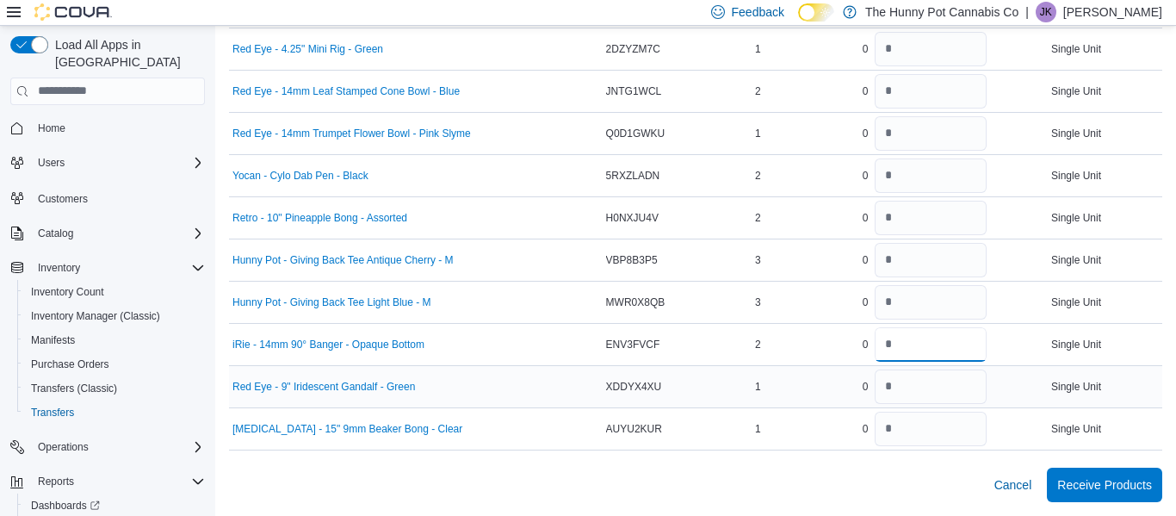
type input "*"
click at [889, 382] on input "number" at bounding box center [931, 386] width 112 height 34
type input "*"
click at [890, 427] on input "number" at bounding box center [931, 429] width 112 height 34
type input "*"
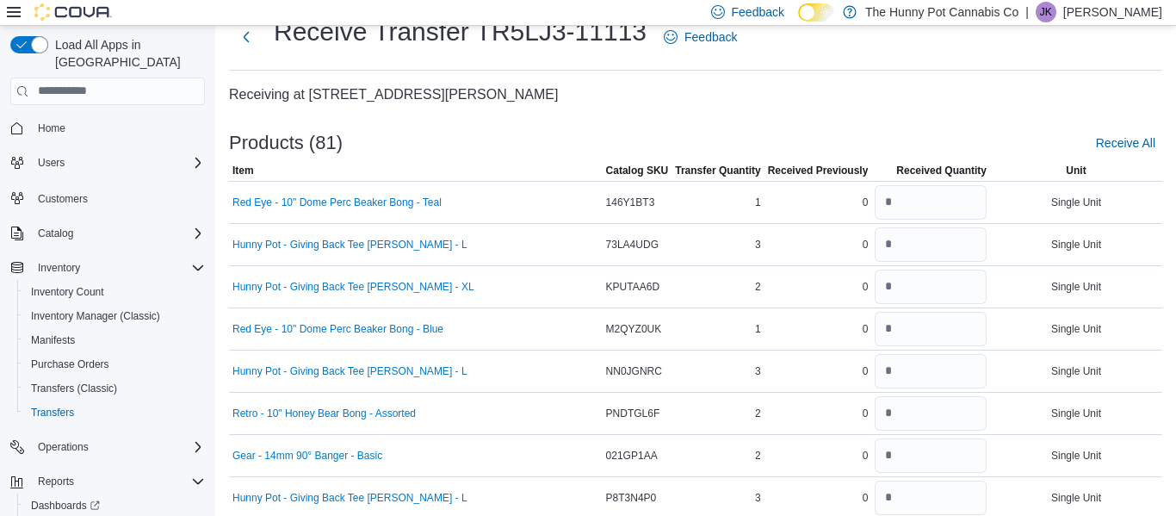
scroll to position [0, 0]
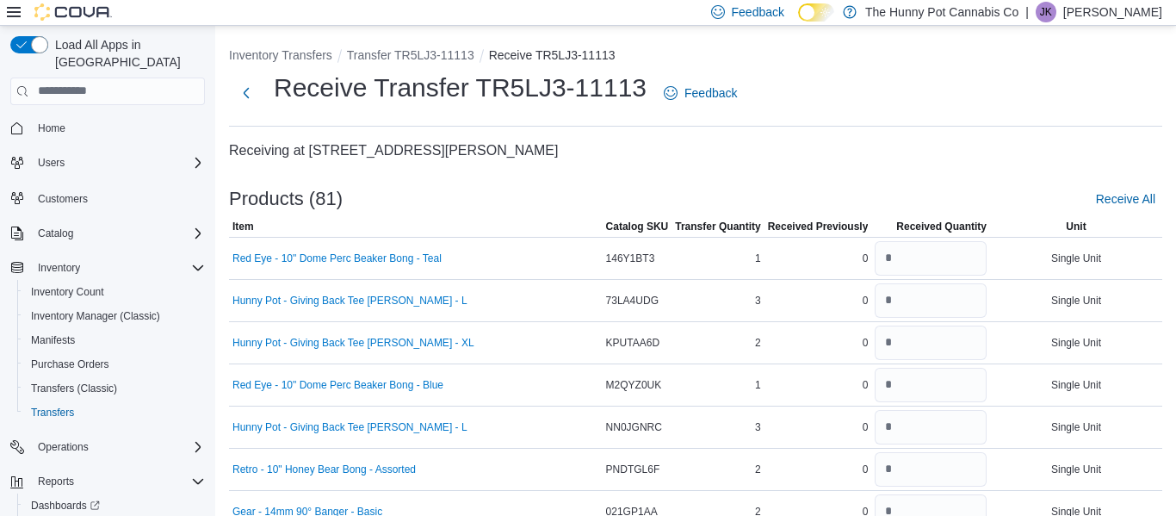
type input "*"
